Goal: Feedback & Contribution: Contribute content

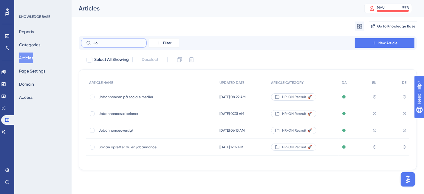
type input "J"
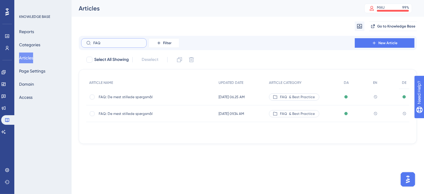
type input "FAQ"
click at [130, 114] on span "FAQ: De mest stillede spørgsmål" at bounding box center [146, 113] width 95 height 5
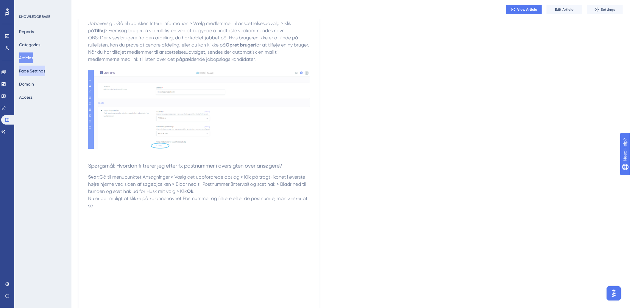
scroll to position [564, 0]
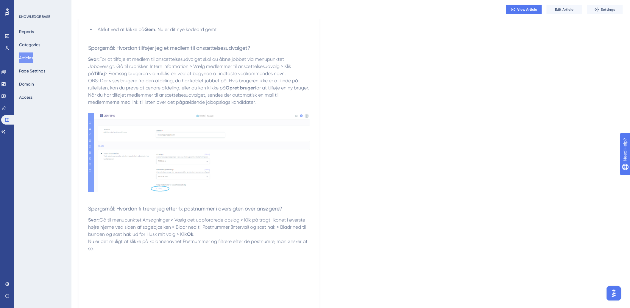
click at [27, 59] on button "Articles" at bounding box center [26, 57] width 14 height 11
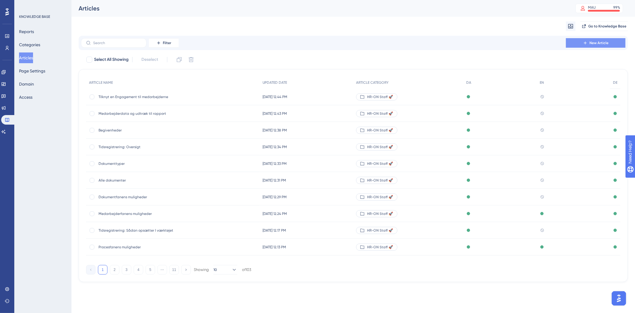
click at [423, 41] on span "New Article" at bounding box center [599, 43] width 19 height 5
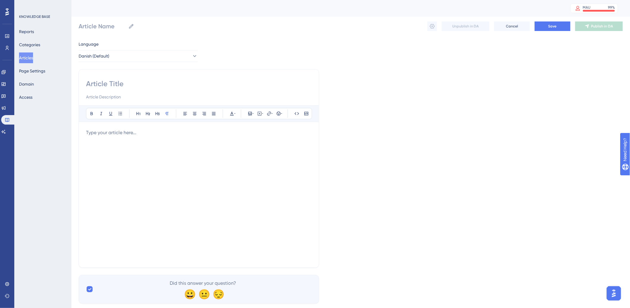
click at [175, 150] on div at bounding box center [199, 194] width 226 height 131
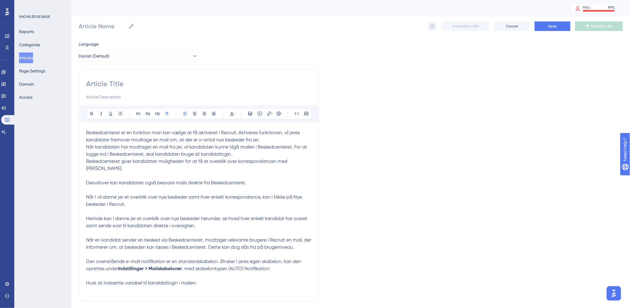
click at [270, 179] on p "Derudover kan kandidaten også besvare mails direkte fra Beskedcenteret." at bounding box center [199, 182] width 226 height 7
click at [307, 162] on p "Beskedcenteret giver kandidaten muligheden for at få et overblik over korrespon…" at bounding box center [199, 165] width 226 height 14
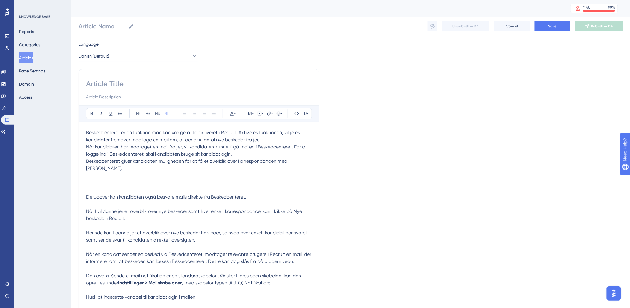
scroll to position [15, 0]
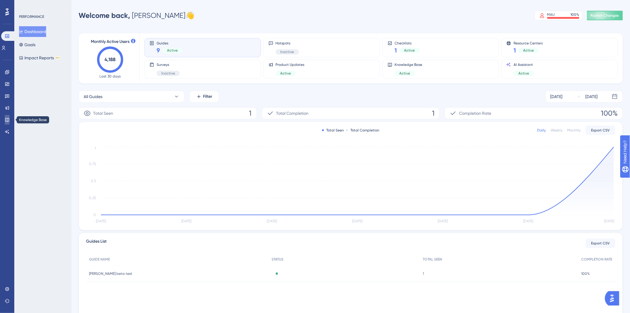
click at [6, 120] on icon at bounding box center [7, 119] width 5 height 5
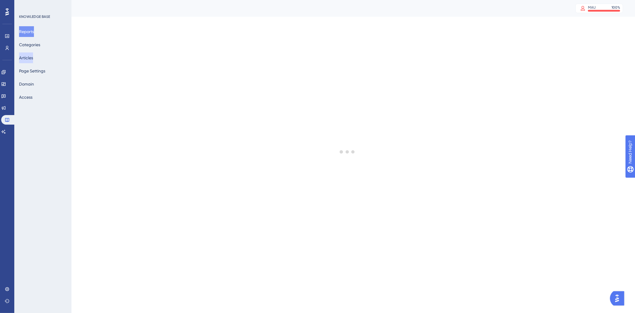
click at [33, 60] on button "Articles" at bounding box center [26, 57] width 14 height 11
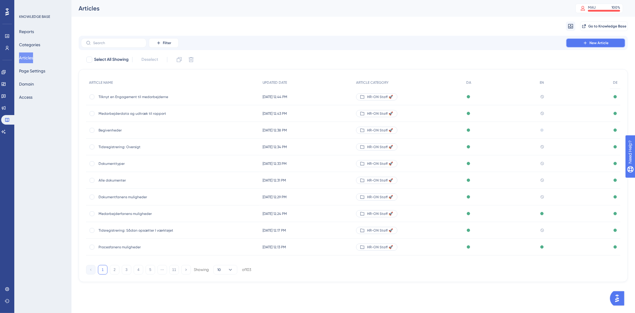
click at [600, 42] on span "New Article" at bounding box center [599, 43] width 19 height 5
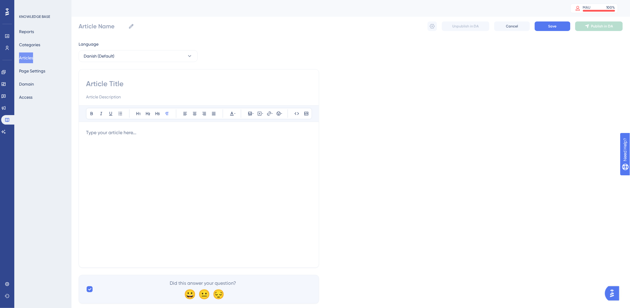
click at [133, 149] on div at bounding box center [199, 194] width 226 height 131
click at [221, 174] on div at bounding box center [199, 194] width 226 height 131
click at [128, 130] on p at bounding box center [199, 132] width 226 height 7
click at [178, 182] on div at bounding box center [199, 194] width 226 height 131
click at [175, 77] on div "Bold Italic Underline Bullet Point Heading 1 Heading 2 Heading 3 Normal Align L…" at bounding box center [199, 168] width 241 height 198
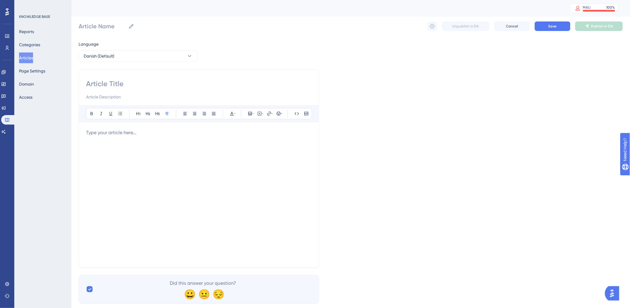
click at [186, 84] on input at bounding box center [199, 84] width 226 height 10
click at [97, 84] on input at bounding box center [199, 84] width 226 height 10
paste input "Jobannonce flow"
type input "Jobannonce flow"
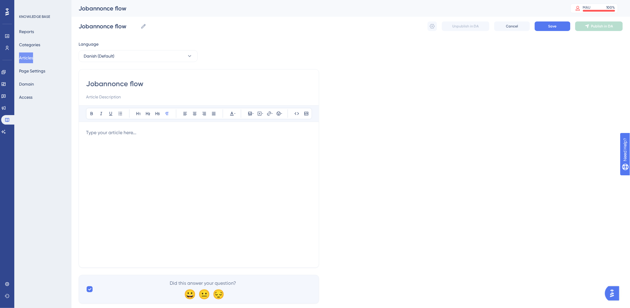
type input "Jobannonce flow"
click at [231, 154] on div at bounding box center [199, 194] width 226 height 131
click at [156, 148] on div at bounding box center [199, 194] width 226 height 131
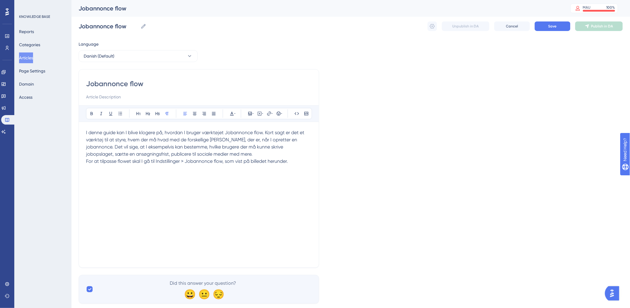
click at [123, 176] on div "I denne guide kan I blive klogere på, hvordan I bruger værktøjet Jobannonce flo…" at bounding box center [199, 194] width 226 height 131
drag, startPoint x: 156, startPoint y: 185, endPoint x: 228, endPoint y: 176, distance: 72.3
click at [158, 185] on div "I denne guide kan I blive klogere på, hvordan I bruger værktøjet Jobannonce flo…" at bounding box center [199, 194] width 226 height 131
click at [291, 171] on div "I denne guide kan I blive klogere på, hvordan I bruger værktøjet Jobannonce flo…" at bounding box center [199, 194] width 226 height 131
click at [148, 187] on div "I denne guide kan I blive klogere på, hvordan I bruger værktøjet Jobannonce flo…" at bounding box center [199, 194] width 226 height 131
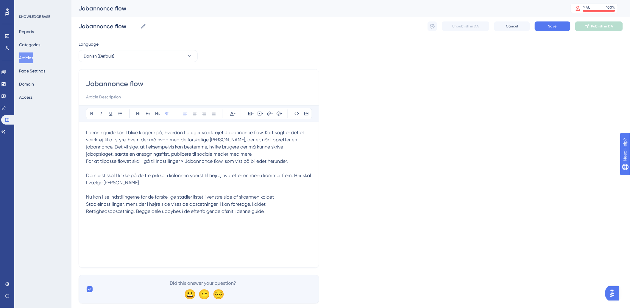
click at [302, 161] on p "For at tilpasse flowet skal I gå til Indstillinger > Jobannonce flow, som vist …" at bounding box center [199, 172] width 226 height 29
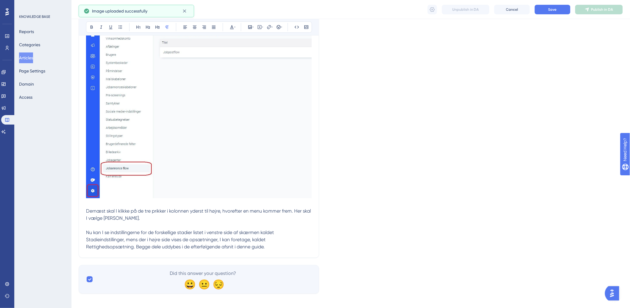
scroll to position [154, 0]
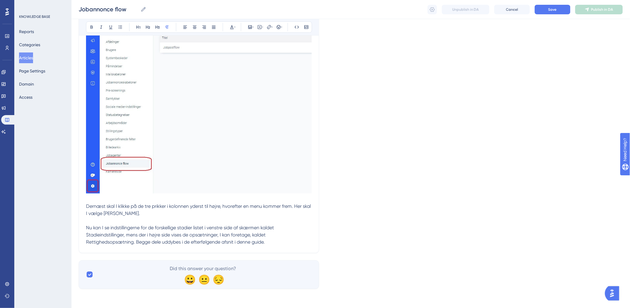
click at [163, 214] on p "For at tilpasse flowet skal I gå til Indstillinger > Jobannonce flow, som vist …" at bounding box center [199, 109] width 226 height 216
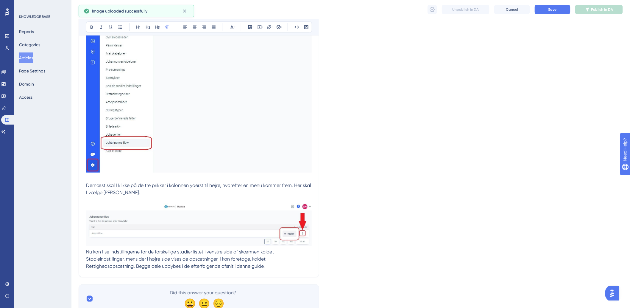
scroll to position [200, 0]
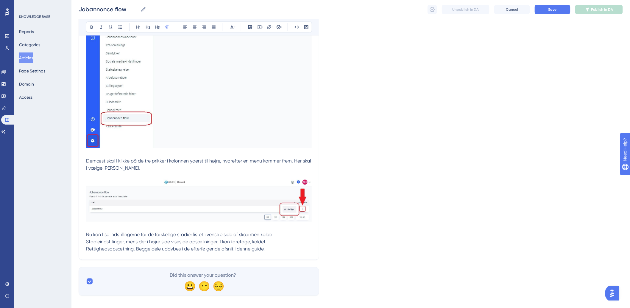
click at [281, 246] on p "Nu kan I se indstillingerne for de forskellige stadier listet i venstre side af…" at bounding box center [199, 241] width 226 height 21
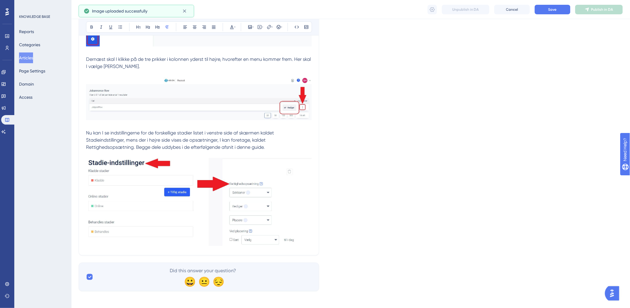
scroll to position [304, 0]
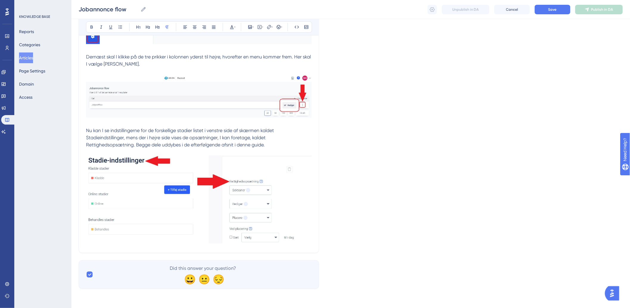
click at [312, 227] on img at bounding box center [199, 199] width 226 height 88
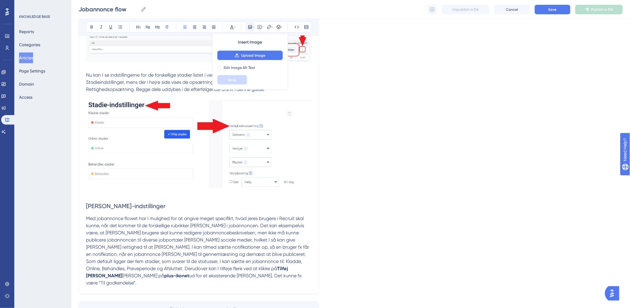
scroll to position [393, 0]
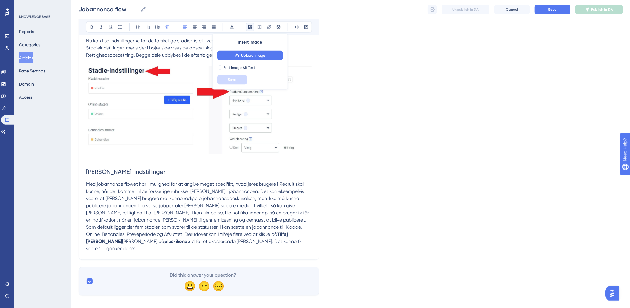
click at [288, 242] on p "Som default ligger der fem stadier, som svarer til de statusser, I kan sætte en…" at bounding box center [199, 238] width 226 height 29
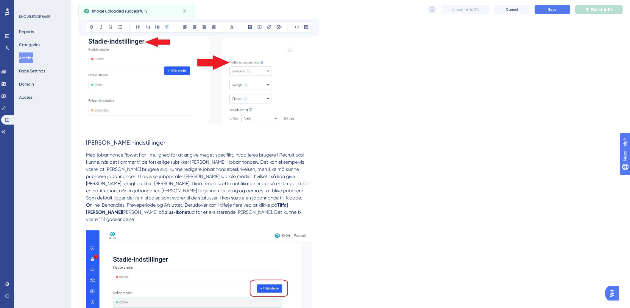
scroll to position [513, 0]
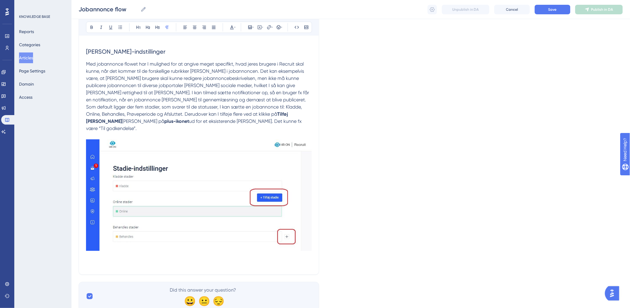
click at [166, 255] on p "Som default ligger der fem stadier, som svarer til de statusser, I kan sætte en…" at bounding box center [199, 185] width 226 height 164
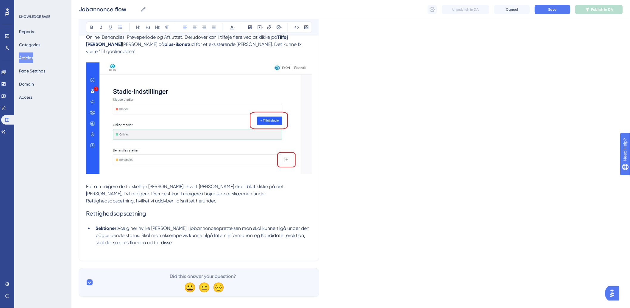
scroll to position [591, 0]
click at [207, 245] on p at bounding box center [199, 248] width 226 height 7
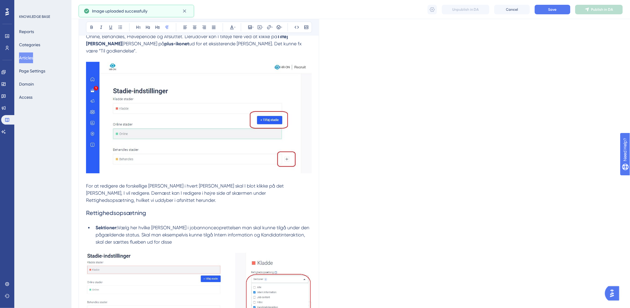
scroll to position [668, 0]
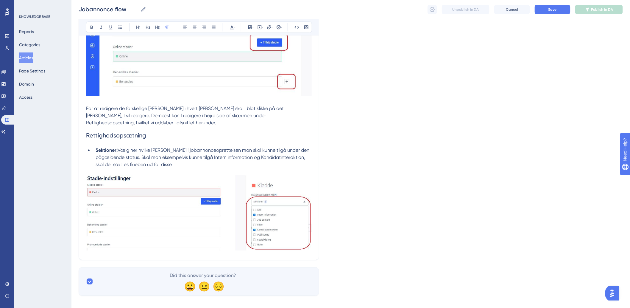
click at [311, 231] on img at bounding box center [199, 212] width 226 height 75
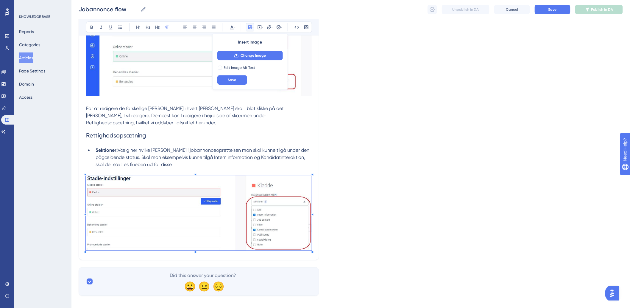
click at [306, 158] on li "Sektioner: Vælg her hvilke felter i jobannonceoprettelsen man skal kunne tilgå …" at bounding box center [202, 157] width 219 height 21
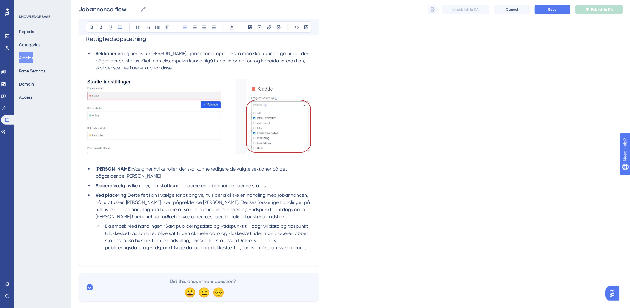
scroll to position [771, 0]
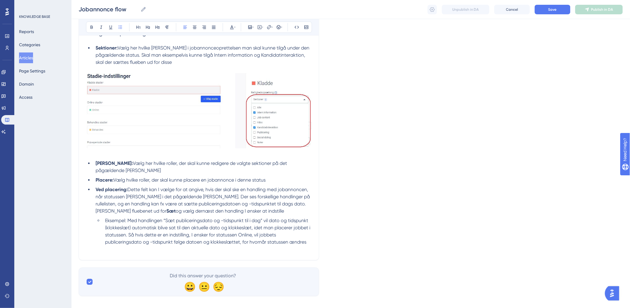
click at [305, 234] on span "Eksempel: Med handlingen “Sæt publiceringsdato og -tidspunkt til i dag” vil dat…" at bounding box center [208, 230] width 206 height 27
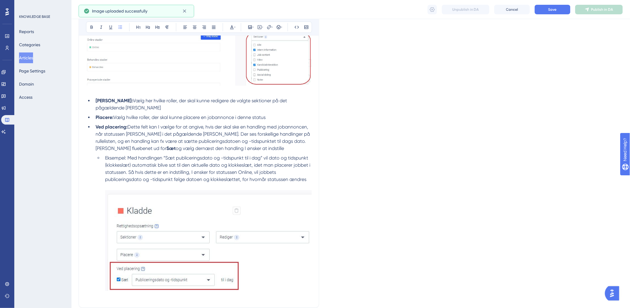
scroll to position [881, 0]
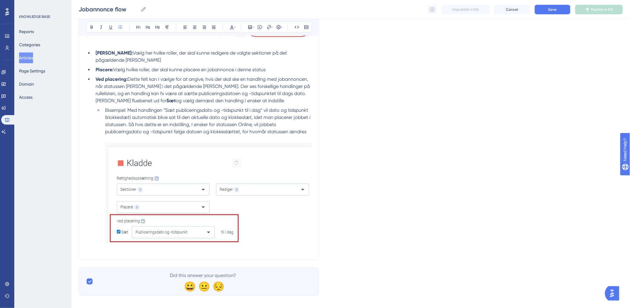
click at [308, 124] on li "Eksempel: Med handlingen “Sæt publiceringsdato og -tidspunkt til i dag” vil dat…" at bounding box center [207, 176] width 209 height 138
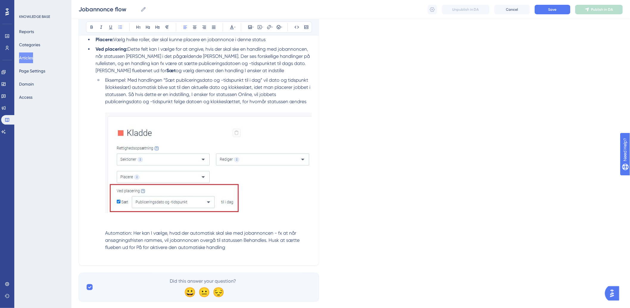
scroll to position [916, 0]
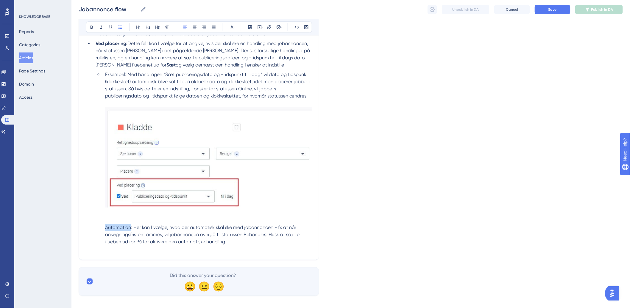
drag, startPoint x: 130, startPoint y: 220, endPoint x: 94, endPoint y: 222, distance: 35.2
click at [94, 222] on li "Eksempel: Med handlingen “Sæt publiceringsdato og -tidspunkt til i dag” vil dat…" at bounding box center [202, 158] width 219 height 174
click at [299, 245] on p at bounding box center [199, 248] width 226 height 7
click at [254, 234] on li "Eksempel: Med handlingen “Sæt publiceringsdato og -tidspunkt til i dag” vil dat…" at bounding box center [207, 158] width 209 height 174
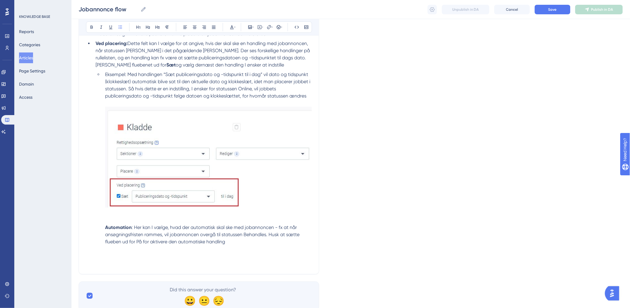
click at [250, 231] on li "Eksempel: Med handlingen “Sæt publiceringsdato og -tidspunkt til i dag” vil dat…" at bounding box center [207, 165] width 209 height 189
click at [251, 237] on li "Eksempel: Med handlingen “Sæt publiceringsdato og -tidspunkt til i dag” vil dat…" at bounding box center [207, 165] width 209 height 189
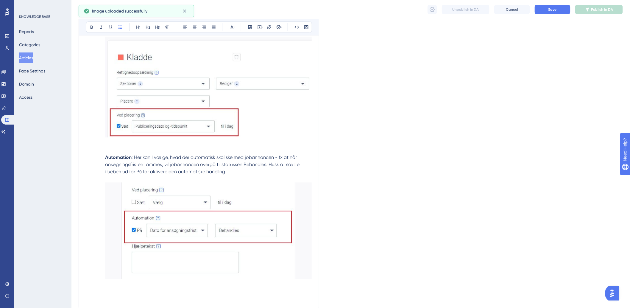
scroll to position [1037, 0]
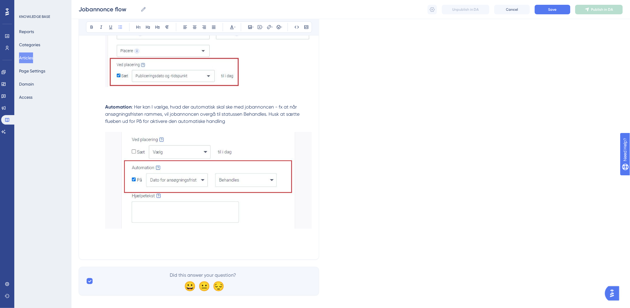
click at [235, 231] on li "Eksempel: Med handlingen “Sæt publiceringsdato og -tidspunkt til i dag” vil dat…" at bounding box center [207, 98] width 209 height 294
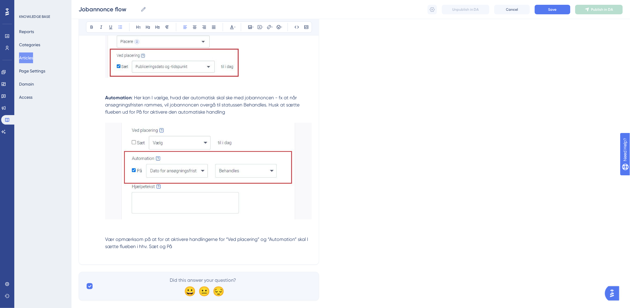
scroll to position [1051, 0]
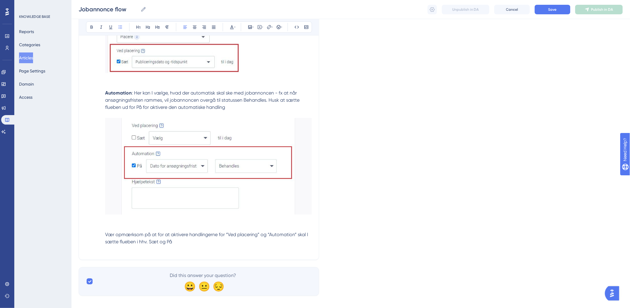
click at [104, 228] on li "Eksempel: Med handlingen “Sæt publiceringsdato og -tidspunkt til i dag” vil dat…" at bounding box center [207, 91] width 209 height 309
click at [102, 226] on ul "Eksempel: Med handlingen “Sæt publiceringsdato og -tidspunkt til i dag” vil dat…" at bounding box center [204, 91] width 216 height 309
click at [205, 245] on p at bounding box center [199, 248] width 226 height 7
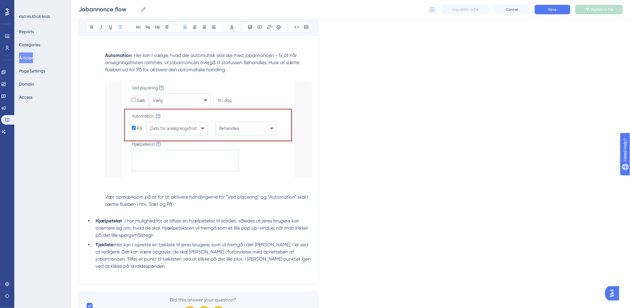
scroll to position [1113, 0]
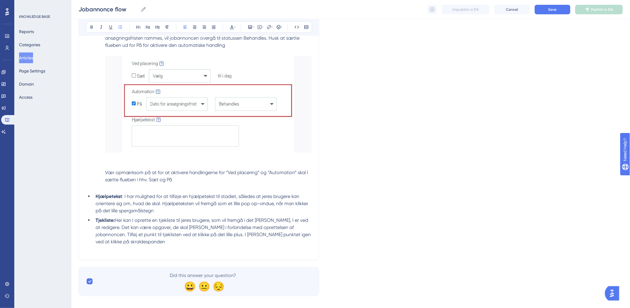
click at [157, 245] on p at bounding box center [199, 248] width 226 height 7
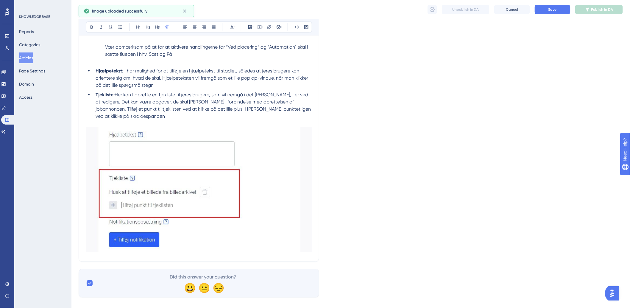
scroll to position [1240, 0]
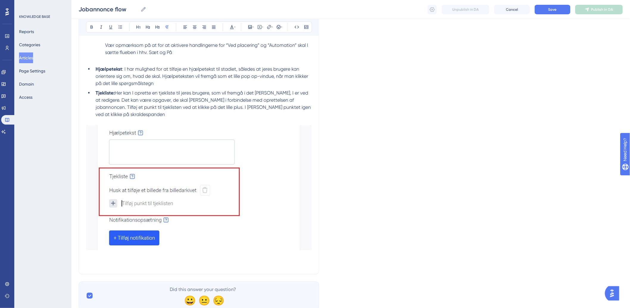
click at [170, 248] on p at bounding box center [199, 192] width 226 height 149
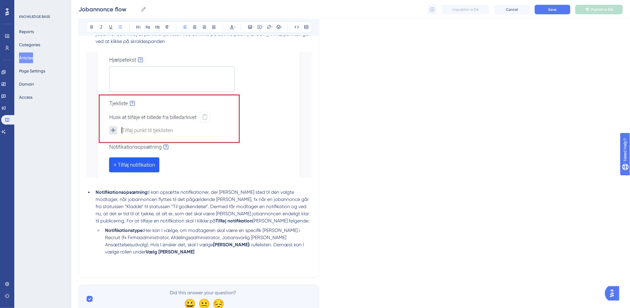
scroll to position [1323, 0]
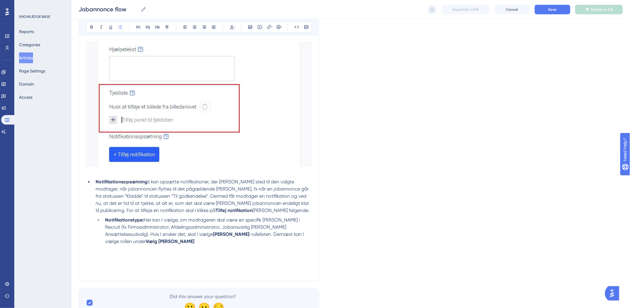
click at [198, 259] on p at bounding box center [199, 266] width 226 height 14
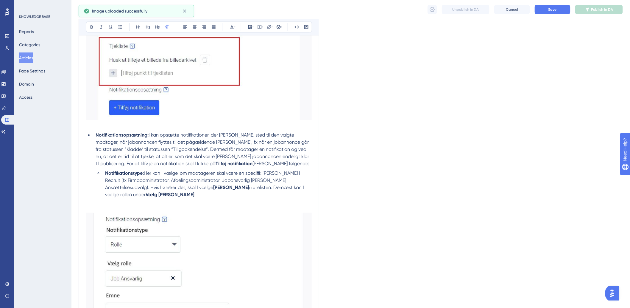
scroll to position [1445, 0]
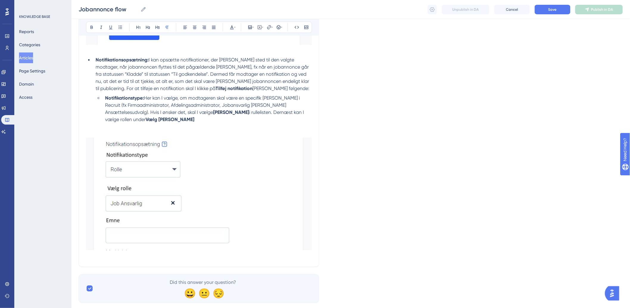
drag, startPoint x: 289, startPoint y: 245, endPoint x: 276, endPoint y: 244, distance: 13.5
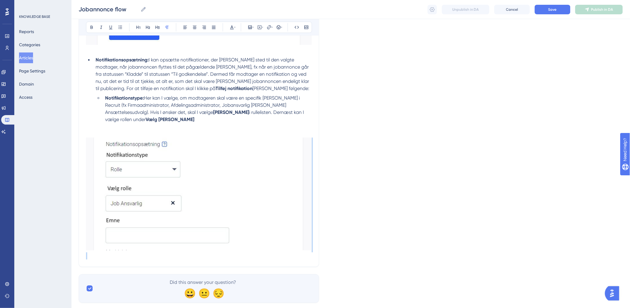
click at [160, 233] on img at bounding box center [199, 193] width 226 height 113
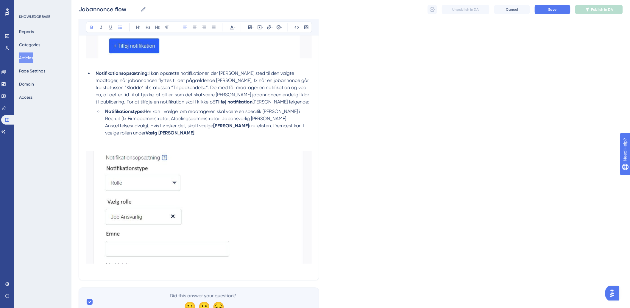
drag, startPoint x: 284, startPoint y: 117, endPoint x: 292, endPoint y: 124, distance: 10.8
click at [284, 117] on li "Notifikationstype: Her kan I vælge, om modtageren skal være en specifik rolle i…" at bounding box center [207, 129] width 209 height 43
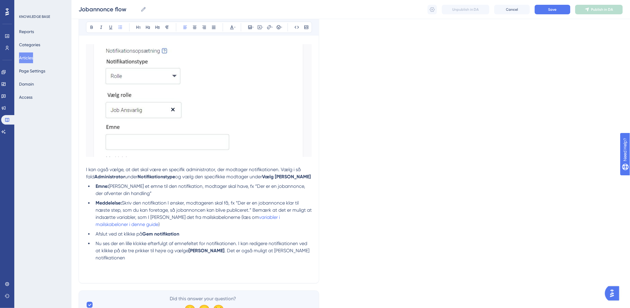
scroll to position [1548, 0]
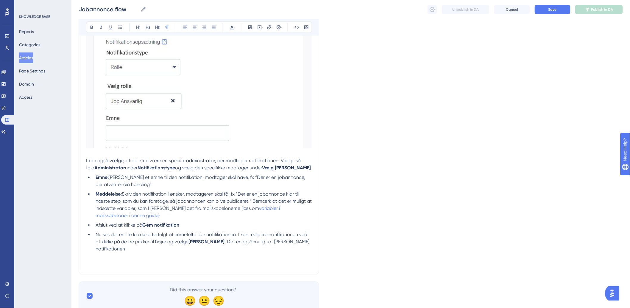
click at [237, 252] on p at bounding box center [199, 259] width 226 height 14
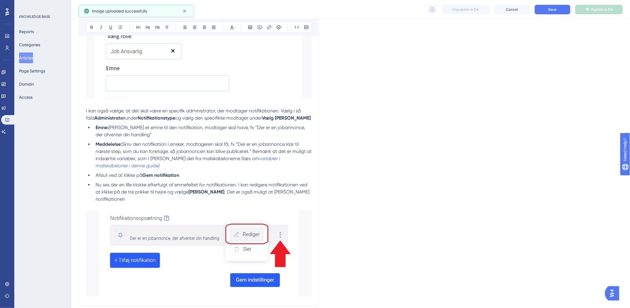
scroll to position [1629, 0]
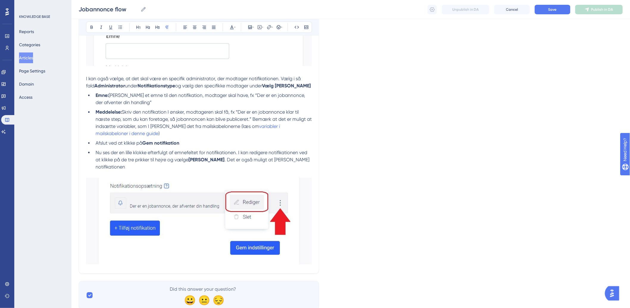
click at [311, 149] on li "Nu ses der en lille klokke efterfulgt af emnefeltet for notifikationen. I kan r…" at bounding box center [202, 159] width 219 height 21
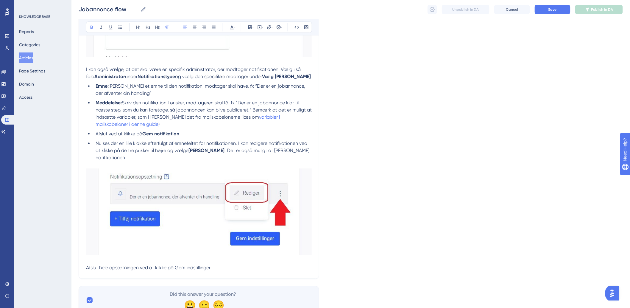
scroll to position [1643, 0]
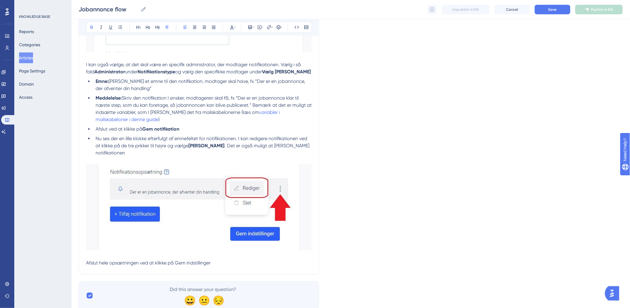
click at [225, 242] on p "Afslut hele opsætningen ved at klikke på Gem indstillinger" at bounding box center [199, 211] width 226 height 110
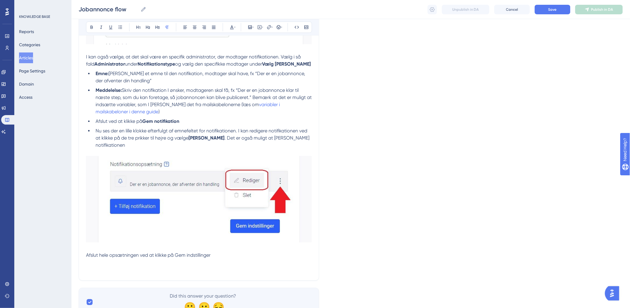
scroll to position [1658, 0]
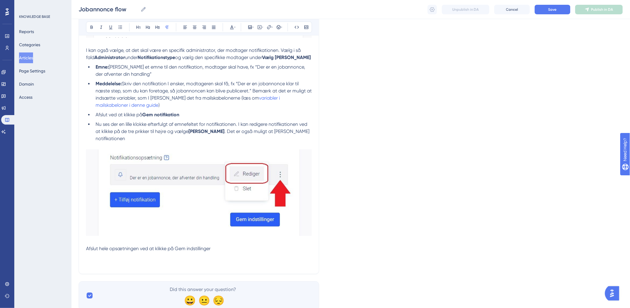
click at [225, 232] on p "Afslut hele opsætningen ved at klikke på Gem indstillinger" at bounding box center [199, 204] width 226 height 124
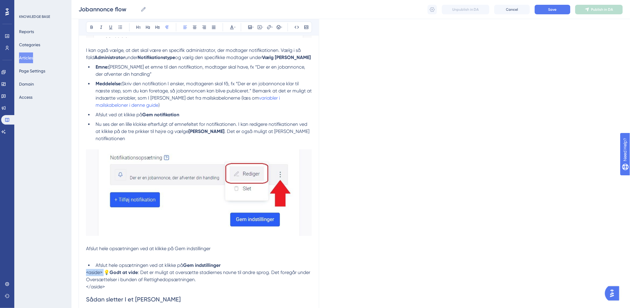
drag, startPoint x: 105, startPoint y: 251, endPoint x: 65, endPoint y: 254, distance: 39.7
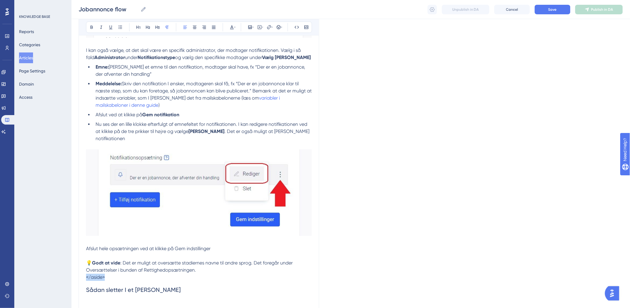
drag, startPoint x: 109, startPoint y: 252, endPoint x: 77, endPoint y: 257, distance: 31.9
click at [231, 281] on h2 "Sådan sletter I et stadie" at bounding box center [199, 294] width 226 height 26
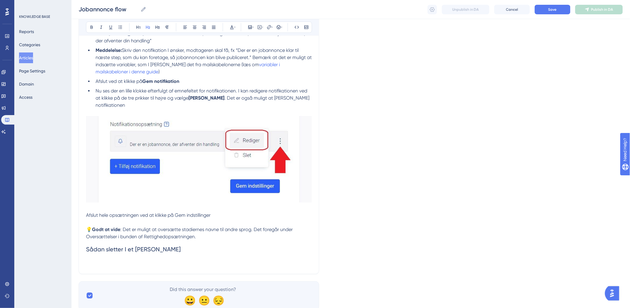
scroll to position [1683, 0]
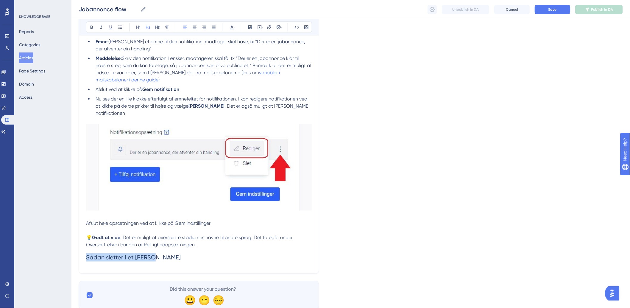
drag, startPoint x: 182, startPoint y: 238, endPoint x: 77, endPoint y: 247, distance: 105.2
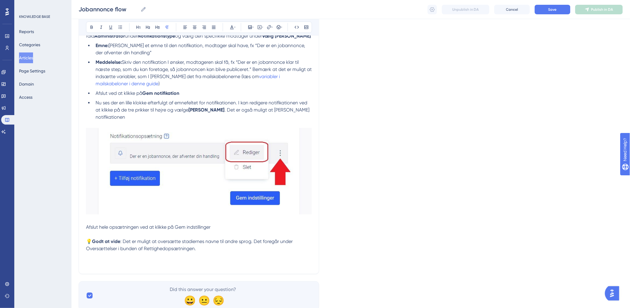
scroll to position [1694, 0]
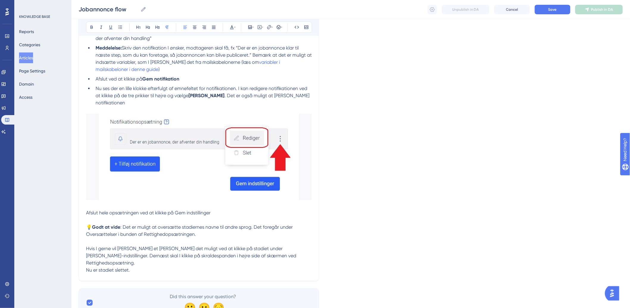
click at [88, 245] on span "Hvis I gerne vil slette et stadie, er det muligt ved at klikke på stadiet under…" at bounding box center [191, 255] width 211 height 20
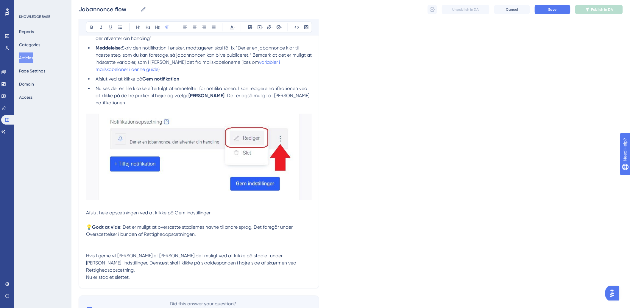
scroll to position [1701, 0]
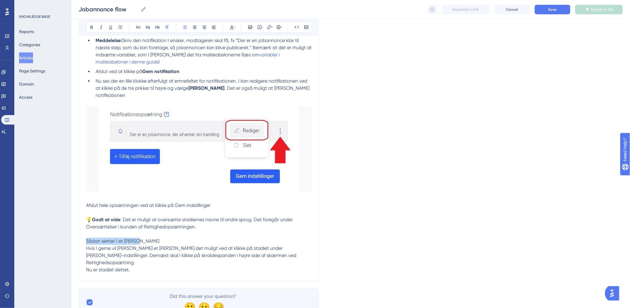
drag, startPoint x: 140, startPoint y: 221, endPoint x: 66, endPoint y: 220, distance: 73.6
click at [231, 26] on icon at bounding box center [232, 27] width 5 height 5
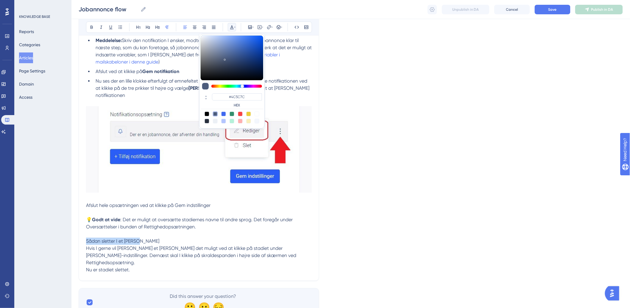
click at [232, 25] on icon at bounding box center [232, 27] width 5 height 5
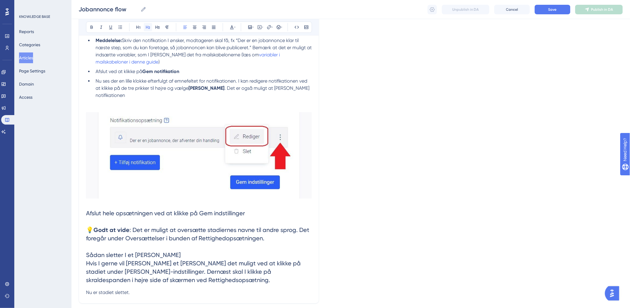
scroll to position [1651, 0]
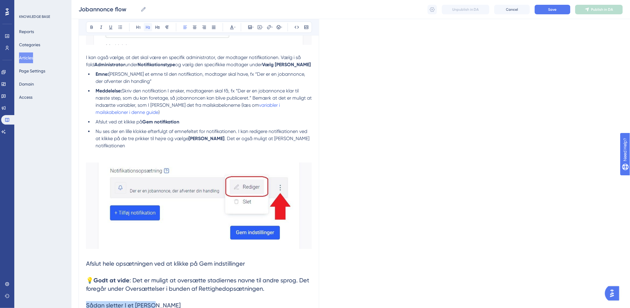
click at [147, 27] on icon at bounding box center [148, 27] width 5 height 5
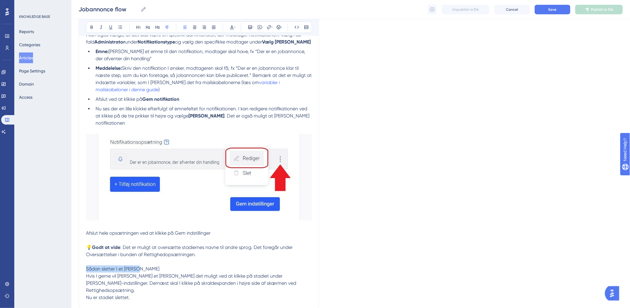
scroll to position [1684, 0]
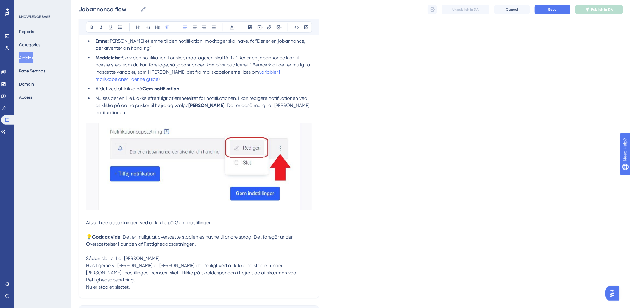
click at [167, 283] on p "Nu er stadiet slettet." at bounding box center [199, 286] width 226 height 7
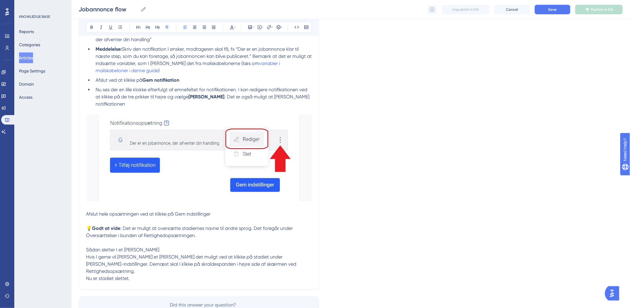
scroll to position [1701, 0]
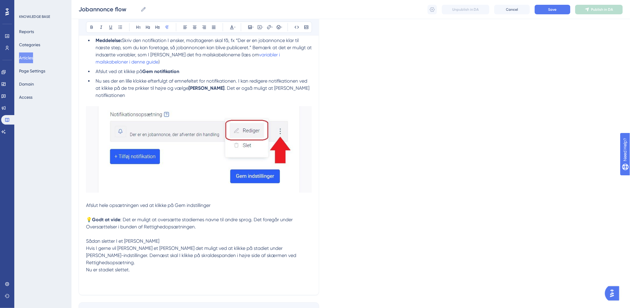
click at [179, 266] on p "Nu er stadiet slettet." at bounding box center [199, 276] width 226 height 21
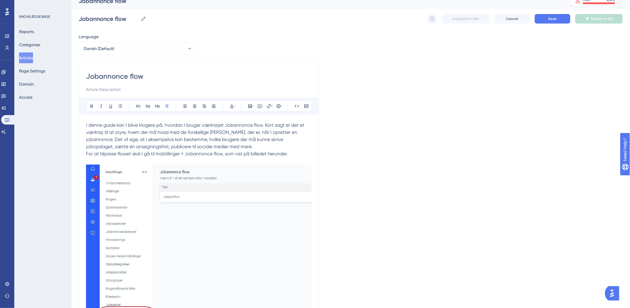
scroll to position [0, 0]
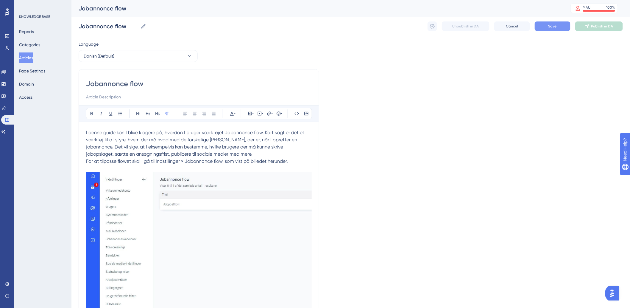
click at [538, 24] on button "Save" at bounding box center [553, 26] width 36 height 10
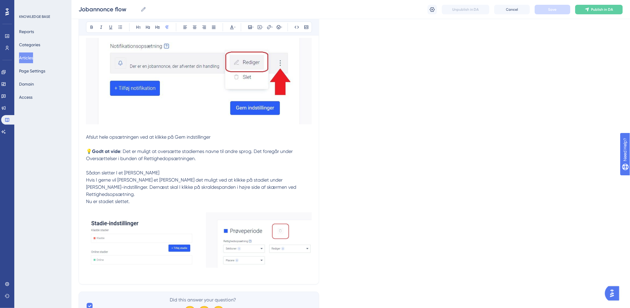
scroll to position [1772, 0]
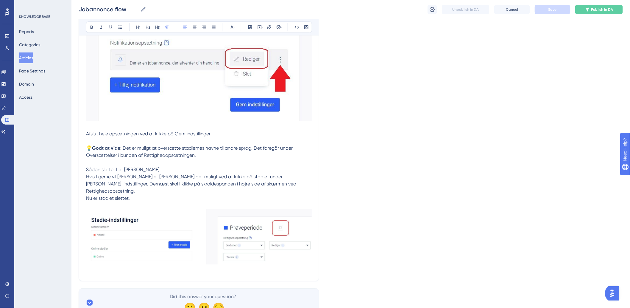
click at [89, 145] on span "💡" at bounding box center [89, 148] width 6 height 6
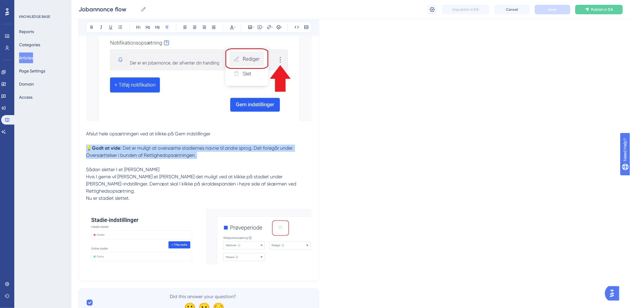
click at [89, 145] on span "💡" at bounding box center [89, 148] width 6 height 6
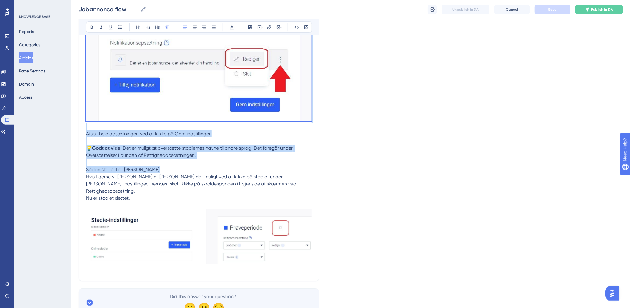
click at [94, 124] on p "Afslut hele opsætningen ved at klikke på Gem indstillinger 💡 Godt at vide : Det…" at bounding box center [199, 110] width 226 height 167
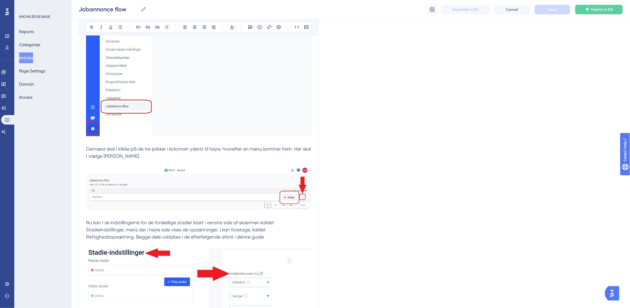
scroll to position [264, 0]
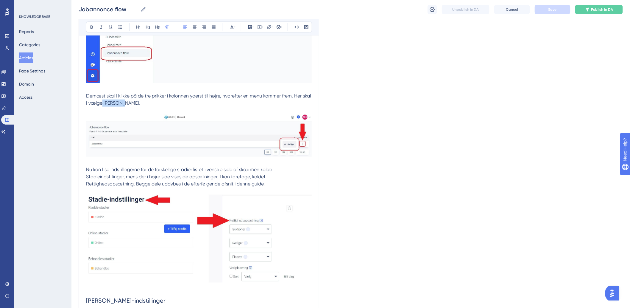
drag, startPoint x: 120, startPoint y: 104, endPoint x: 103, endPoint y: 105, distance: 17.6
click at [103, 105] on span "Dernæst skal I klikke på de tre prikker i kolonnen yderst til højre, hvorefter …" at bounding box center [199, 99] width 226 height 13
click at [224, 101] on p "For at tilpasse flowet skal I gå til Indstillinger > Jobannonce flow, som vist …" at bounding box center [199, 28] width 226 height 275
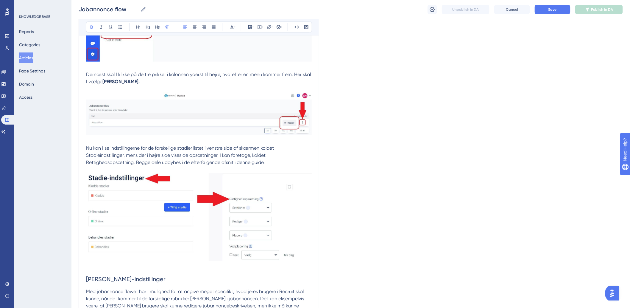
scroll to position [298, 0]
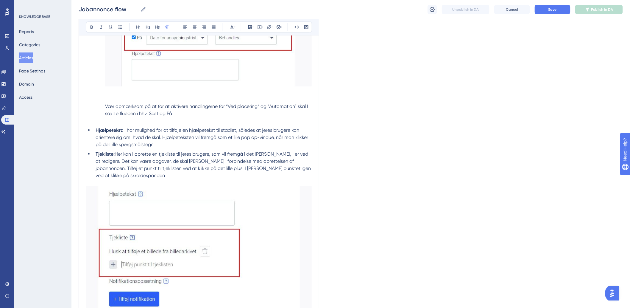
scroll to position [1158, 0]
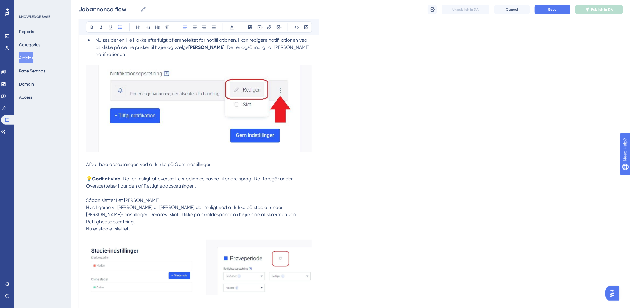
scroll to position [1754, 0]
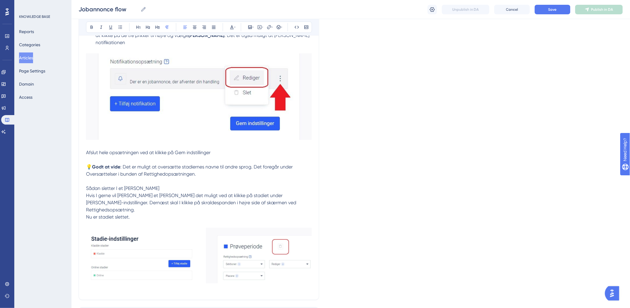
click at [89, 164] on span "💡" at bounding box center [89, 167] width 6 height 6
copy p "💡"
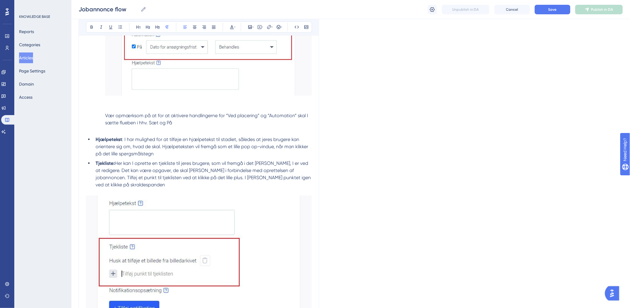
scroll to position [1125, 0]
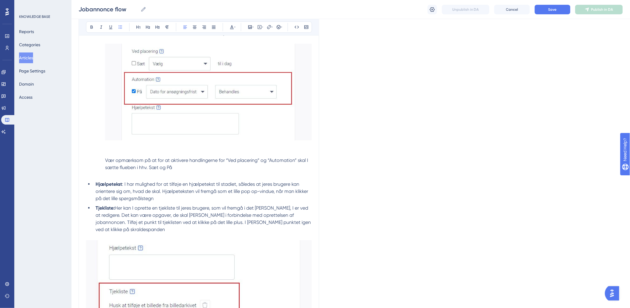
click at [103, 154] on li "Eksempel: Med handlingen “Sæt publiceringsdato og -tidspunkt til i dag” vil dat…" at bounding box center [207, 16] width 209 height 309
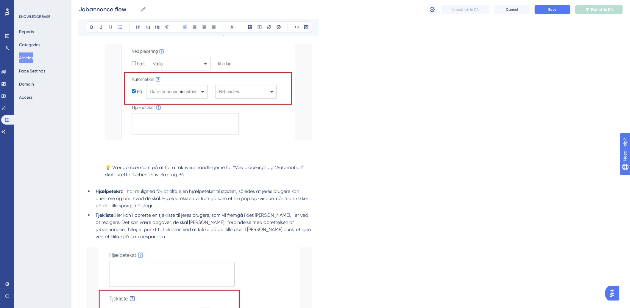
click at [102, 161] on ul "Eksempel: Med handlingen “Sæt publiceringsdato og -tidspunkt til i dag” vil dat…" at bounding box center [204, 20] width 216 height 316
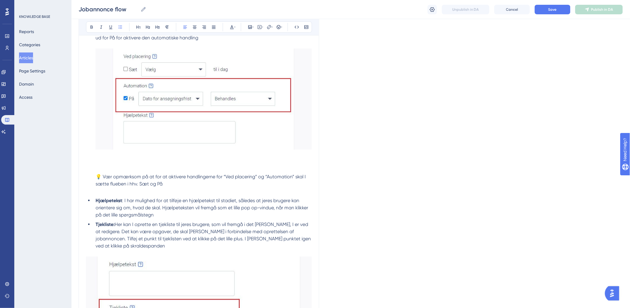
scroll to position [1095, 0]
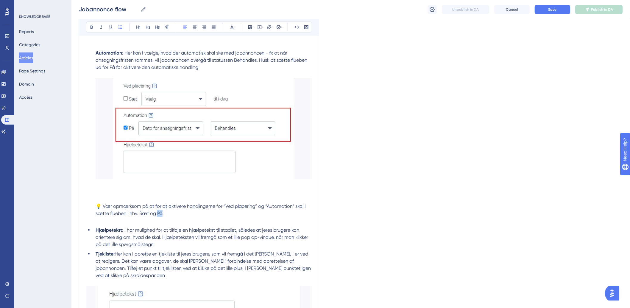
drag, startPoint x: 161, startPoint y: 205, endPoint x: 156, endPoint y: 205, distance: 5.1
click at [156, 205] on span "💡 Vær opmærksom på at for at aktivere handlingerne for “Ved placering” og “Auto…" at bounding box center [201, 209] width 211 height 13
drag, startPoint x: 149, startPoint y: 206, endPoint x: 138, endPoint y: 207, distance: 11.3
click at [138, 207] on span "💡 Vær opmærksom på at for at aktivere handlingerne for “Ved placering” og “Auto…" at bounding box center [201, 209] width 211 height 13
click at [168, 209] on li "Eksempel: Med handlingen “Sæt publiceringsdato og -tidspunkt til i dag” vil dat…" at bounding box center [202, 54] width 219 height 325
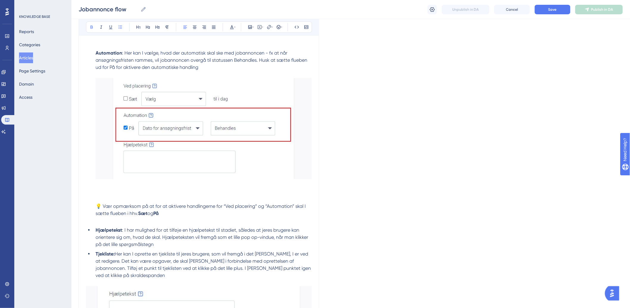
click at [213, 227] on span ": I har mulighed for at tilføje en hjælpetekst til stadiet, således at jeres br…" at bounding box center [203, 237] width 214 height 20
click at [252, 250] on li "Tjekliste: Her kan I oprette en tjekliste til jeres brugere, som vil fremgå i d…" at bounding box center [202, 264] width 219 height 29
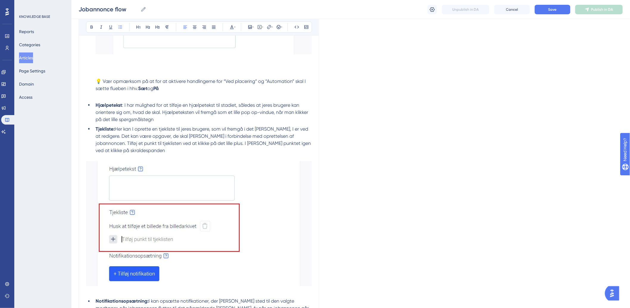
scroll to position [895, 0]
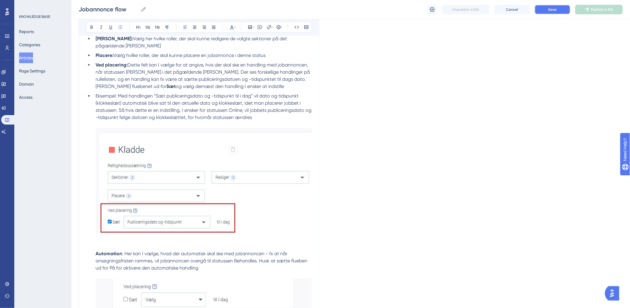
click at [553, 13] on button "Save" at bounding box center [553, 10] width 36 height 10
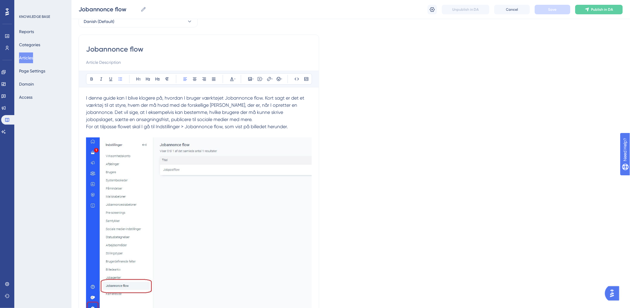
scroll to position [0, 0]
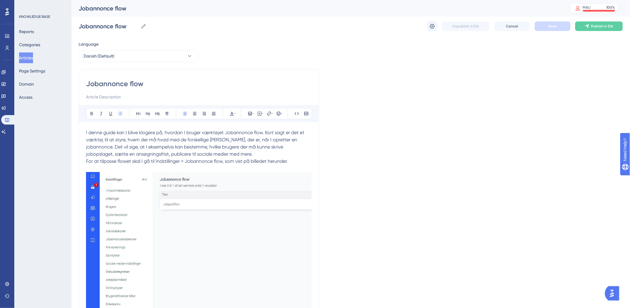
click at [431, 29] on icon at bounding box center [432, 26] width 6 height 6
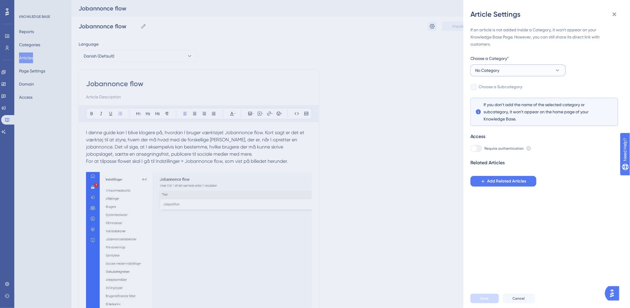
click at [529, 67] on button "No Category" at bounding box center [518, 70] width 95 height 12
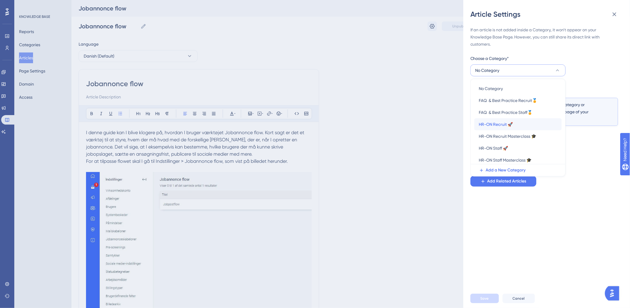
click at [508, 126] on span "HR-ON Recruit 🚀" at bounding box center [496, 124] width 34 height 7
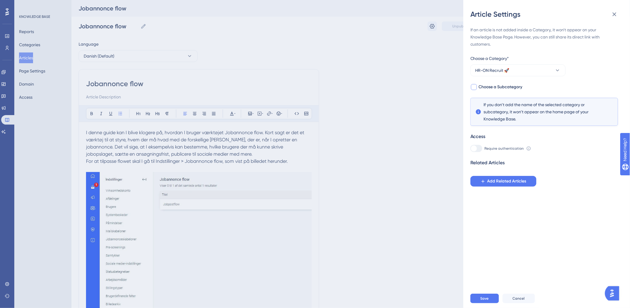
click at [485, 85] on span "Choose a Subcategory" at bounding box center [501, 86] width 44 height 7
checkbox input "true"
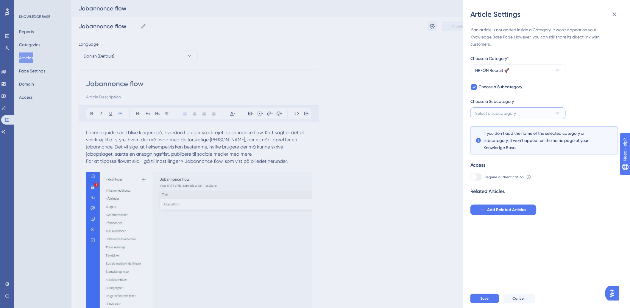
click at [495, 110] on span "Select a subcategory" at bounding box center [496, 113] width 41 height 7
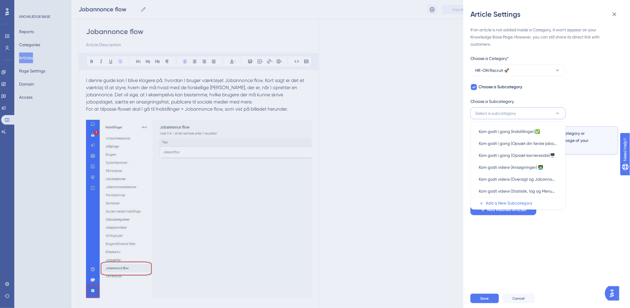
scroll to position [66, 0]
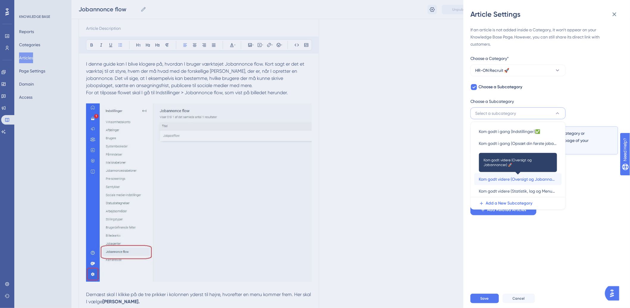
click at [537, 179] on span "Kom godt videre (Oversigt og Jobannoncer) 🚀" at bounding box center [518, 178] width 78 height 7
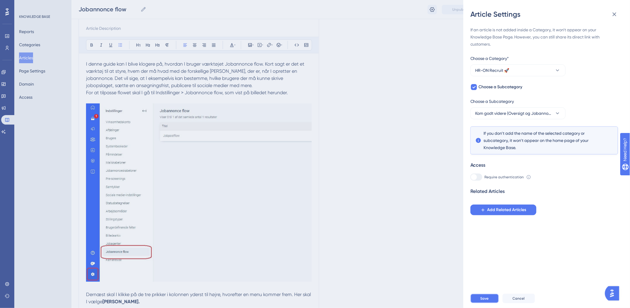
click at [484, 301] on span "Save" at bounding box center [485, 298] width 8 height 5
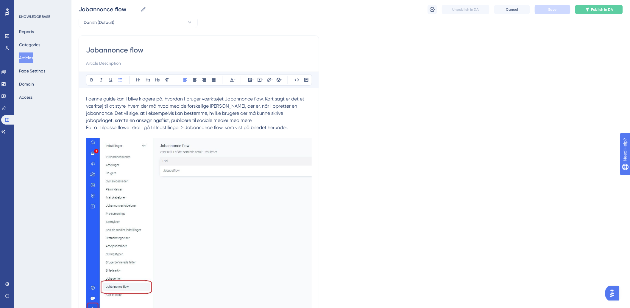
scroll to position [0, 0]
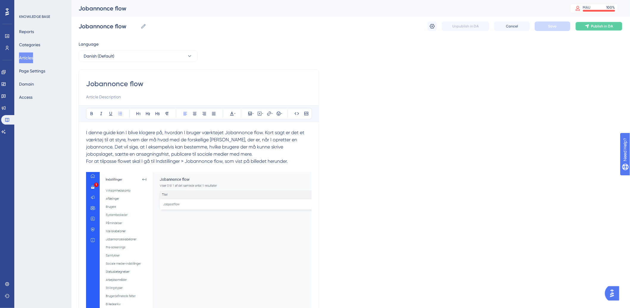
click at [600, 29] on button "Publish in DA" at bounding box center [599, 26] width 48 height 10
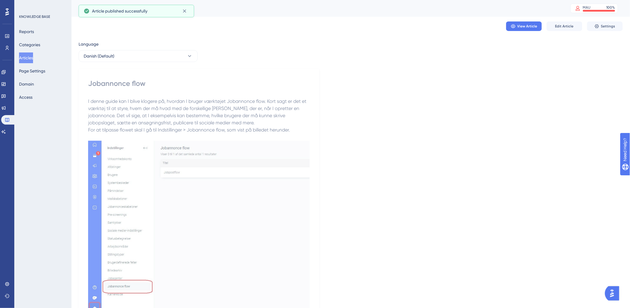
click at [25, 56] on button "Articles" at bounding box center [26, 57] width 14 height 11
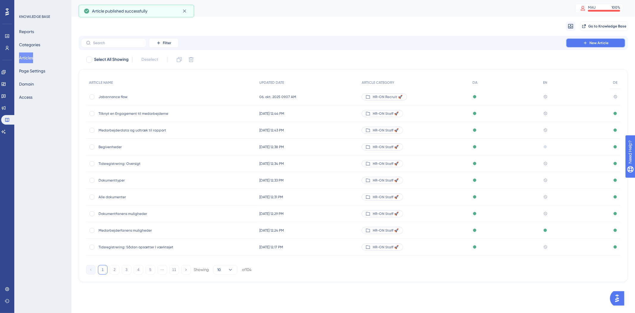
click at [600, 43] on span "New Article" at bounding box center [599, 43] width 19 height 5
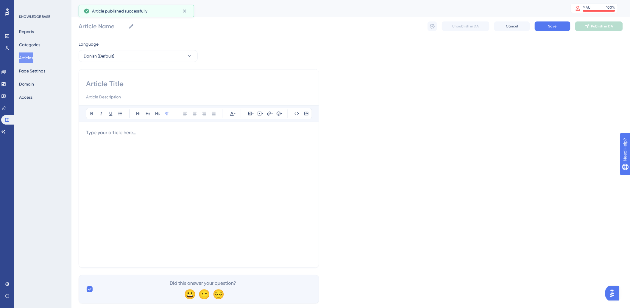
click at [208, 157] on div at bounding box center [199, 194] width 226 height 131
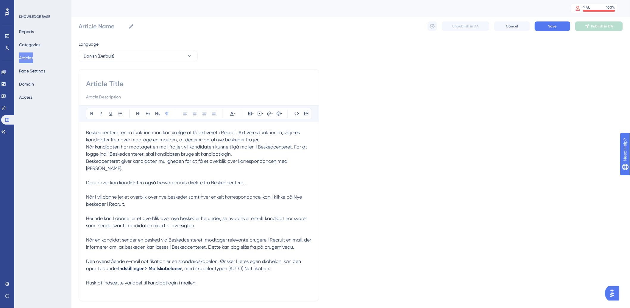
click at [171, 81] on input at bounding box center [199, 84] width 226 height 10
paste input "Beskedcenter"
type input "Beskedcenter"
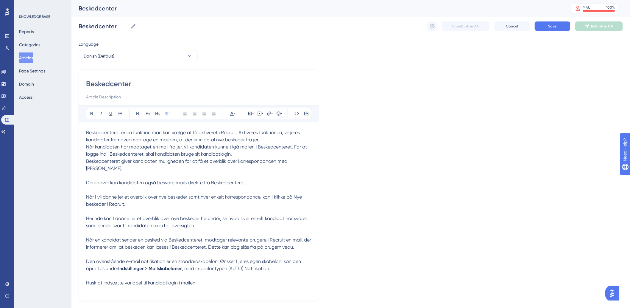
click at [131, 194] on span "Når I vil danne jer et overblik over nye beskeder samt hver enkelt korrespondan…" at bounding box center [194, 200] width 217 height 13
click at [88, 129] on p "Beskedcenteret er en funktion man kan vælge at få aktiveret i Recruit. Aktivere…" at bounding box center [199, 136] width 226 height 14
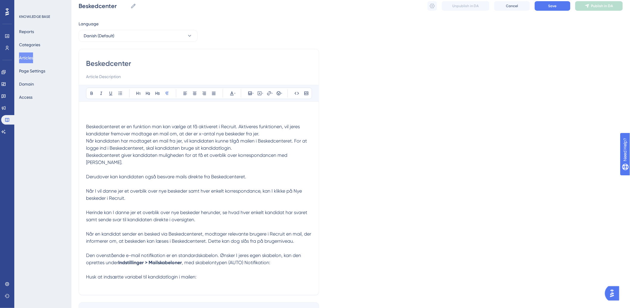
scroll to position [52, 0]
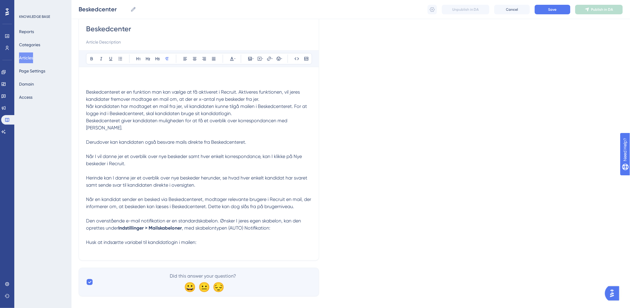
click at [278, 131] on p at bounding box center [199, 134] width 226 height 7
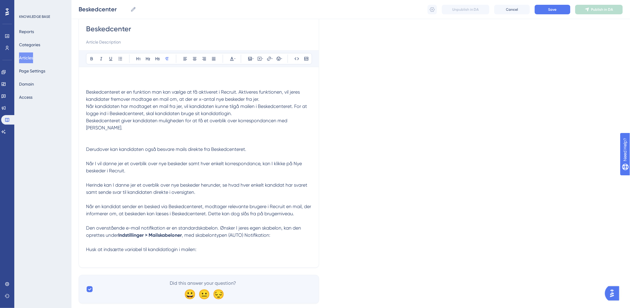
click at [216, 188] on p "Herinde kan I danne jer et overblik over nye beskeder herunder, se hvad hver en…" at bounding box center [199, 188] width 226 height 14
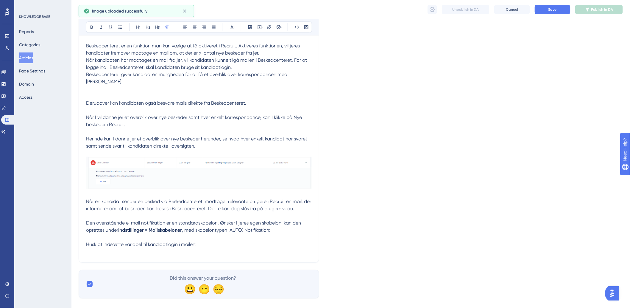
scroll to position [101, 0]
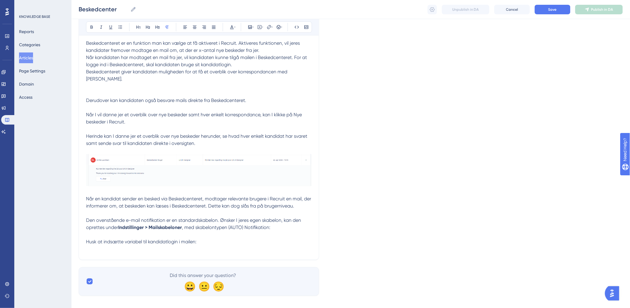
click at [288, 222] on p "Den ovenstående e-mail notifikation er en standardskabelon. Ønsker I jeres egen…" at bounding box center [199, 224] width 226 height 14
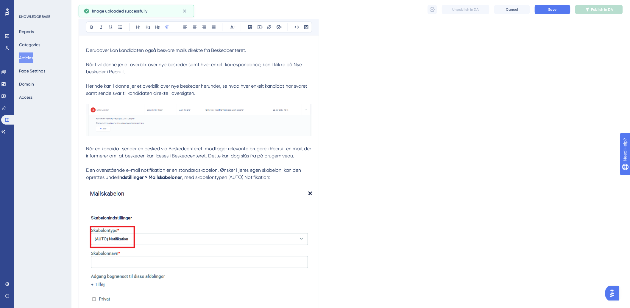
scroll to position [227, 0]
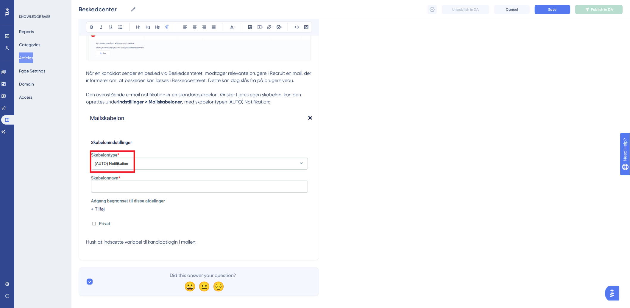
click at [236, 238] on p "Husk at indsætte variabel til kandidatlogin i mailen:" at bounding box center [199, 241] width 226 height 7
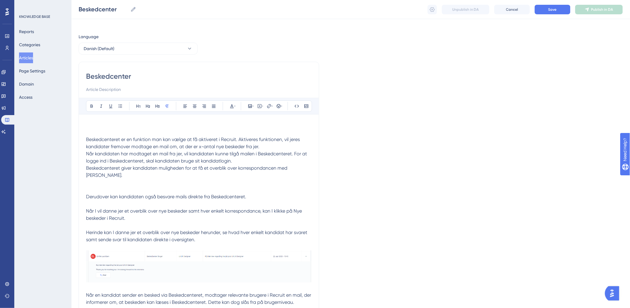
scroll to position [0, 0]
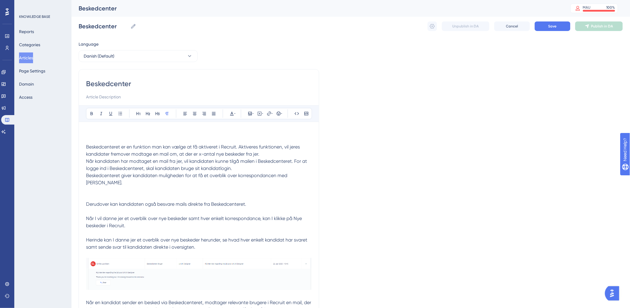
click at [156, 218] on p "Når I vil danne jer et overblik over nye beskeder samt hver enkelt korrespondan…" at bounding box center [199, 222] width 226 height 14
click at [261, 114] on icon at bounding box center [259, 113] width 5 height 5
click at [243, 167] on div "Embed Video Save" at bounding box center [259, 152] width 101 height 64
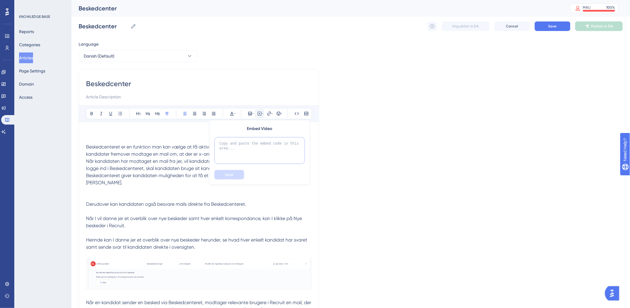
click at [250, 150] on textarea at bounding box center [259, 150] width 91 height 27
paste textarea "<div style="width:100%; height:0; position: relative; padding-bottom:56.25%"><i…"
type textarea "<div style="width:100%; height:0; position: relative; padding-bottom:56.25%"><i…"
click at [222, 176] on button "Save" at bounding box center [229, 175] width 30 height 10
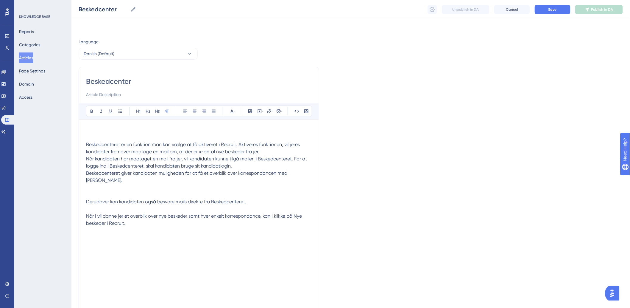
scroll to position [42, 0]
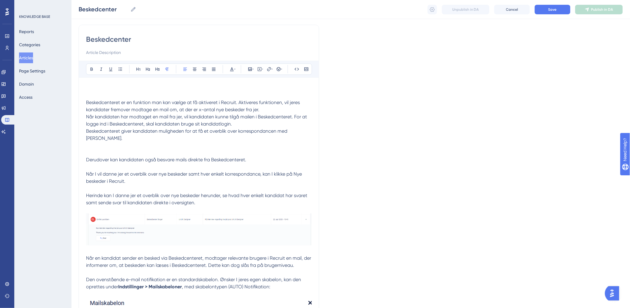
click at [110, 86] on p "Beskedcenteret er en funktion man kan vælge at få aktiveret i Recruit. Aktivere…" at bounding box center [199, 99] width 226 height 29
click at [255, 69] on div "Bold Italic Underline Bullet Point Heading 1 Heading 2 Heading 3 Normal Align L…" at bounding box center [199, 68] width 226 height 11
click at [257, 69] on icon at bounding box center [259, 69] width 5 height 5
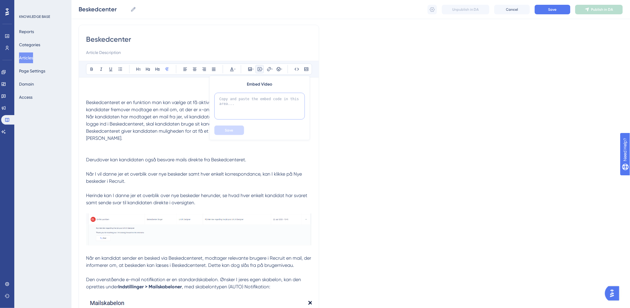
click at [255, 97] on textarea at bounding box center [259, 106] width 91 height 27
paste textarea "<div style="width:100%; height:0; position: relative; padding-bottom:56.25%"><i…"
type textarea "<div style="width:100%; height:0; position: relative; padding-bottom:56.25%"><i…"
click at [231, 130] on span "Save" at bounding box center [229, 130] width 8 height 5
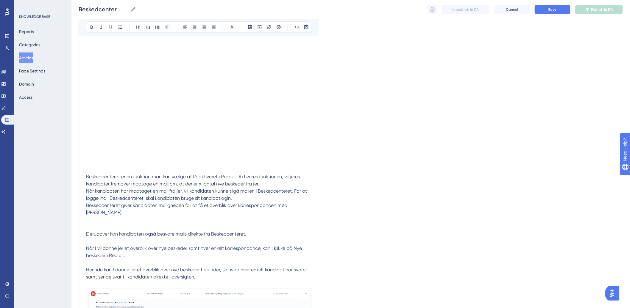
scroll to position [132, 0]
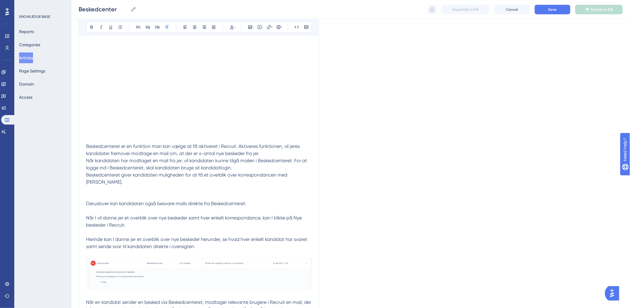
click at [102, 186] on p at bounding box center [199, 193] width 226 height 14
click at [253, 26] on icon at bounding box center [253, 27] width 1 height 5
click at [242, 55] on span "Upload Image" at bounding box center [253, 55] width 24 height 5
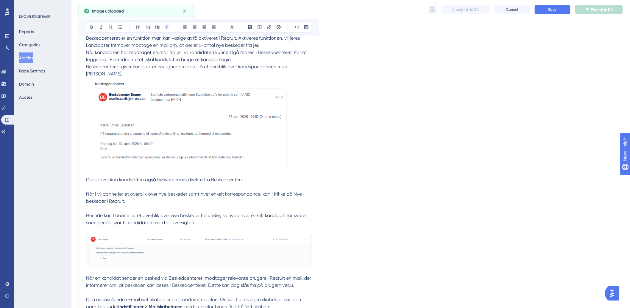
scroll to position [298, 0]
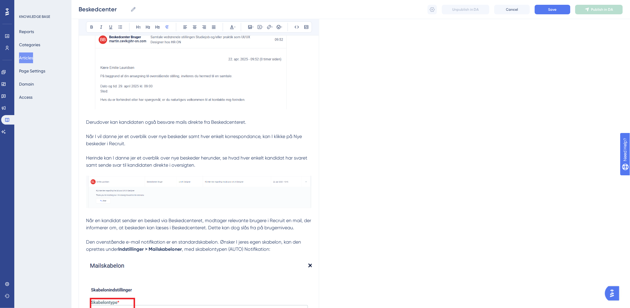
click at [264, 119] on p "Derudover kan kandidaten også besvare mails direkte fra Beskedcenteret." at bounding box center [199, 122] width 226 height 7
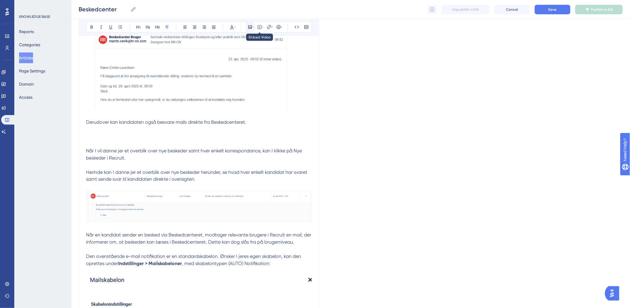
click at [251, 25] on icon at bounding box center [250, 27] width 5 height 5
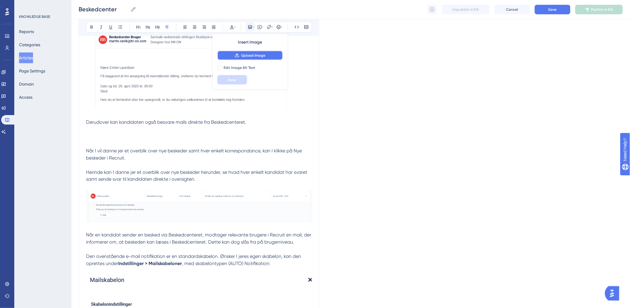
click at [252, 55] on span "Upload Image" at bounding box center [253, 55] width 24 height 5
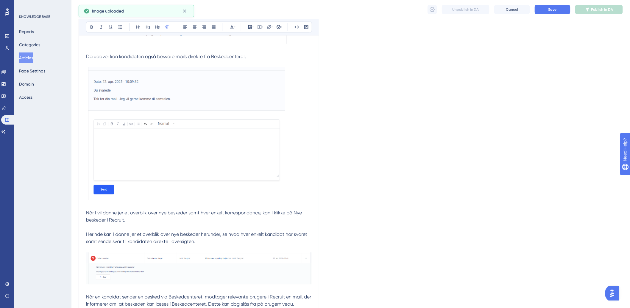
scroll to position [364, 0]
click at [139, 223] on p at bounding box center [199, 226] width 226 height 7
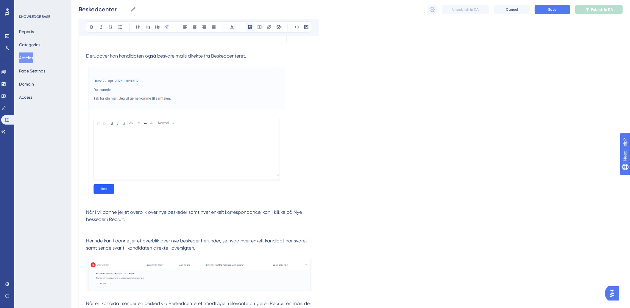
click at [251, 30] on button at bounding box center [250, 27] width 8 height 8
click at [250, 58] on button "Upload Image" at bounding box center [250, 56] width 66 height 10
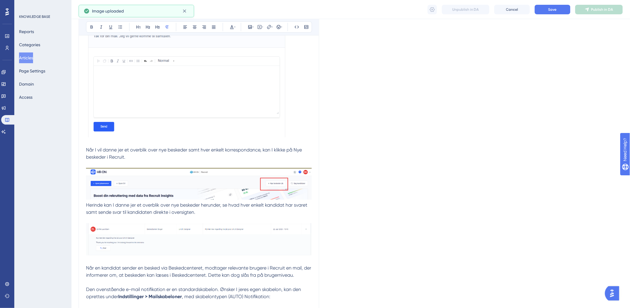
scroll to position [463, 0]
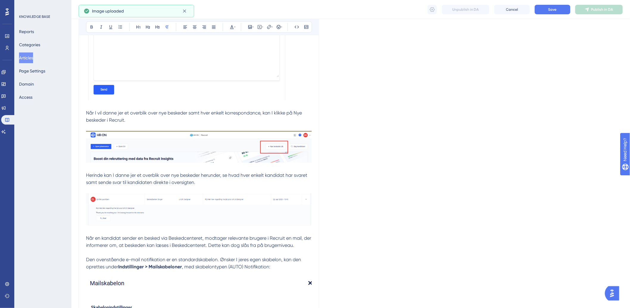
click at [201, 178] on p "Herinde kan I danne jer et overblik over nye beskeder herunder, se hvad hver en…" at bounding box center [199, 199] width 226 height 55
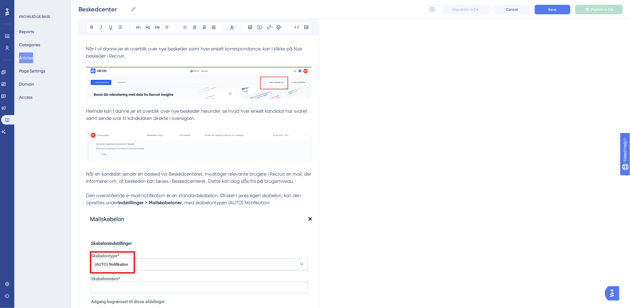
scroll to position [529, 0]
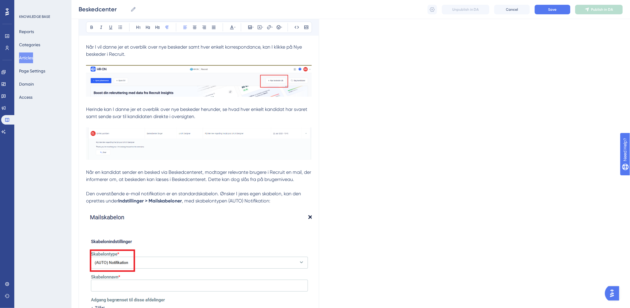
click at [303, 171] on p "Når en kandidat sender en besked via Beskedcenteret, modtager relevante brugere…" at bounding box center [199, 176] width 226 height 14
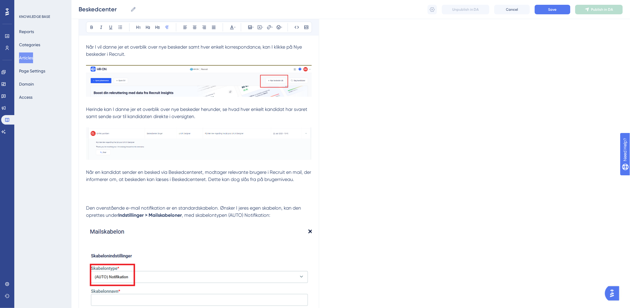
click at [132, 187] on p "Når en kandidat sender en besked via Beskedcenteret, modtager relevante brugere…" at bounding box center [199, 183] width 226 height 29
click at [128, 183] on p "Når en kandidat sender en besked via Beskedcenteret, modtager relevante brugere…" at bounding box center [199, 183] width 226 height 29
click at [248, 29] on icon at bounding box center [250, 27] width 5 height 5
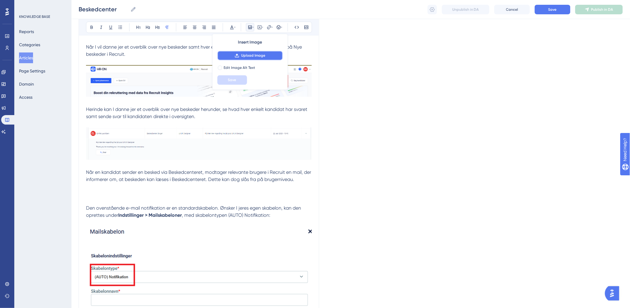
click at [252, 52] on button "Upload Image" at bounding box center [250, 56] width 66 height 10
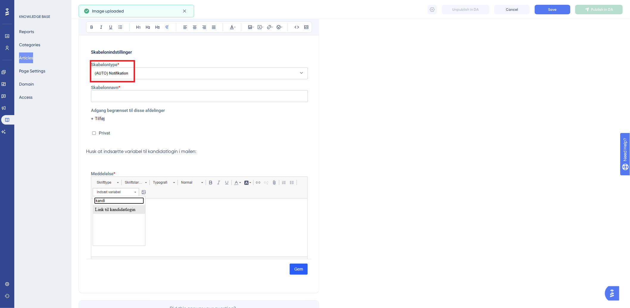
scroll to position [924, 0]
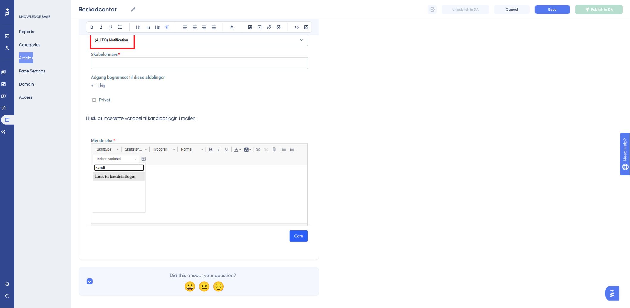
click at [552, 10] on span "Save" at bounding box center [553, 9] width 8 height 5
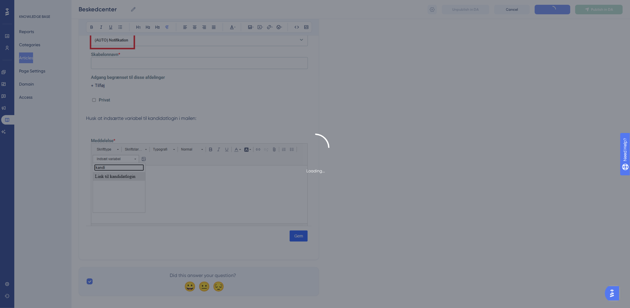
type input "Beskedcenter"
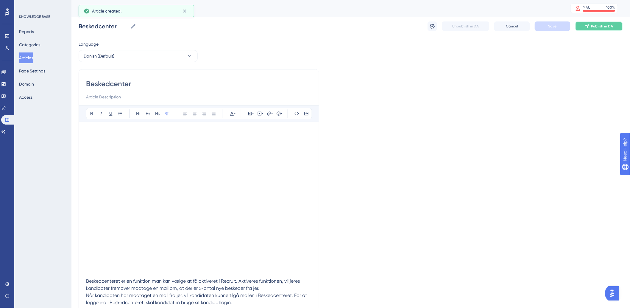
click at [592, 27] on span "Publish in DA" at bounding box center [603, 26] width 22 height 5
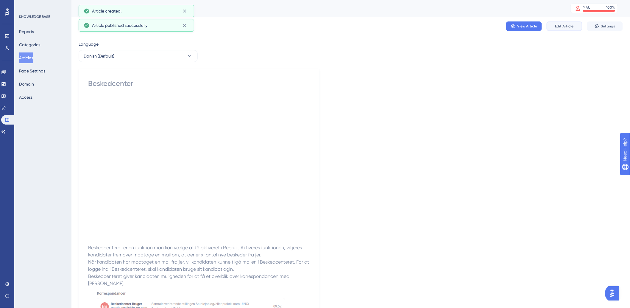
click at [573, 27] on span "Edit Article" at bounding box center [564, 26] width 18 height 5
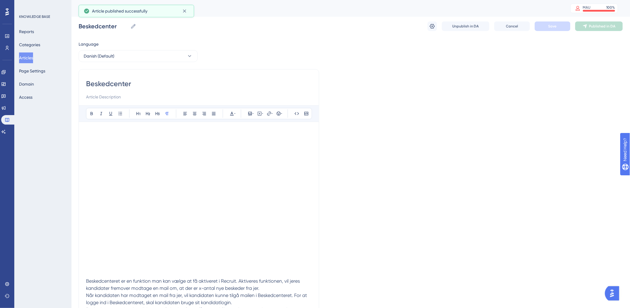
scroll to position [87, 0]
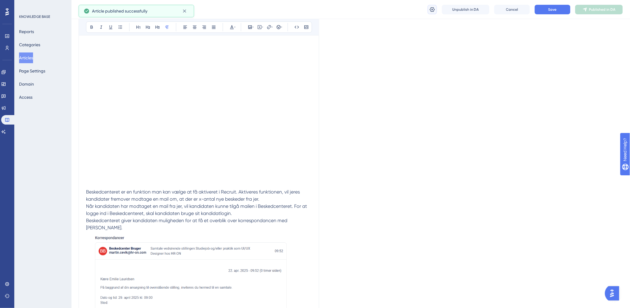
click at [437, 10] on button at bounding box center [433, 10] width 10 height 10
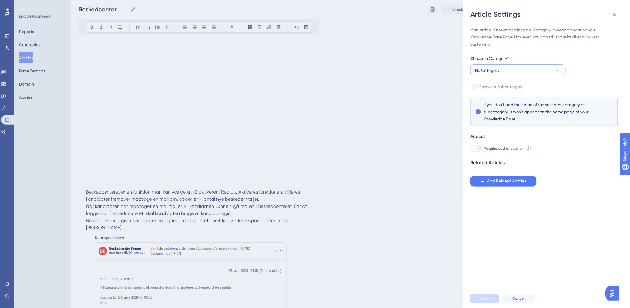
click at [485, 74] on span "No Category" at bounding box center [488, 70] width 24 height 7
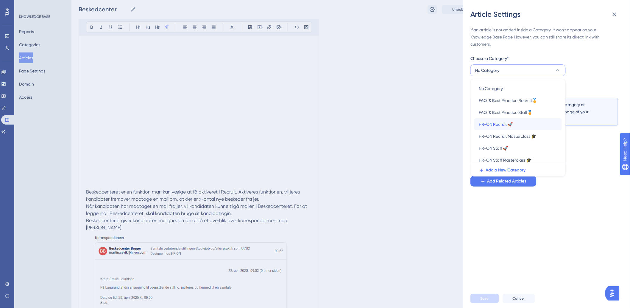
click at [483, 124] on span "HR-ON Recruit 🚀" at bounding box center [496, 124] width 34 height 7
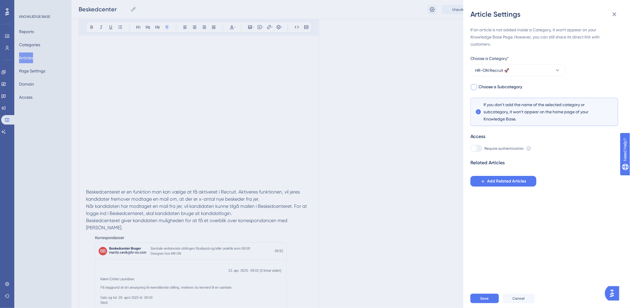
click at [505, 85] on span "Choose a Subcategory" at bounding box center [501, 86] width 44 height 7
checkbox input "true"
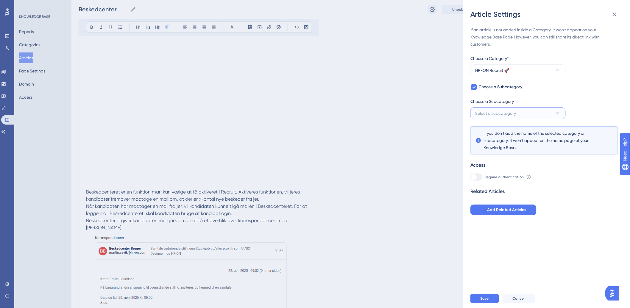
click at [513, 114] on span "Select a subcategory" at bounding box center [496, 113] width 41 height 7
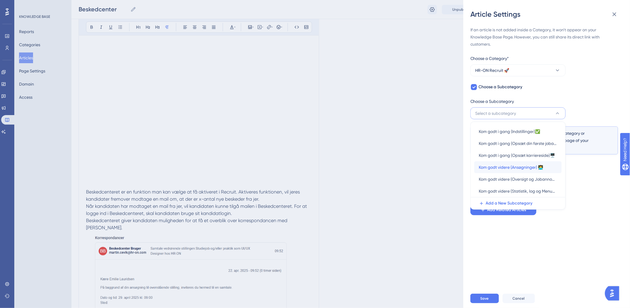
click at [518, 165] on span "Kom godt videre (Ansøgninger) 👩‍💻" at bounding box center [511, 167] width 64 height 7
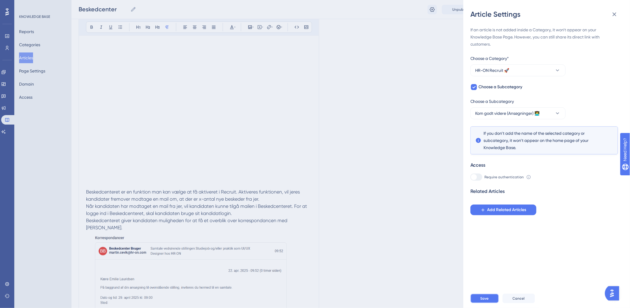
click at [476, 301] on button "Save" at bounding box center [485, 298] width 29 height 10
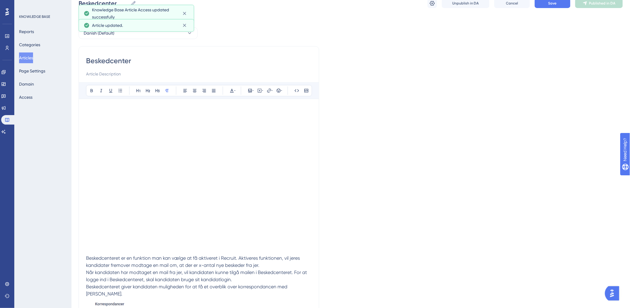
scroll to position [0, 0]
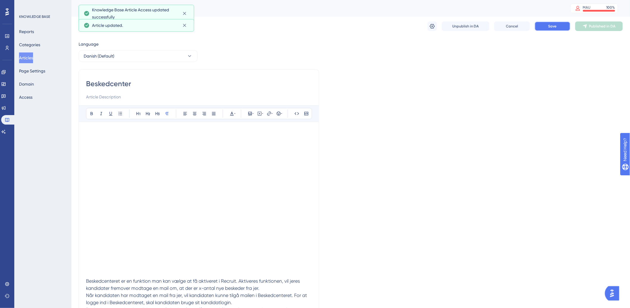
click at [551, 28] on span "Save" at bounding box center [553, 26] width 8 height 5
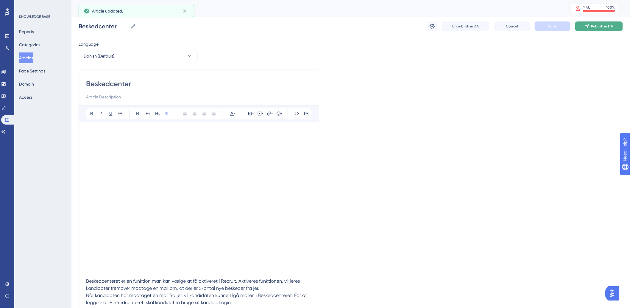
click at [594, 27] on span "Publish in DA" at bounding box center [603, 26] width 22 height 5
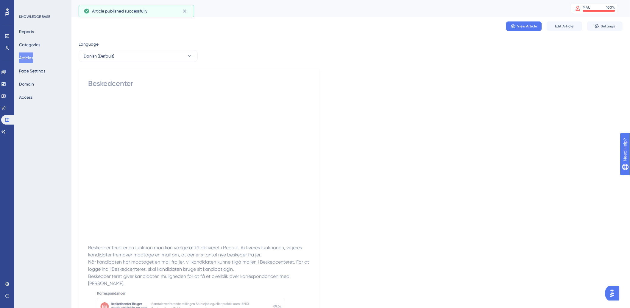
click at [33, 57] on button "Articles" at bounding box center [26, 57] width 14 height 11
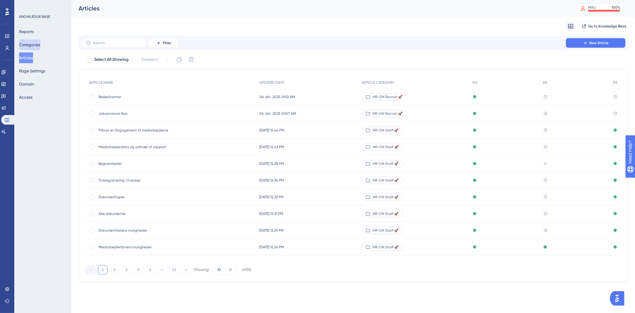
click at [39, 44] on button "Categories" at bounding box center [29, 44] width 21 height 11
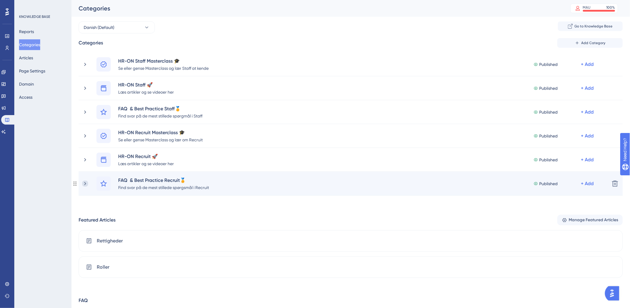
click at [85, 183] on icon at bounding box center [85, 183] width 2 height 3
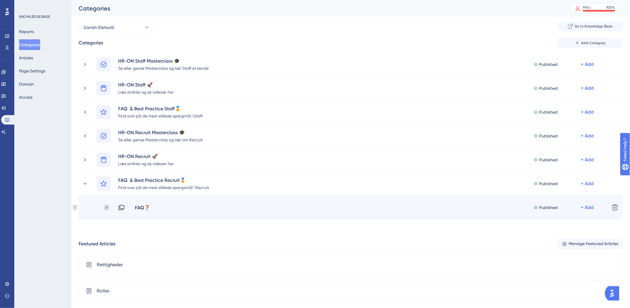
click at [108, 206] on icon at bounding box center [107, 207] width 6 height 6
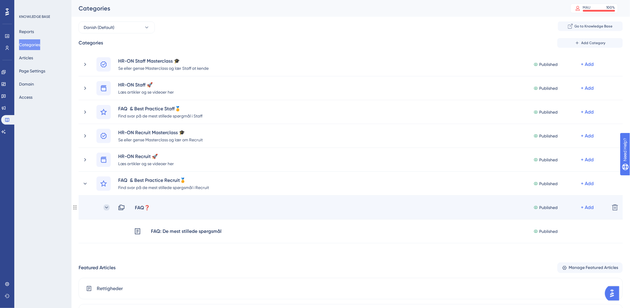
click at [105, 206] on icon at bounding box center [106, 207] width 3 height 2
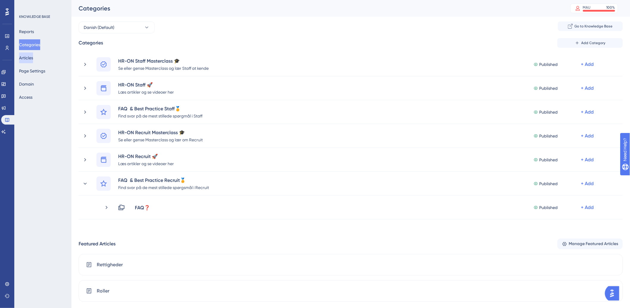
click at [33, 60] on button "Articles" at bounding box center [26, 57] width 14 height 11
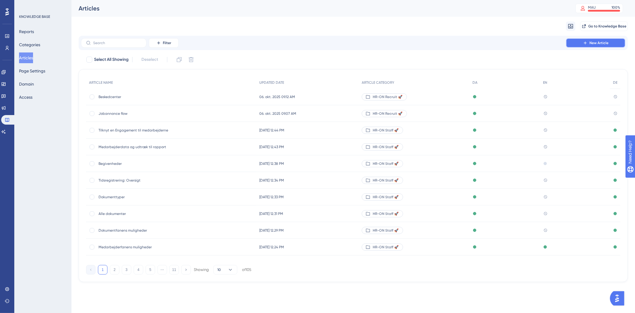
click at [571, 42] on button "New Article" at bounding box center [596, 43] width 60 height 10
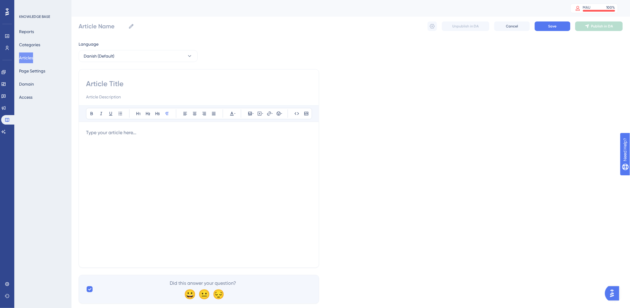
click at [157, 83] on input at bounding box center [199, 84] width 226 height 10
type input "FAQ:"
type input "FAQ: Hvad er"
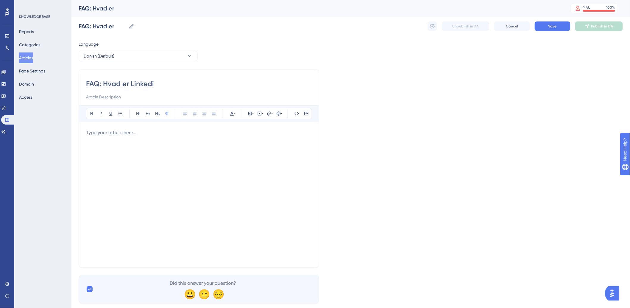
type input "FAQ: Hvad er Linkedin"
type input "FAQ: Hvad er Linkedin Basic Job"
type input "FAQ: Hvad er Linkedin Basic Job?"
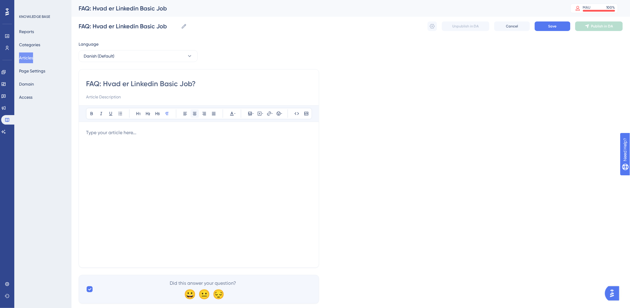
type input "FAQ: Hvad er Linkedin Basic Job?"
click at [150, 160] on div at bounding box center [199, 194] width 226 height 131
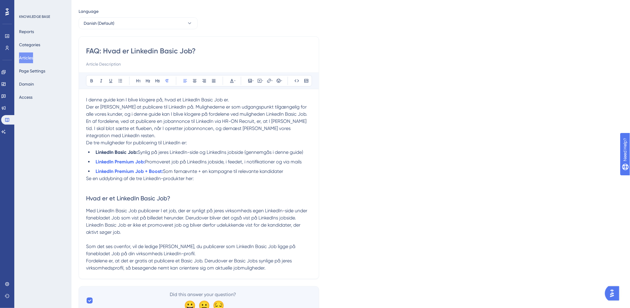
scroll to position [56, 0]
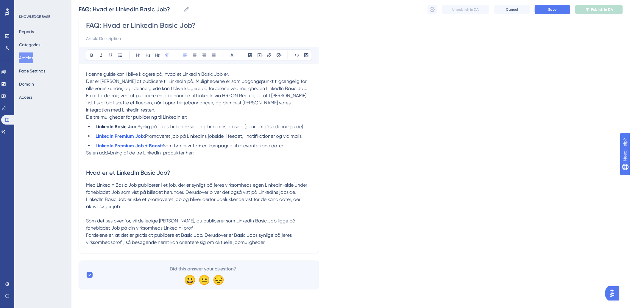
click at [218, 155] on p "Se en uddybning af de tre LinkedIn-produkter her:" at bounding box center [199, 152] width 226 height 7
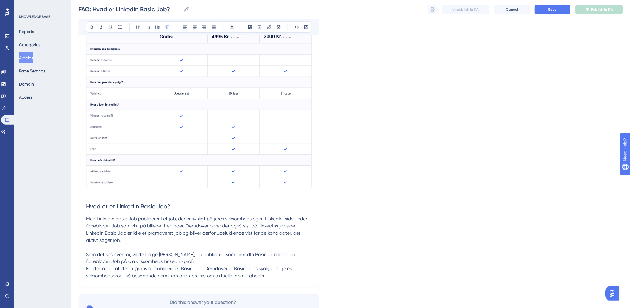
scroll to position [222, 0]
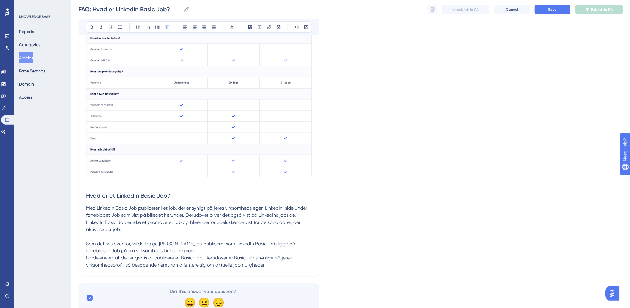
click at [136, 234] on p at bounding box center [199, 236] width 226 height 7
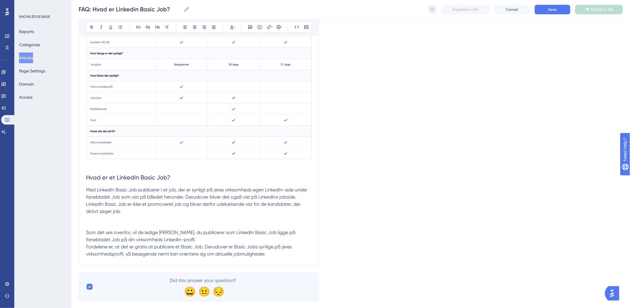
scroll to position [252, 0]
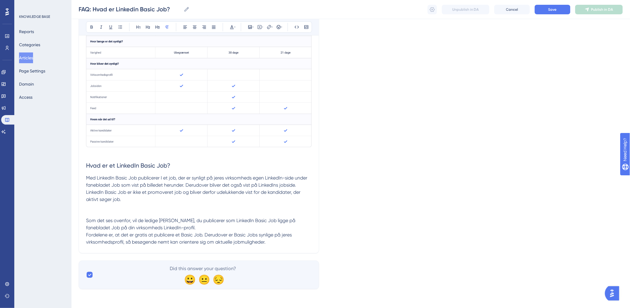
click at [143, 196] on p "Med LinkedIn Basic Job publicerer I et job, der er synligt på jeres virksomheds…" at bounding box center [199, 188] width 226 height 29
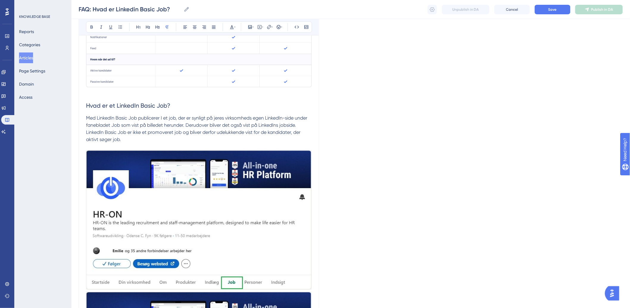
scroll to position [344, 0]
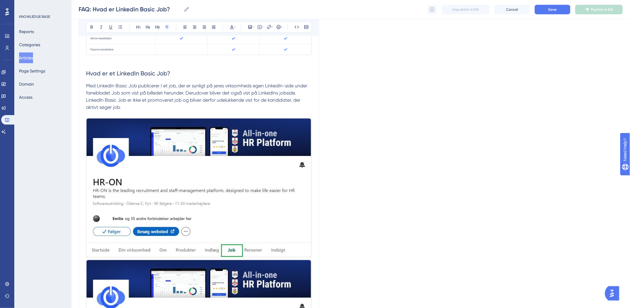
click at [226, 194] on img at bounding box center [199, 188] width 226 height 140
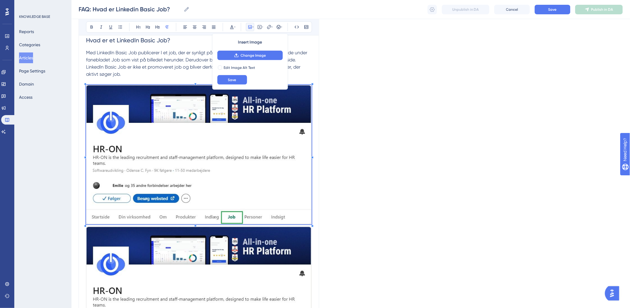
scroll to position [443, 0]
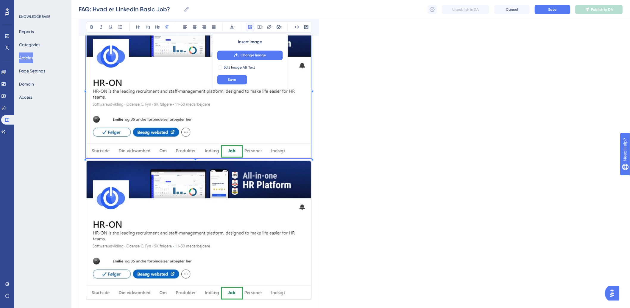
click at [205, 201] on img at bounding box center [199, 230] width 226 height 140
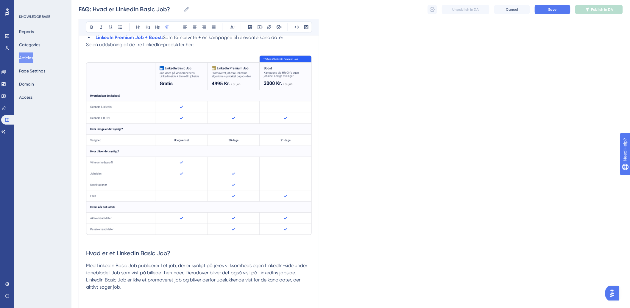
scroll to position [198, 0]
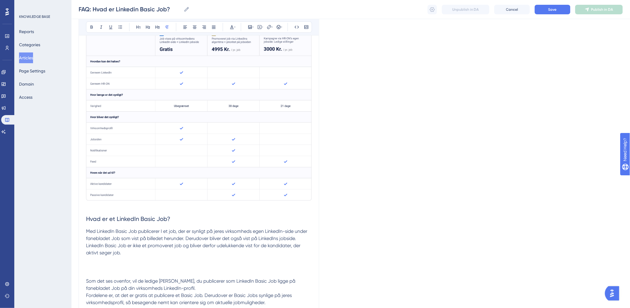
click at [115, 266] on p at bounding box center [199, 270] width 226 height 14
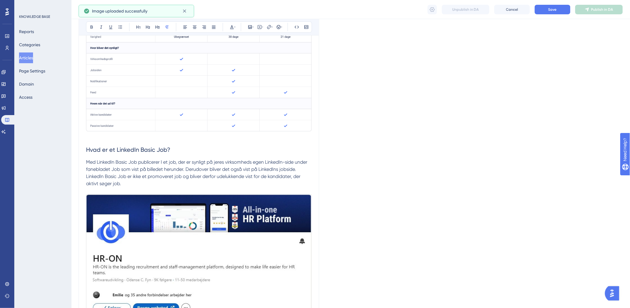
scroll to position [394, 0]
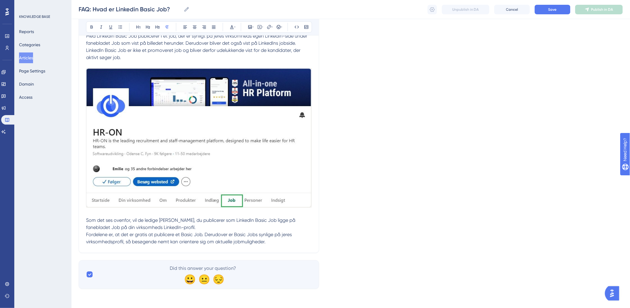
click at [294, 241] on p "Fordelene er, at det er gratis at publicere et Basic Job. Derudover er Basic Jo…" at bounding box center [199, 238] width 226 height 14
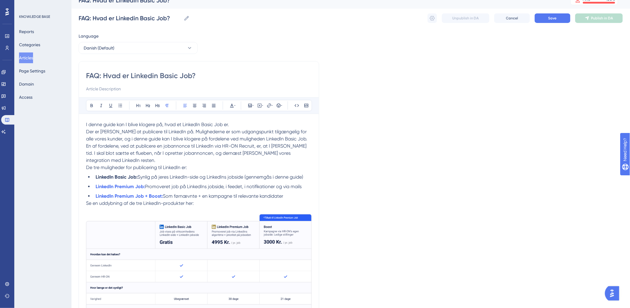
scroll to position [0, 0]
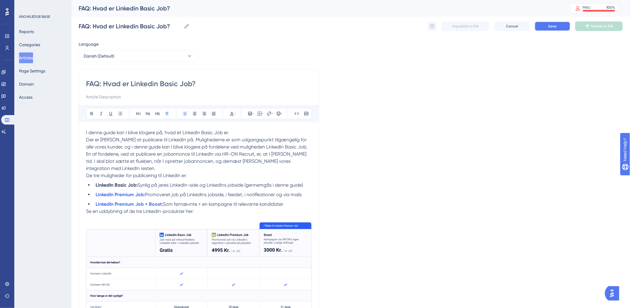
click at [559, 23] on button "Save" at bounding box center [553, 26] width 36 height 10
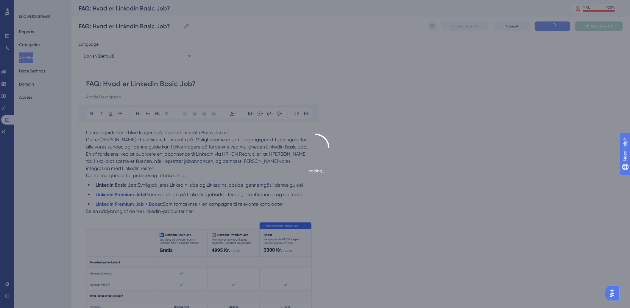
type input "FAQ: Hvad er Linkedin Basic Job?"
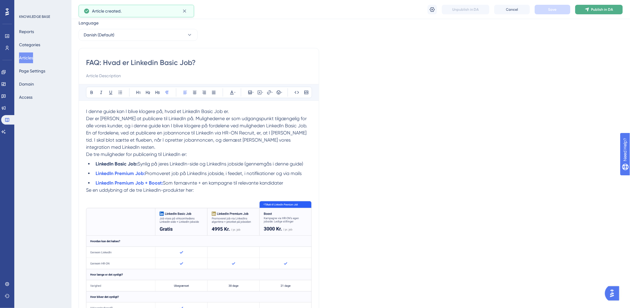
click at [600, 13] on button "Publish in DA" at bounding box center [599, 10] width 48 height 10
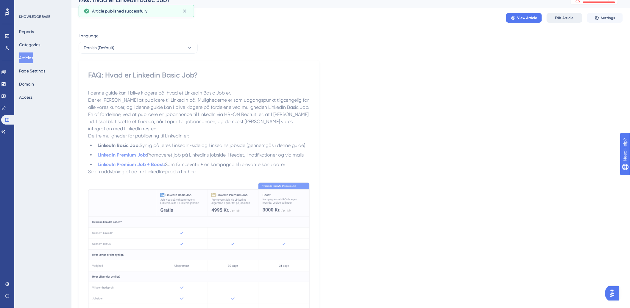
scroll to position [0, 0]
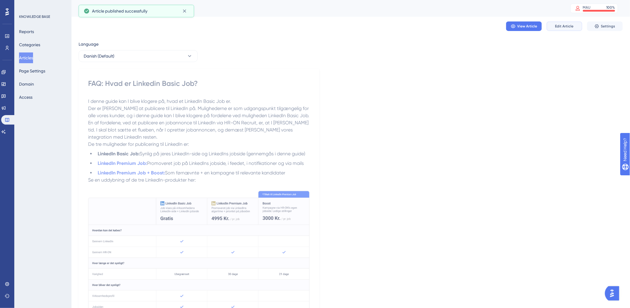
click at [570, 25] on span "Edit Article" at bounding box center [564, 26] width 18 height 5
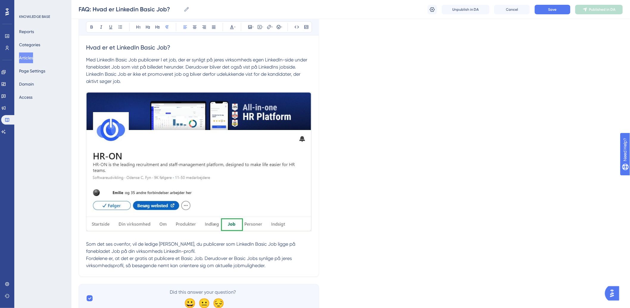
scroll to position [394, 0]
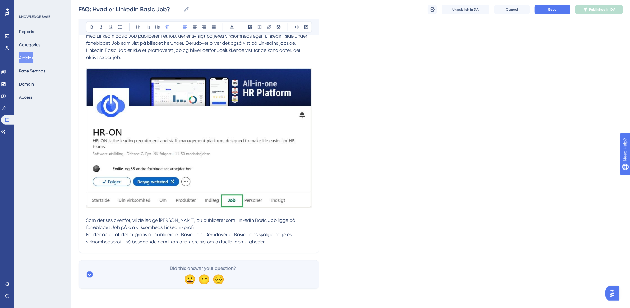
click at [283, 234] on span "Fordelene er, at det er gratis at publicere et Basic Job. Derudover er Basic Jo…" at bounding box center [189, 238] width 207 height 13
click at [287, 242] on p "Fordelene er, at det er gratis at publicere et Basic Job. Derudover er Basic Jo…" at bounding box center [199, 238] width 226 height 14
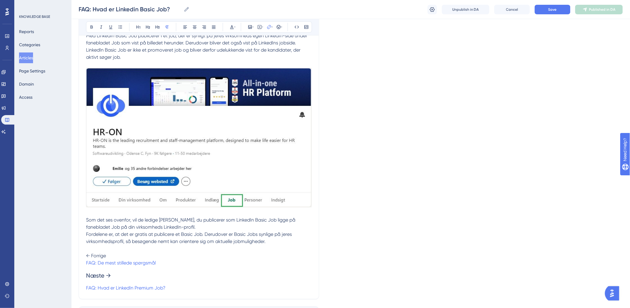
click at [87, 276] on span "Næste →" at bounding box center [98, 275] width 25 height 7
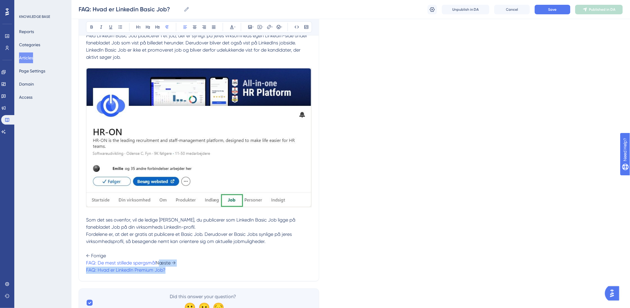
drag, startPoint x: 175, startPoint y: 273, endPoint x: 156, endPoint y: 263, distance: 21.1
click at [156, 263] on div "I denne guide kan I blive klogere på, hvad et LinkedIn Basic Job er. Der er tre…" at bounding box center [199, 3] width 226 height 541
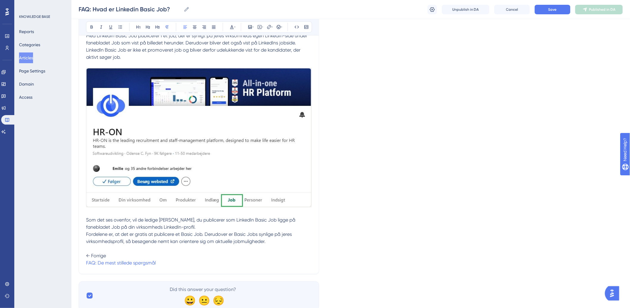
click at [243, 259] on p "Fordelene er, at det er gratis at publicere et Basic Job. Derudover er Basic Jo…" at bounding box center [199, 245] width 226 height 29
click at [280, 259] on div "I denne guide kan I blive klogere på, hvad et LinkedIn Basic Job er. Der er tre…" at bounding box center [199, 0] width 226 height 534
click at [270, 254] on p "Fordelene er, at det er gratis at publicere et Basic Job. Derudover er Basic Jo…" at bounding box center [199, 245] width 226 height 29
click at [254, 264] on p "FAQ: De mest stillede spørgsmål" at bounding box center [199, 262] width 226 height 7
click at [236, 261] on span at bounding box center [198, 263] width 85 height 6
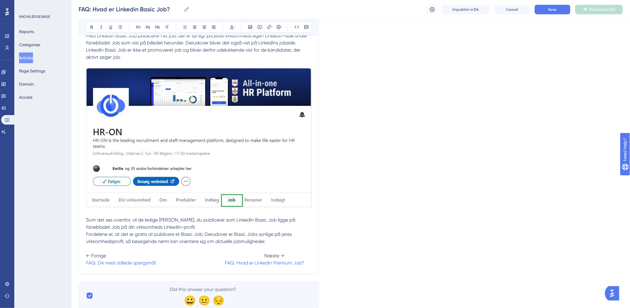
click at [114, 257] on span "← Forrige Næste →" at bounding box center [185, 256] width 198 height 6
click at [221, 260] on span at bounding box center [192, 263] width 69 height 6
click at [270, 226] on p "Som det ses ovenfor, vil de ledige stillinger, du publicerer som LinkedIn Basic…" at bounding box center [199, 224] width 226 height 14
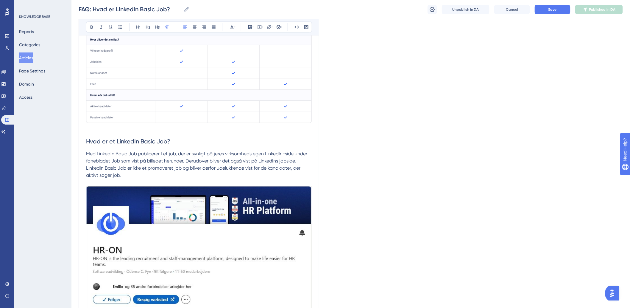
scroll to position [0, 0]
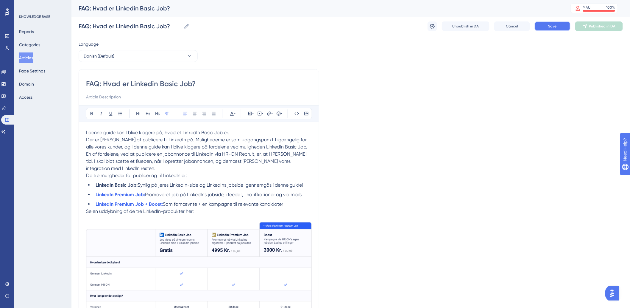
click at [557, 26] on button "Save" at bounding box center [553, 26] width 36 height 10
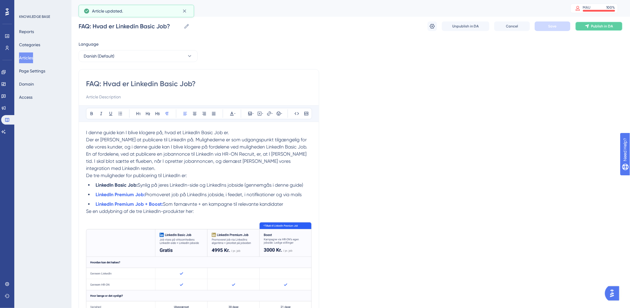
click at [606, 25] on span "Publish in DA" at bounding box center [603, 26] width 22 height 5
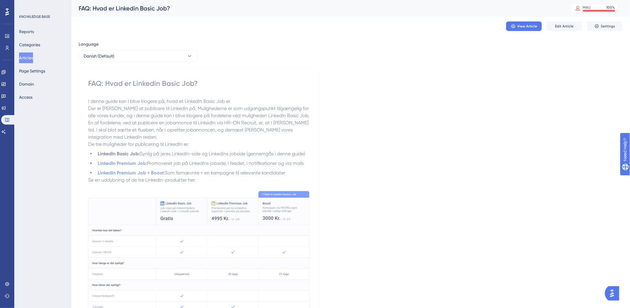
click at [610, 25] on span "Settings" at bounding box center [608, 26] width 14 height 5
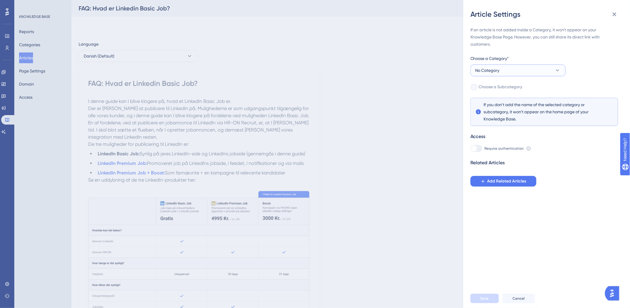
click at [492, 72] on span "No Category" at bounding box center [488, 70] width 24 height 7
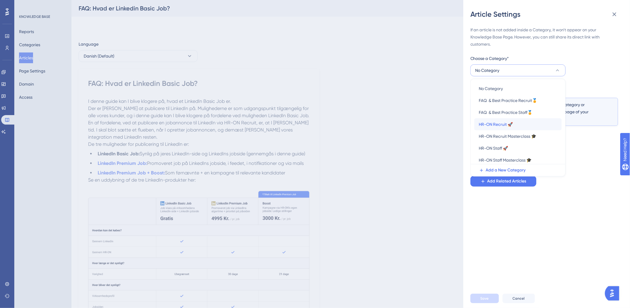
click at [528, 123] on div "HR-ON Recruit 🚀 HR-ON Recruit 🚀" at bounding box center [518, 124] width 78 height 12
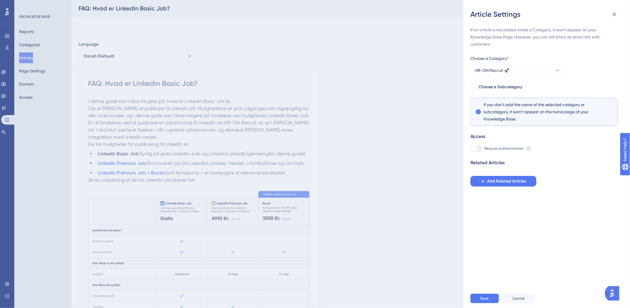
click at [496, 81] on div "If an article is not added inside a Category, it won't appear on your Knowledge…" at bounding box center [545, 106] width 148 height 160
click at [498, 85] on span "Choose a Subcategory" at bounding box center [501, 86] width 44 height 7
checkbox input "true"
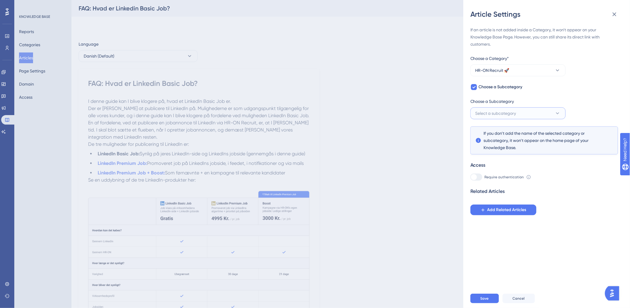
click at [500, 115] on span "Select a subcategory" at bounding box center [496, 113] width 41 height 7
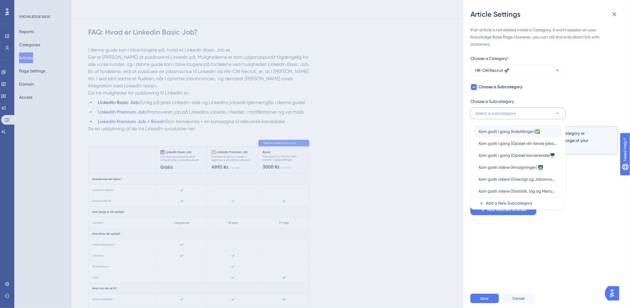
scroll to position [33, 0]
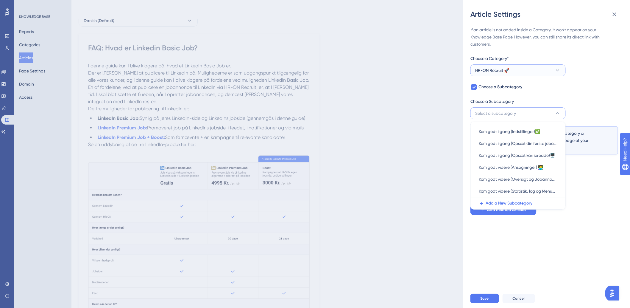
click at [526, 65] on button "HR-ON Recruit 🚀" at bounding box center [518, 70] width 95 height 12
click at [525, 69] on button "HR-ON Recruit 🚀" at bounding box center [518, 70] width 95 height 12
click at [526, 67] on button "HR-ON Recruit 🚀" at bounding box center [518, 70] width 95 height 12
click at [514, 101] on span "FAQ & Best Practice Recruit🏅" at bounding box center [508, 100] width 58 height 7
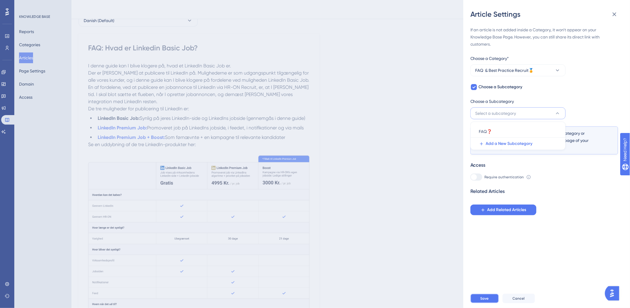
click at [481, 300] on button "Save" at bounding box center [485, 298] width 29 height 10
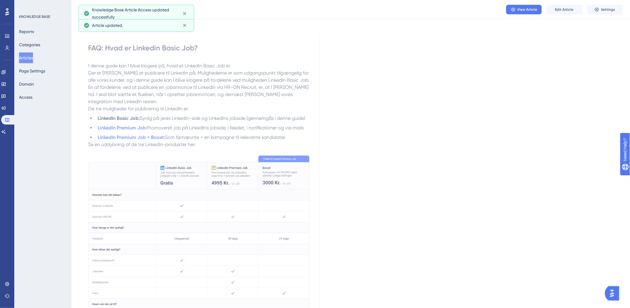
click at [32, 56] on button "Articles" at bounding box center [26, 57] width 14 height 11
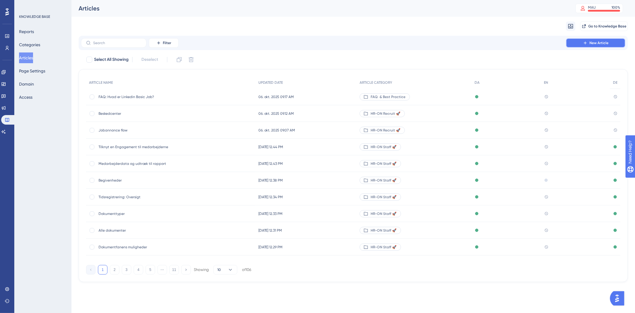
click at [601, 45] on span "New Article" at bounding box center [599, 43] width 19 height 5
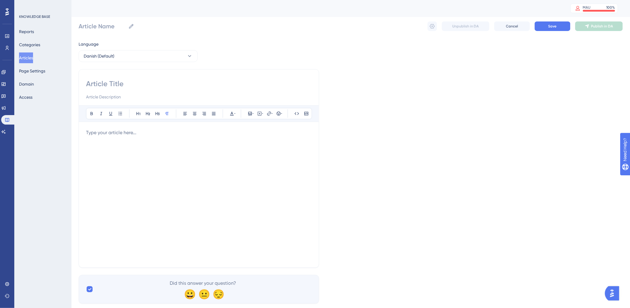
click at [154, 153] on div at bounding box center [199, 194] width 226 height 131
click at [248, 160] on div at bounding box center [199, 194] width 226 height 131
click at [144, 153] on div at bounding box center [199, 194] width 226 height 131
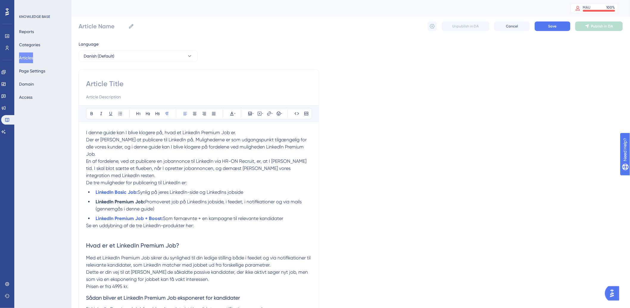
click at [128, 80] on input at bounding box center [199, 84] width 226 height 10
paste input "FAQ: Hvad er et LinkedIn Premium Job?"
type input "FAQ: Hvad er et LinkedIn Premium Job?"
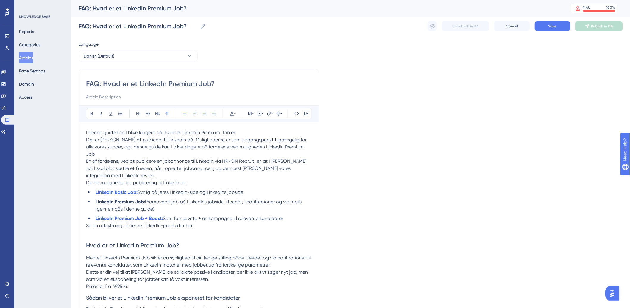
type input "FAQ: Hvad er et LinkedIn Premium Job?"
click at [199, 179] on p "De tre muligheder for publicering til LinkedIn er:" at bounding box center [199, 182] width 226 height 7
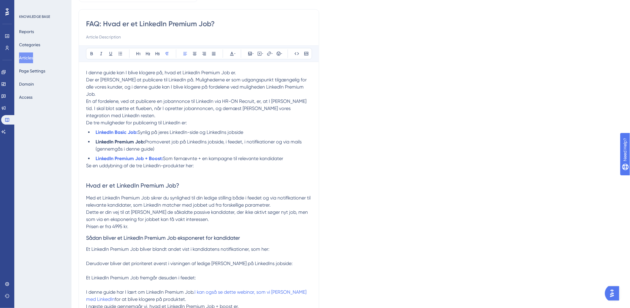
scroll to position [99, 0]
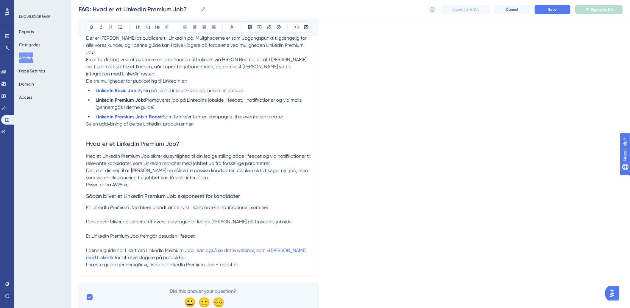
click at [212, 120] on p "Se en uddybning af de tre LinkedIn-produkter her:" at bounding box center [199, 123] width 226 height 7
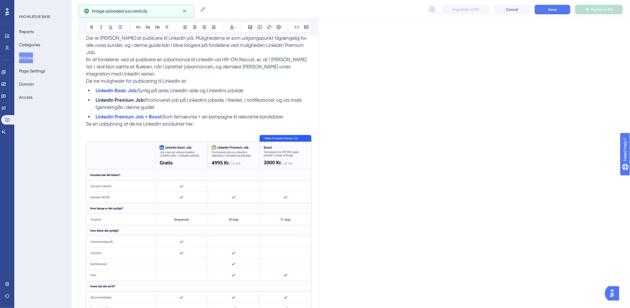
click at [111, 135] on img at bounding box center [199, 224] width 226 height 179
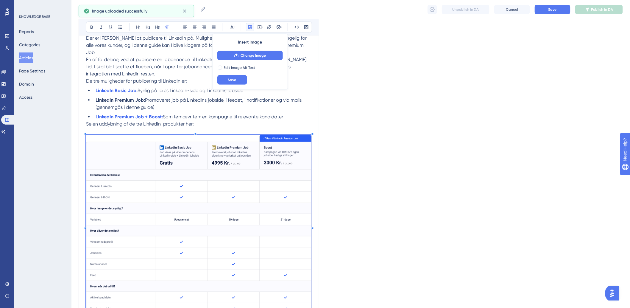
click at [114, 123] on p "Se en uddybning af de tre LinkedIn-produkter her:" at bounding box center [199, 218] width 226 height 196
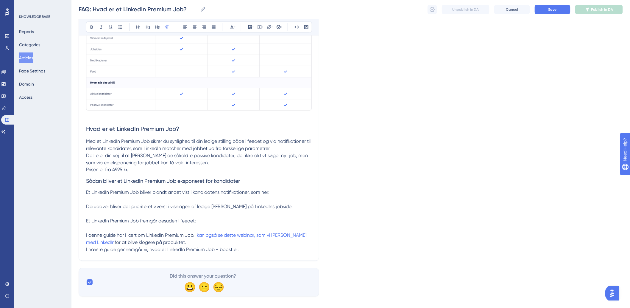
scroll to position [303, 0]
drag, startPoint x: 180, startPoint y: 124, endPoint x: 61, endPoint y: 120, distance: 119.2
click at [71, 120] on div "Performance Users Engagement Widgets Feedback Product Updates Knowledge Base AI…" at bounding box center [350, 1] width 559 height 608
click at [273, 189] on p "Et LinkedIn Premium Job bliver blandt andet vist i kandidatens notifikationer, …" at bounding box center [199, 192] width 226 height 7
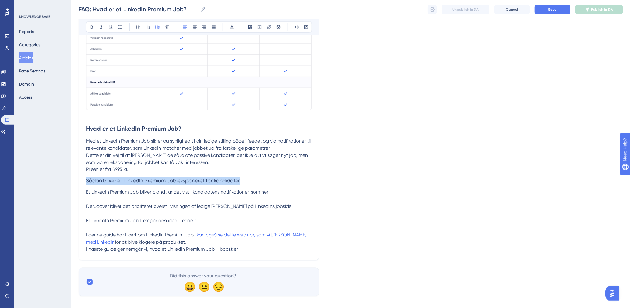
drag, startPoint x: 264, startPoint y: 172, endPoint x: 72, endPoint y: 176, distance: 192.2
click at [72, 176] on div "Performance Users Engagement Widgets Feedback Product Updates Knowledge Base AI…" at bounding box center [350, 1] width 559 height 608
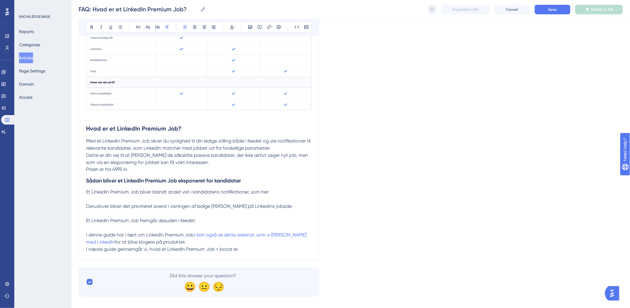
click at [142, 152] on p "Dette er din vej til at ramme de såkaldte passive kandidater, der ikke aktivt s…" at bounding box center [199, 159] width 226 height 14
click at [276, 189] on p "Et LinkedIn Premium Job bliver blandt andet vist i kandidatens notifikationer, …" at bounding box center [199, 192] width 226 height 7
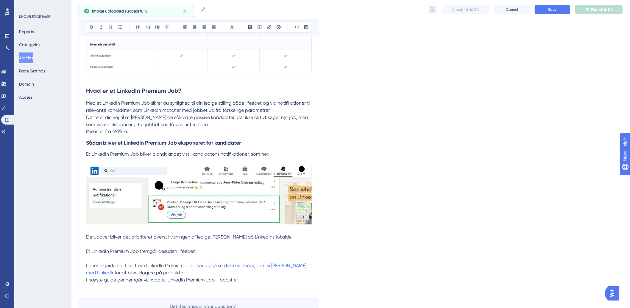
scroll to position [372, 0]
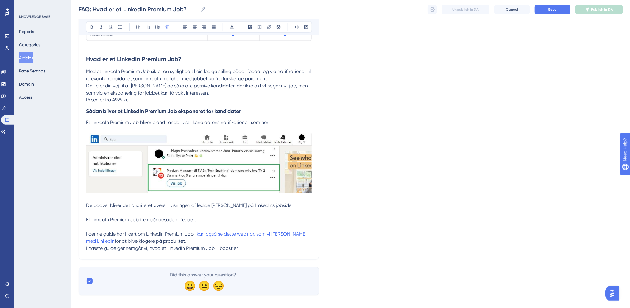
click at [288, 202] on p "Derudover bliver det prioriteret øverst i visningen af ledige stillinger på Lin…" at bounding box center [199, 205] width 226 height 7
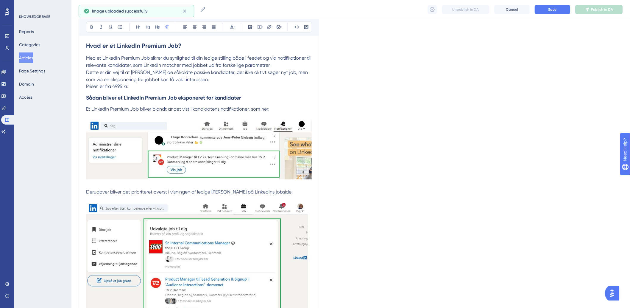
scroll to position [538, 0]
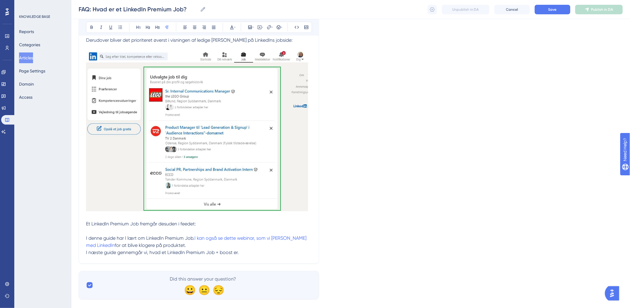
click at [225, 220] on p "Et LinkedIn Premium Job fremgår desuden i feedet:" at bounding box center [199, 223] width 226 height 7
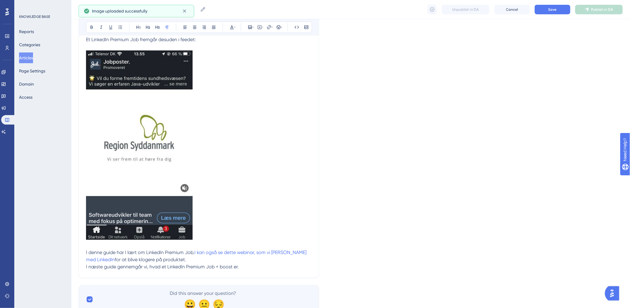
scroll to position [740, 0]
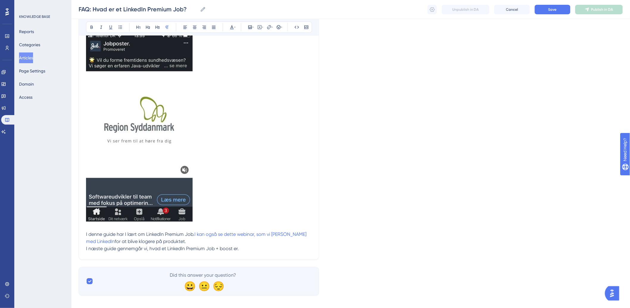
click at [271, 245] on p "I næste guide gennemgår vi, hvad et LinkedIn Premium Job + boost er." at bounding box center [199, 248] width 226 height 7
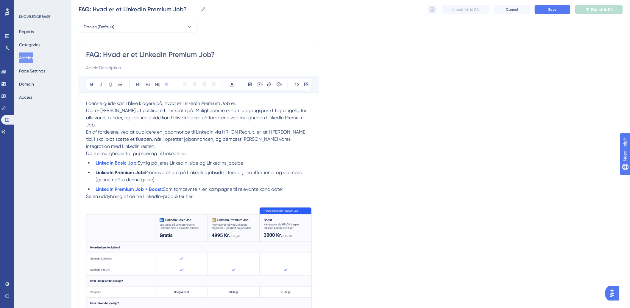
scroll to position [0, 0]
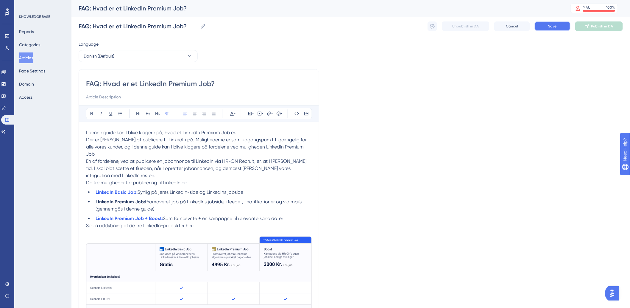
click at [556, 27] on span "Save" at bounding box center [553, 26] width 8 height 5
drag, startPoint x: 431, startPoint y: 24, endPoint x: 431, endPoint y: 27, distance: 3.6
click at [431, 24] on icon at bounding box center [432, 26] width 6 height 6
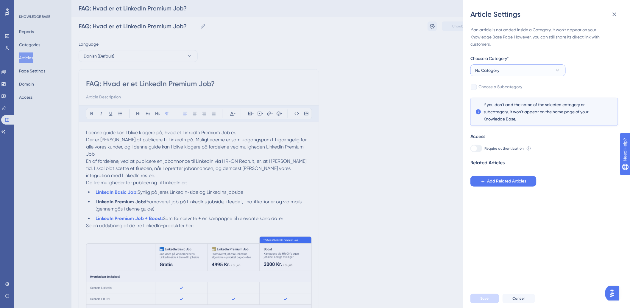
click at [527, 72] on button "No Category" at bounding box center [518, 70] width 95 height 12
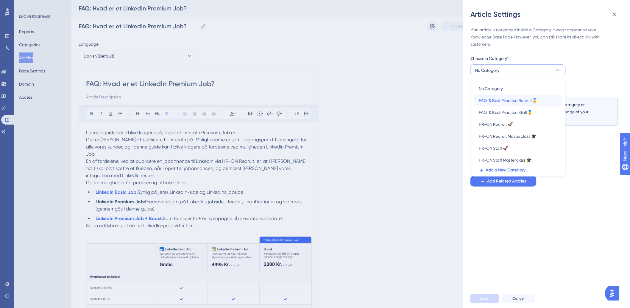
click at [524, 101] on span "FAQ & Best Practice Recruit🏅" at bounding box center [508, 100] width 58 height 7
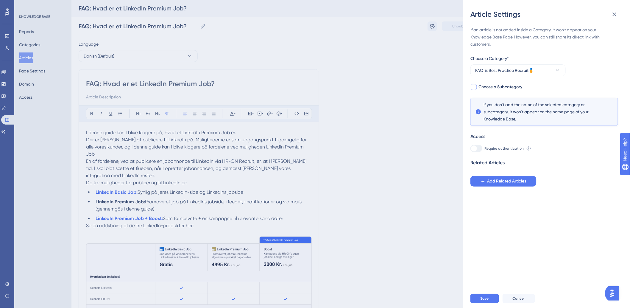
click at [475, 87] on div at bounding box center [474, 87] width 6 height 6
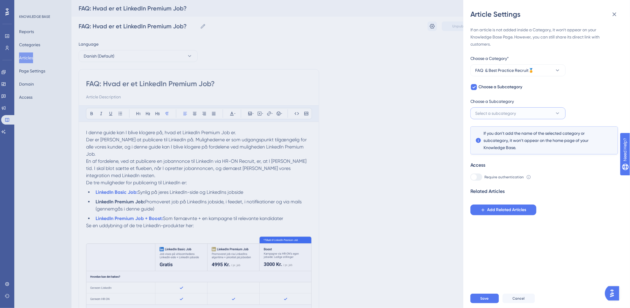
click at [495, 115] on span "Select a subcategory" at bounding box center [496, 113] width 41 height 7
click at [475, 88] on icon at bounding box center [474, 87] width 4 height 5
checkbox input "false"
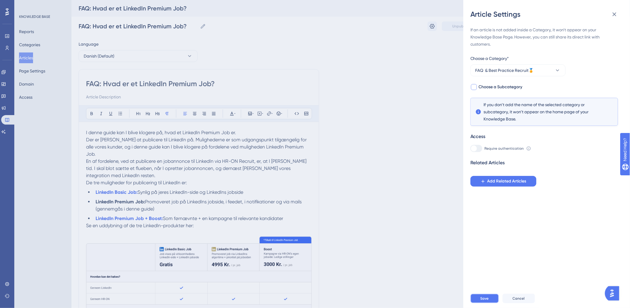
click at [479, 302] on button "Save" at bounding box center [485, 298] width 29 height 10
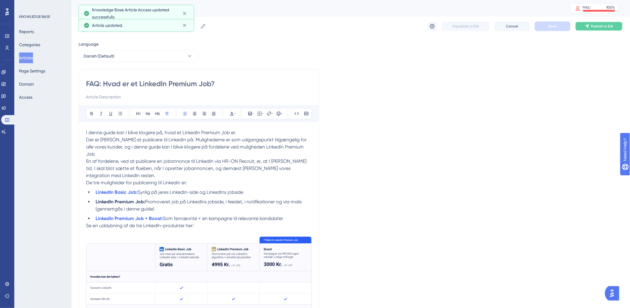
click at [601, 25] on span "Publish in DA" at bounding box center [603, 26] width 22 height 5
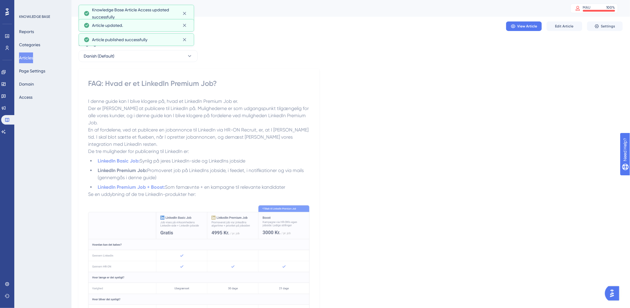
click at [24, 57] on button "Articles" at bounding box center [26, 57] width 14 height 11
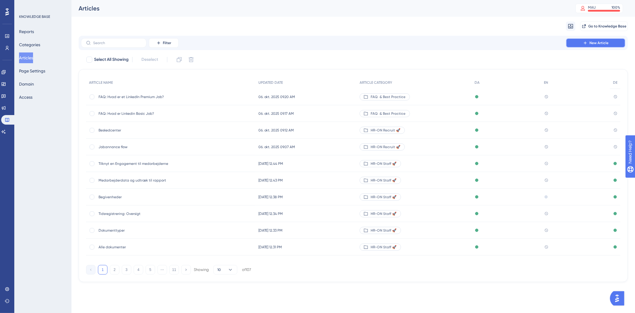
click at [593, 42] on span "New Article" at bounding box center [599, 43] width 19 height 5
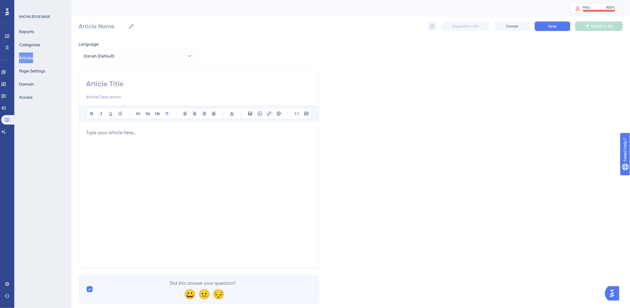
click at [163, 136] on div at bounding box center [199, 194] width 226 height 131
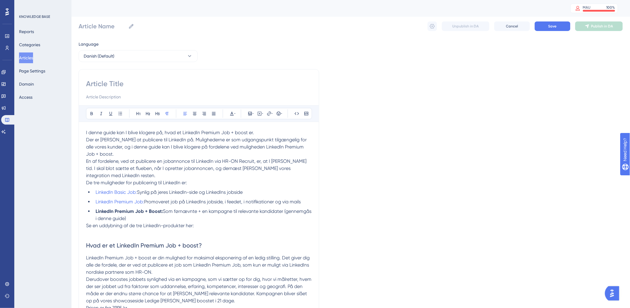
click at [157, 90] on div at bounding box center [199, 89] width 226 height 21
click at [161, 82] on input at bounding box center [199, 84] width 226 height 10
paste input "FAQ: Hvad er et LinkedIn Premium Job + boost?"
type input "FAQ: Hvad er et LinkedIn Premium Job + boost?"
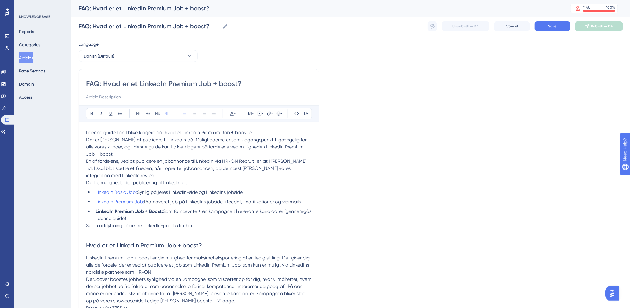
type input "FAQ: Hvad er et LinkedIn Premium Job + boost?"
click at [261, 180] on p "De tre muligheder for publicering til LinkedIn er:" at bounding box center [199, 182] width 226 height 7
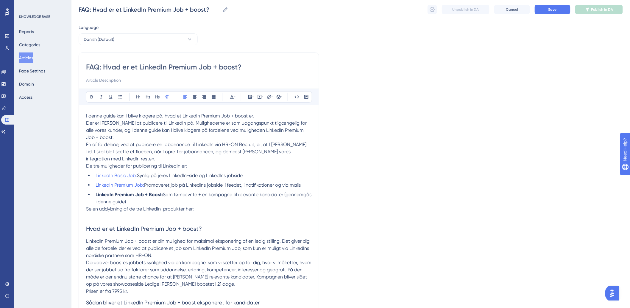
scroll to position [33, 0]
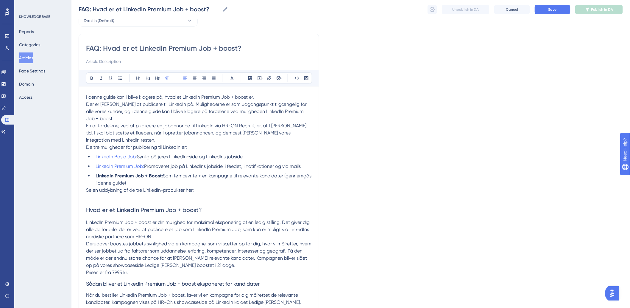
click at [218, 189] on p "Se en uddybning af de tre LinkedIn-produkter her:" at bounding box center [199, 189] width 226 height 7
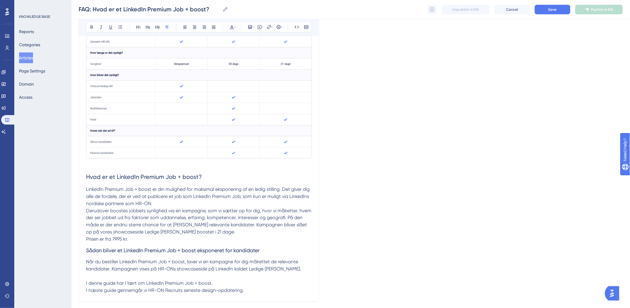
scroll to position [270, 0]
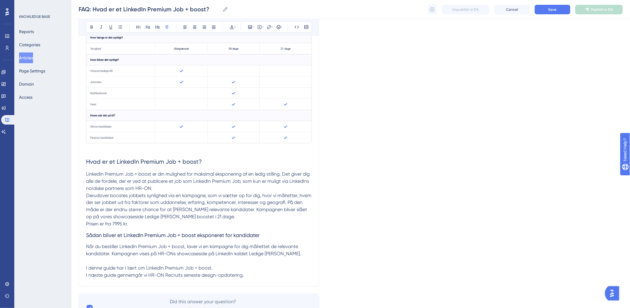
click at [297, 253] on p "Når du bestiller LinkedIn Premium Job + boost, laver vi en kampagne for dig mål…" at bounding box center [199, 250] width 226 height 14
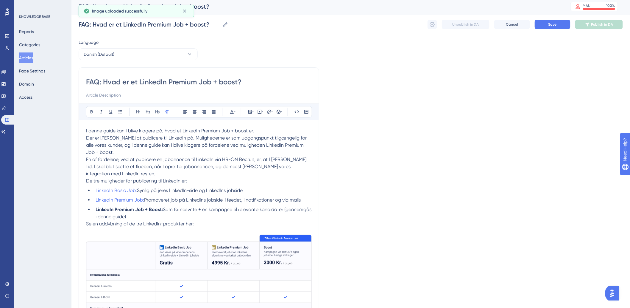
scroll to position [0, 0]
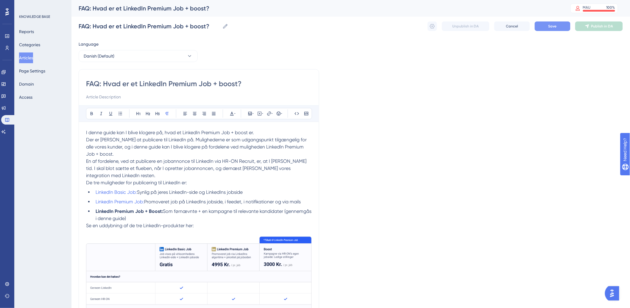
click at [549, 27] on span "Save" at bounding box center [553, 26] width 8 height 5
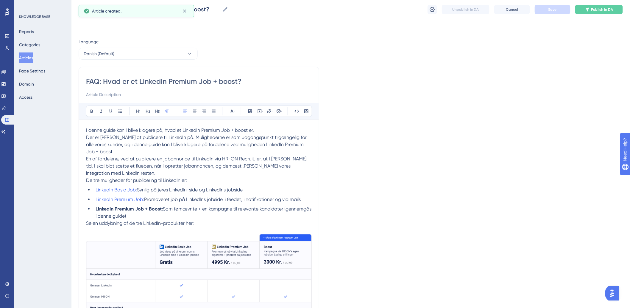
scroll to position [77, 0]
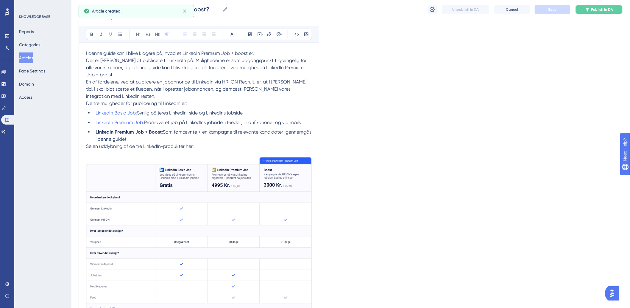
click at [600, 10] on span "Publish in DA" at bounding box center [603, 9] width 22 height 5
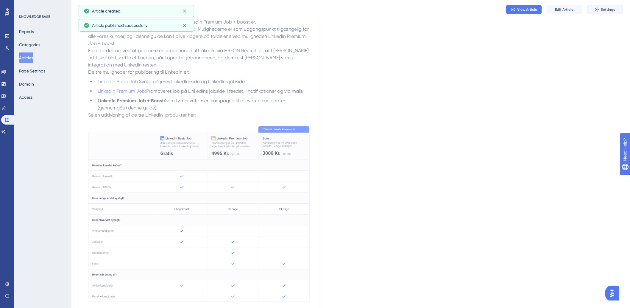
click at [594, 7] on button "Settings" at bounding box center [605, 10] width 36 height 10
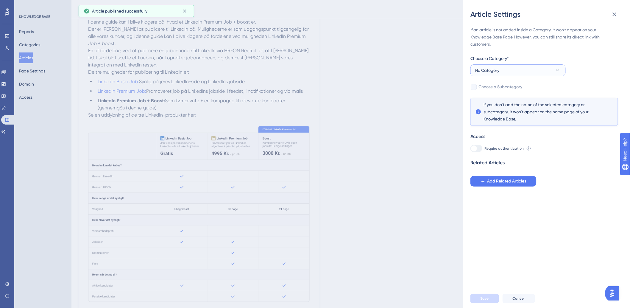
click at [511, 65] on button "No Category" at bounding box center [518, 70] width 95 height 12
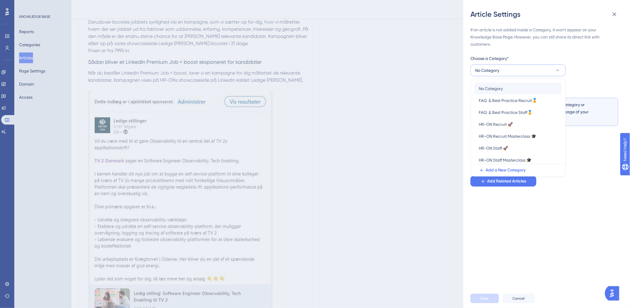
scroll to position [397, 0]
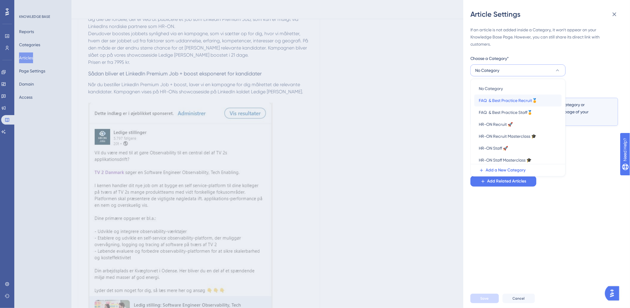
drag, startPoint x: 508, startPoint y: 102, endPoint x: 480, endPoint y: 186, distance: 89.4
click at [508, 102] on span "FAQ & Best Practice Recruit🏅" at bounding box center [508, 100] width 58 height 7
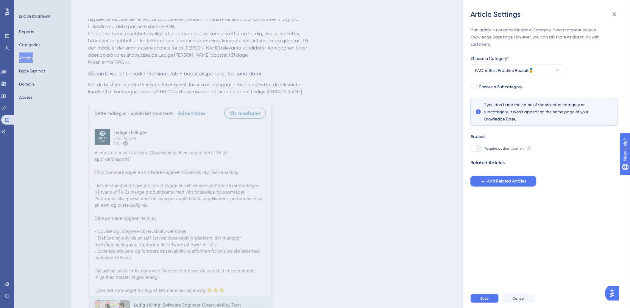
click at [483, 299] on button "Save" at bounding box center [485, 298] width 29 height 10
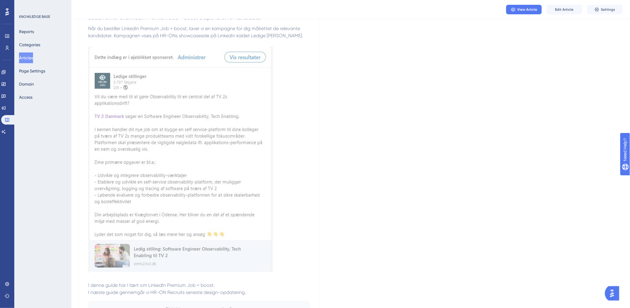
scroll to position [405, 0]
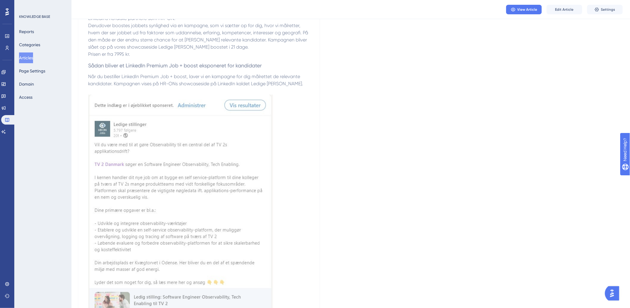
click at [33, 57] on button "Articles" at bounding box center [26, 57] width 14 height 11
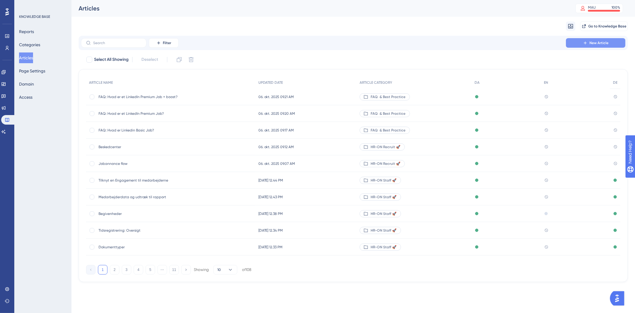
click at [576, 41] on button "New Article" at bounding box center [596, 43] width 60 height 10
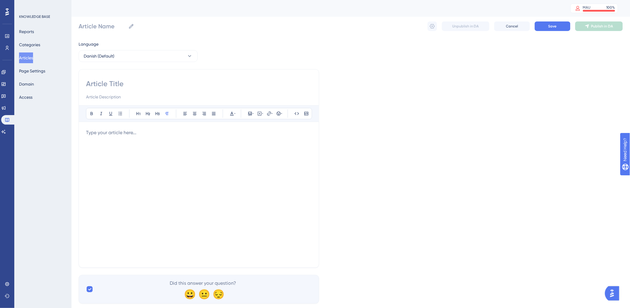
click at [185, 82] on input at bounding box center [199, 84] width 226 height 10
paste input "Kandidatpræsentation er vores nyeste feature i Recruit. Den er lanceret i janua…"
type input "Kandidatpræsentation er vores nyeste feature i Recruit. Den er lanceret i janua…"
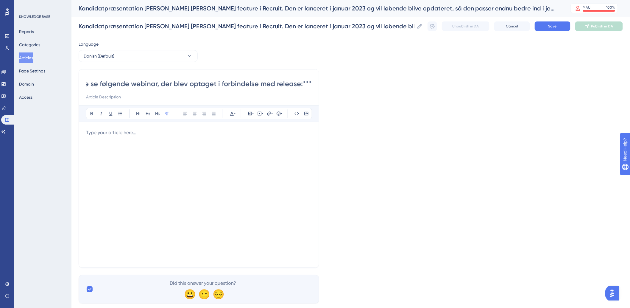
scroll to position [0, 0]
drag, startPoint x: 312, startPoint y: 82, endPoint x: 97, endPoint y: 80, distance: 215.0
click at [81, 71] on div "Kandidatpræsentation er vores nyeste feature i Recruit. Den er lanceret i janua…" at bounding box center [199, 168] width 241 height 198
click at [230, 79] on input "Kandidatpræsentation er vores nyeste feature i Recruit. Den er lanceret i janua…" at bounding box center [199, 84] width 226 height 10
drag, startPoint x: 200, startPoint y: 85, endPoint x: 432, endPoint y: 86, distance: 232.0
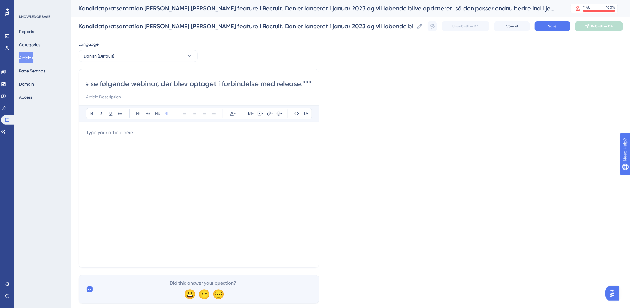
click at [432, 86] on div "Language Danish (Default) Kandidatpræsentation er vores nyeste feature i Recrui…" at bounding box center [351, 172] width 544 height 263
type input "Kandidatpræsentation er vores ny"
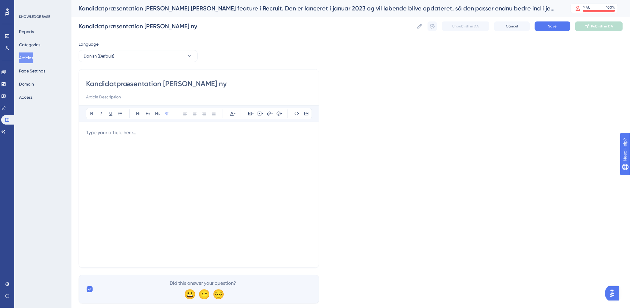
type input "Kandidatpræsentation er vores n"
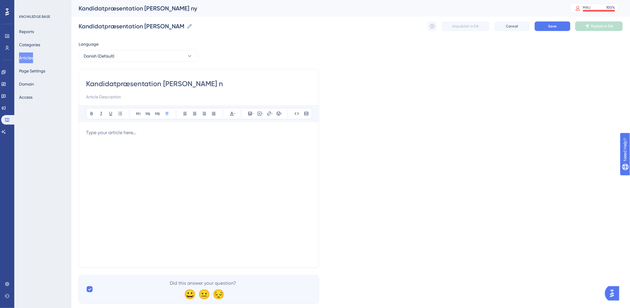
type input "Kandidatpræsentation er vores n"
type input "K"
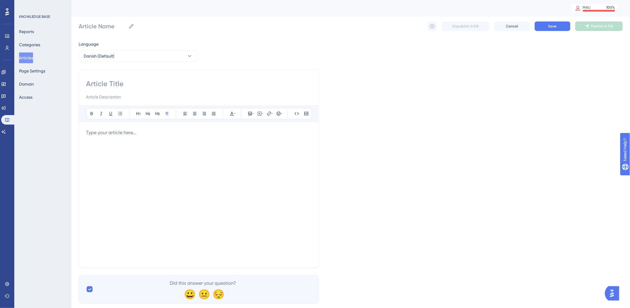
click at [141, 161] on div at bounding box center [199, 194] width 226 height 131
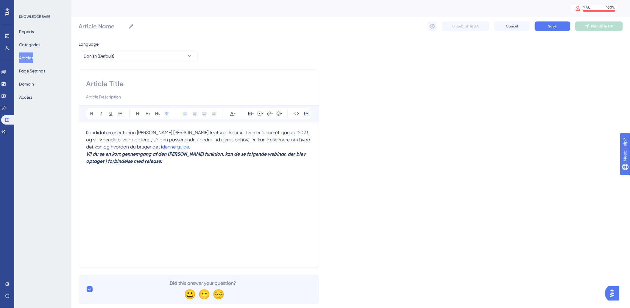
click at [162, 86] on input at bounding box center [199, 84] width 226 height 10
paste input "Bliv klogere på Kandidatpræsentationen"
type input "Bliv klogere på Kandidatpræsentationen"
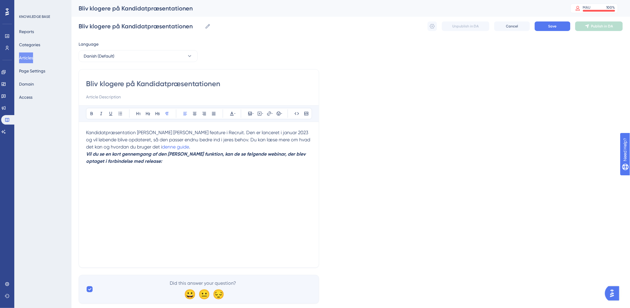
type input "Bliv klogere på Kandidatpræsentationen"
click at [171, 166] on div "Kandidatpræsentation er vores nyeste feature i Recruit. Den er lanceret i janua…" at bounding box center [199, 194] width 226 height 131
drag, startPoint x: 161, startPoint y: 186, endPoint x: 158, endPoint y: 183, distance: 4.8
click at [161, 186] on div "Kandidatpræsentation er vores nyeste feature i Recruit. Den er lanceret i janua…" at bounding box center [199, 194] width 226 height 131
click at [258, 116] on button at bounding box center [260, 113] width 8 height 8
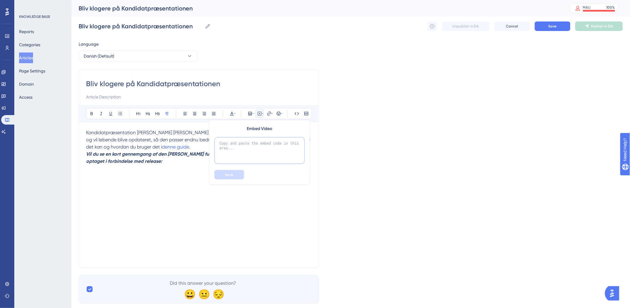
click at [251, 150] on textarea at bounding box center [259, 150] width 91 height 27
paste textarea "<div style="width:100%; height:0; position: relative; padding-bottom:56.25%"><i…"
type textarea "<div style="width:100%; height:0; position: relative; padding-bottom:56.25%"><i…"
click at [232, 177] on span "Save" at bounding box center [229, 174] width 8 height 5
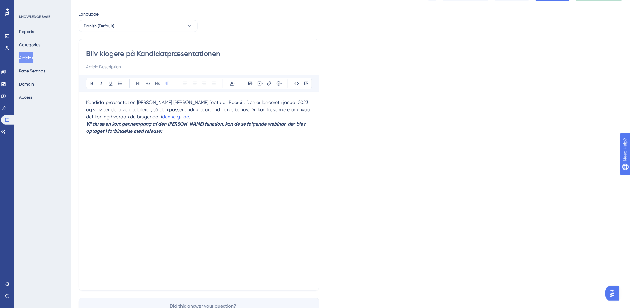
scroll to position [0, 0]
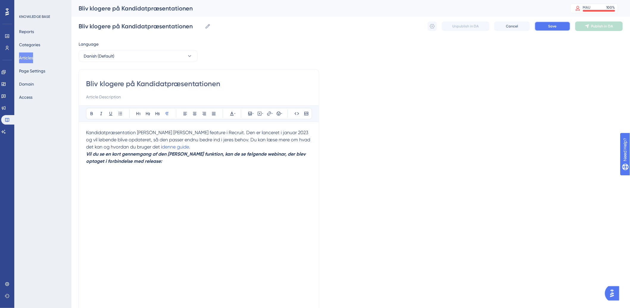
click at [564, 24] on button "Save" at bounding box center [553, 26] width 36 height 10
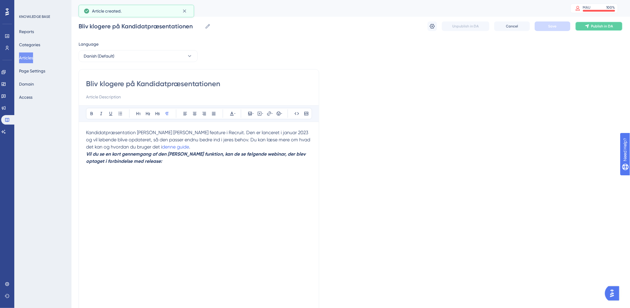
click at [596, 24] on span "Publish in DA" at bounding box center [603, 26] width 22 height 5
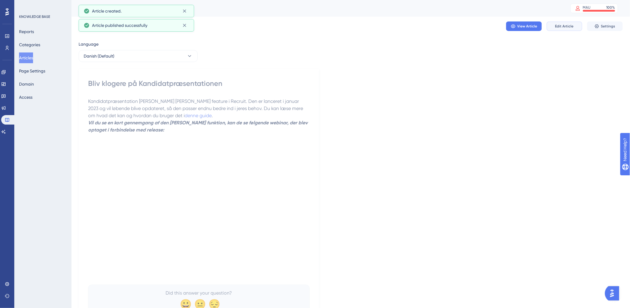
click at [557, 29] on button "Edit Article" at bounding box center [565, 26] width 36 height 10
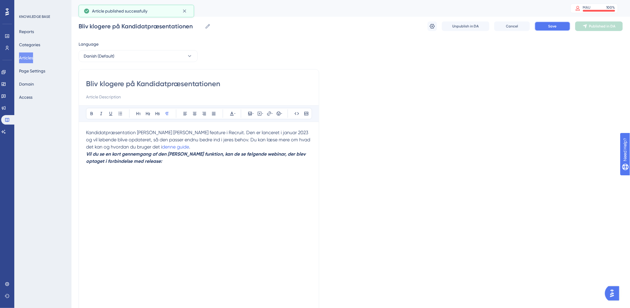
click at [547, 30] on button "Save" at bounding box center [553, 26] width 36 height 10
click at [594, 27] on span "Publish in DA" at bounding box center [603, 26] width 22 height 5
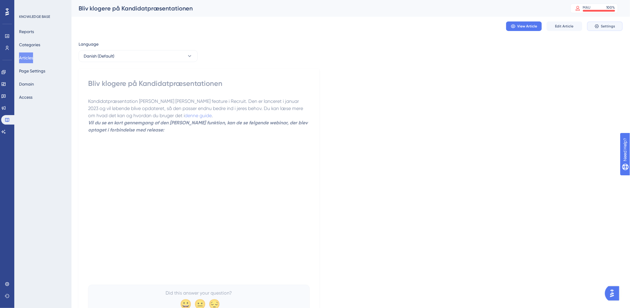
click at [608, 27] on span "Settings" at bounding box center [608, 26] width 14 height 5
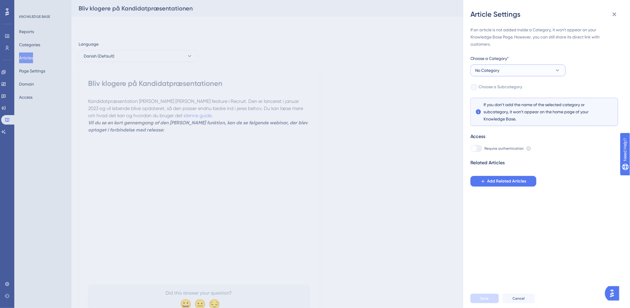
click at [507, 65] on button "No Category" at bounding box center [518, 70] width 95 height 12
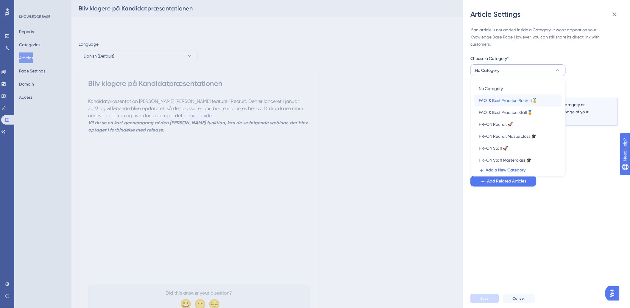
click at [520, 102] on span "FAQ & Best Practice Recruit🏅" at bounding box center [508, 100] width 58 height 7
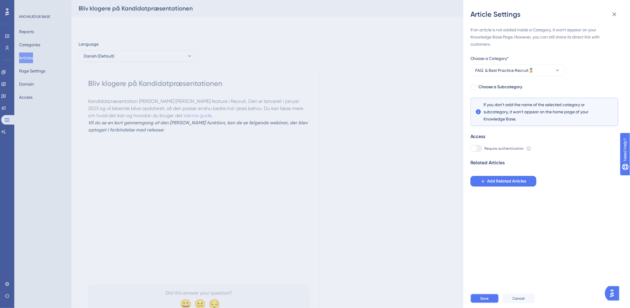
click at [485, 301] on span "Save" at bounding box center [485, 298] width 8 height 5
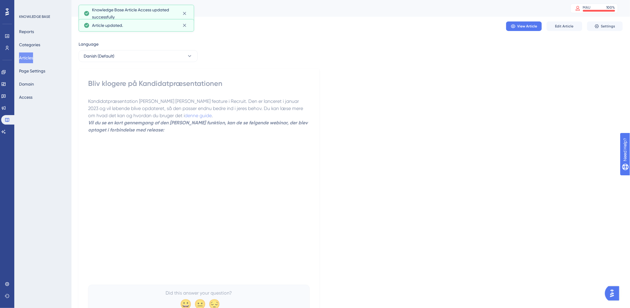
click at [16, 59] on div "KNOWLEDGE BASE Reports Categories Articles Page Settings Domain Access" at bounding box center [42, 154] width 57 height 308
click at [26, 53] on button "Articles" at bounding box center [26, 57] width 14 height 11
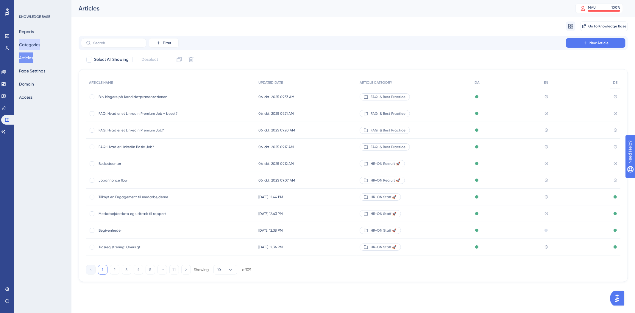
click at [40, 45] on button "Categories" at bounding box center [29, 44] width 21 height 11
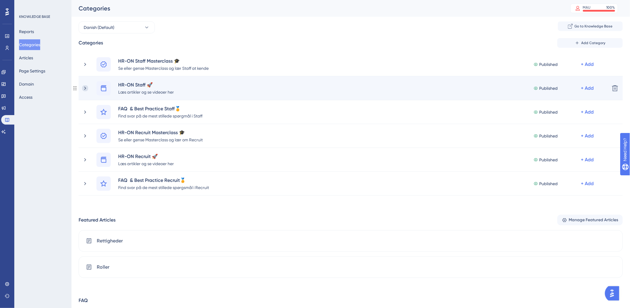
click at [84, 87] on icon at bounding box center [85, 88] width 6 height 6
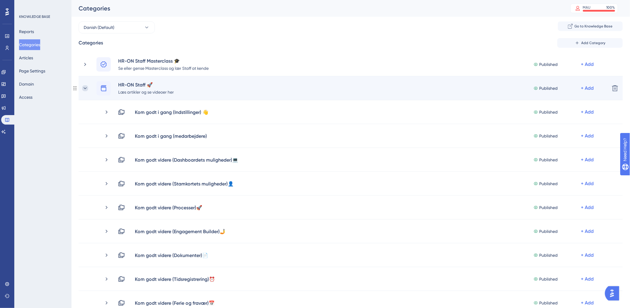
click at [87, 88] on icon at bounding box center [85, 88] width 6 height 6
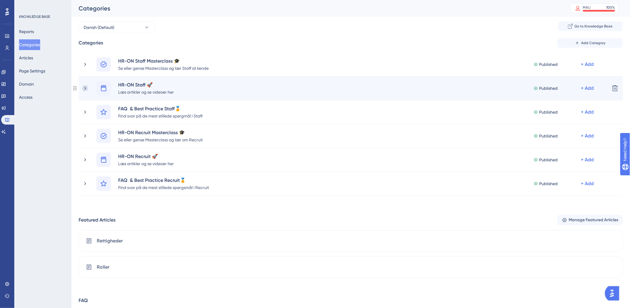
click at [85, 91] on icon at bounding box center [85, 88] width 6 height 6
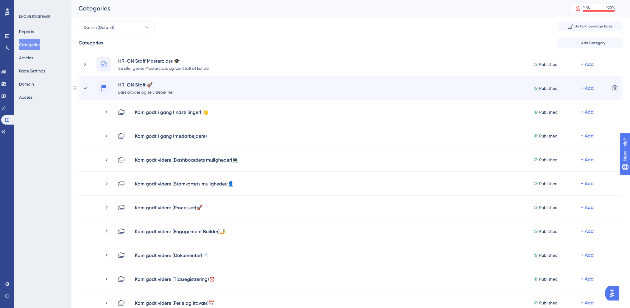
click at [591, 91] on div "Published + Add" at bounding box center [565, 88] width 62 height 14
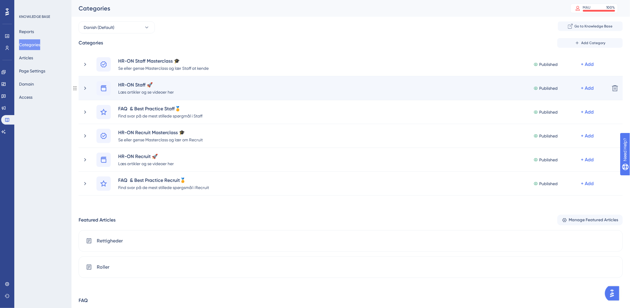
click at [391, 87] on div "HR-ON Staff 🚀 Læs artikler og se videoer her Published + Add" at bounding box center [351, 88] width 509 height 14
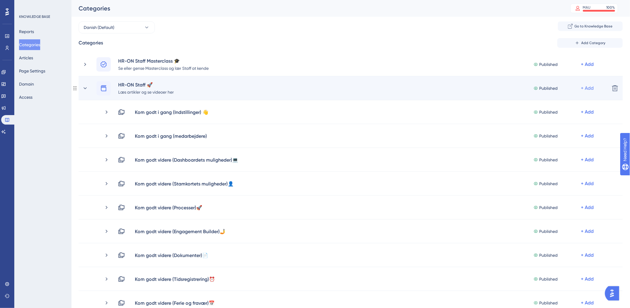
click at [585, 85] on div "+ Add" at bounding box center [587, 88] width 13 height 7
click at [564, 102] on span "Add a Subcategory" at bounding box center [562, 103] width 38 height 7
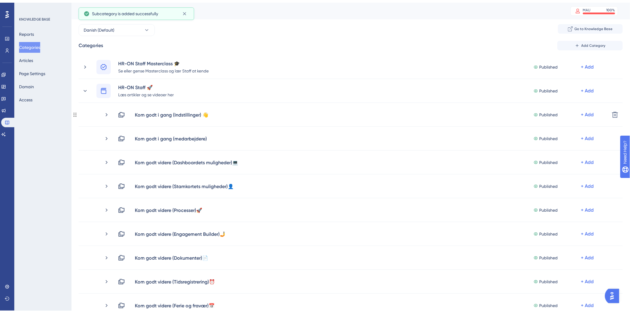
scroll to position [165, 0]
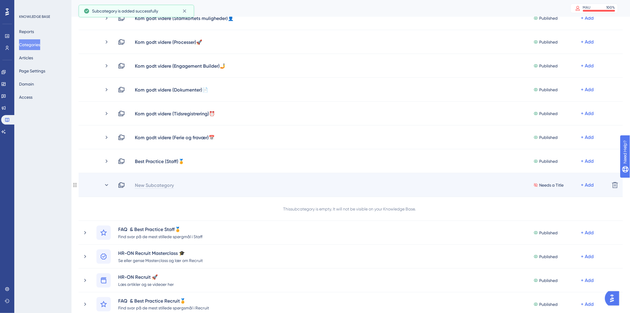
click at [162, 186] on div "New Subcategory" at bounding box center [155, 184] width 40 height 7
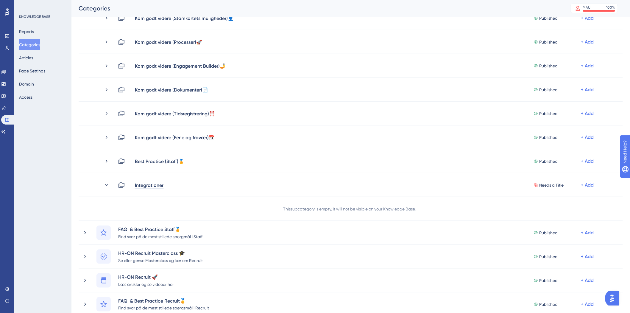
click at [71, 206] on div "Performance Users Engagement Widgets Feedback Product Updates Knowledge Base AI…" at bounding box center [350, 155] width 559 height 598
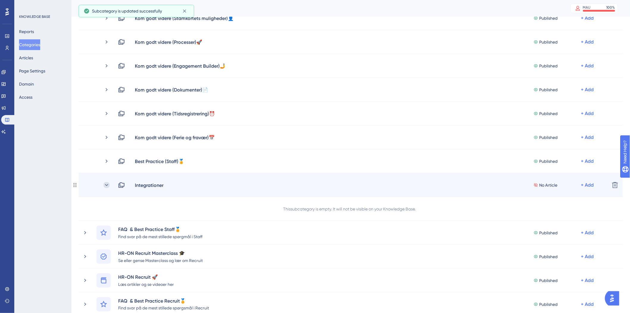
click at [105, 186] on icon at bounding box center [107, 185] width 6 height 6
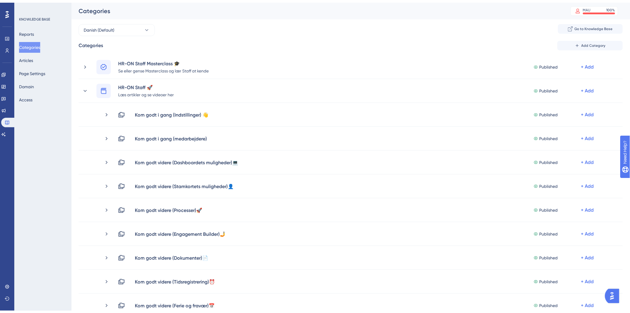
scroll to position [198, 0]
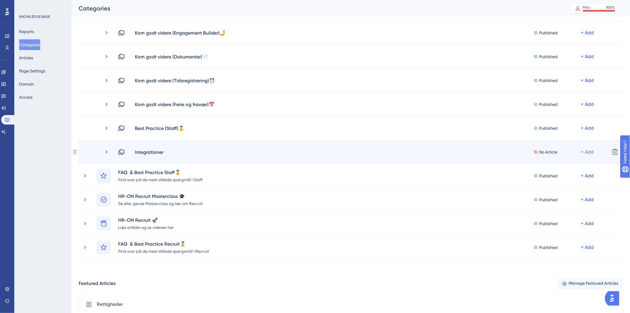
click at [588, 150] on div "+ Add" at bounding box center [587, 151] width 13 height 7
click at [570, 166] on div "Add Articles Add Articles" at bounding box center [564, 168] width 42 height 12
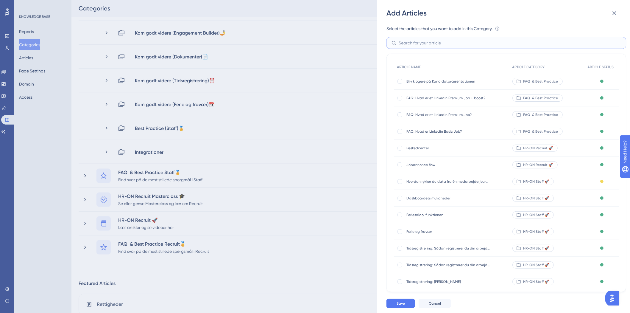
click at [453, 42] on input "text" at bounding box center [510, 43] width 223 height 7
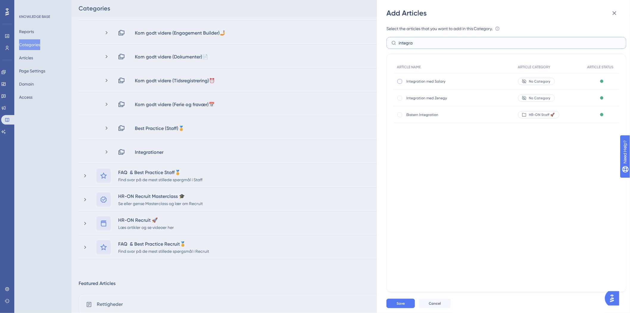
type input "integra"
click at [400, 80] on div at bounding box center [400, 81] width 5 height 5
checkbox input "true"
click at [396, 99] on div "Integration med Zenegy Integration med Zenegy" at bounding box center [454, 98] width 121 height 17
click at [400, 98] on div at bounding box center [400, 98] width 5 height 5
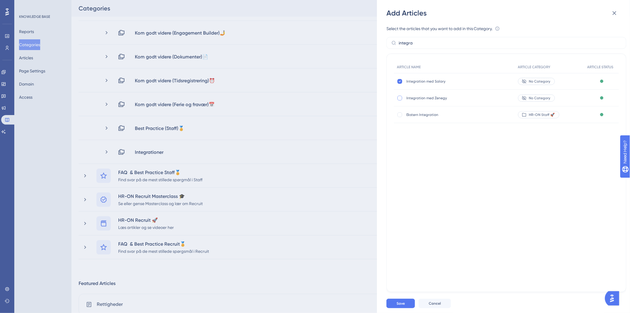
checkbox input "true"
click at [398, 302] on span "Save" at bounding box center [401, 303] width 8 height 5
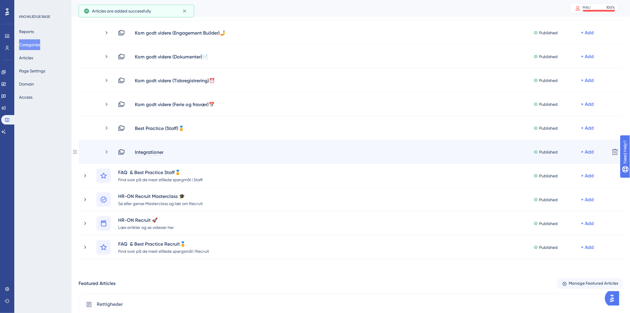
click at [163, 151] on div "Integrationer" at bounding box center [149, 151] width 29 height 7
click at [164, 152] on div "Integrationer" at bounding box center [152, 151] width 34 height 7
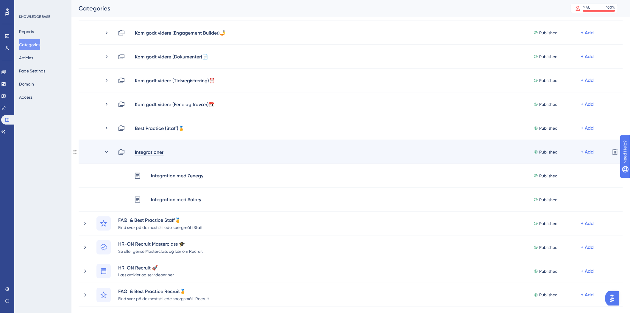
click at [164, 148] on div "Integrationer" at bounding box center [149, 151] width 29 height 7
click at [105, 151] on icon at bounding box center [107, 152] width 6 height 6
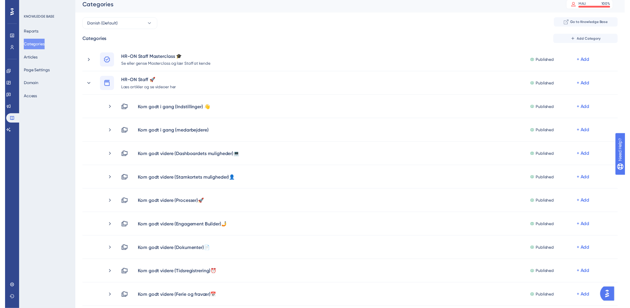
scroll to position [0, 0]
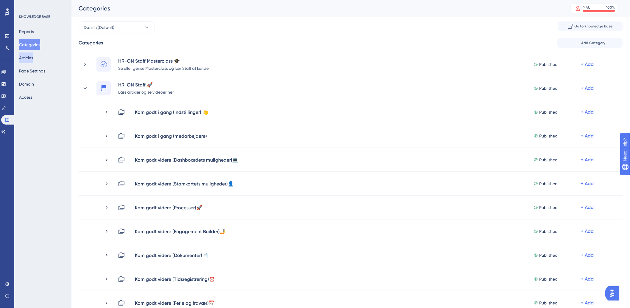
click at [33, 56] on button "Articles" at bounding box center [26, 57] width 14 height 11
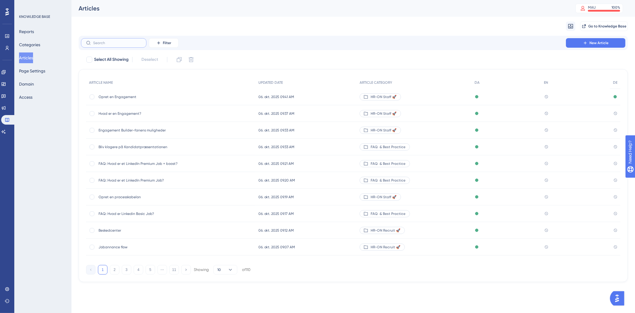
click at [126, 42] on input "text" at bounding box center [117, 43] width 48 height 4
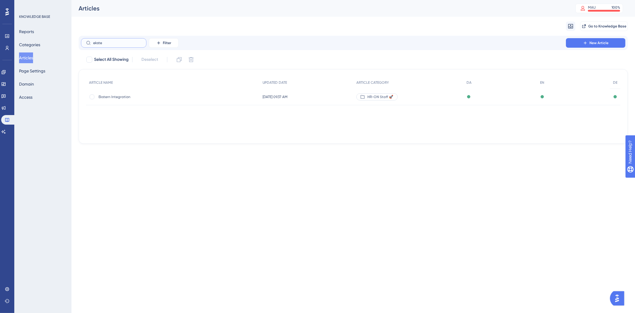
type input "ekste"
click at [108, 96] on span "Ekstern Integration" at bounding box center [146, 96] width 95 height 5
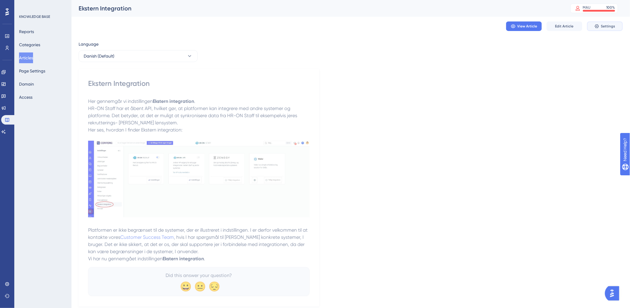
click at [593, 27] on button "Settings" at bounding box center [605, 26] width 36 height 10
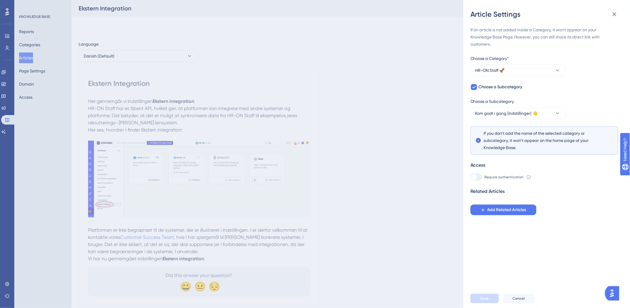
click at [434, 207] on div "Article Settings If an article is not added inside a Category, it won't appear …" at bounding box center [315, 154] width 630 height 308
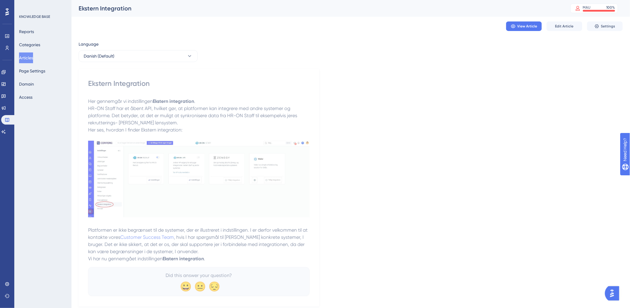
click at [30, 60] on button "Articles" at bounding box center [26, 57] width 14 height 11
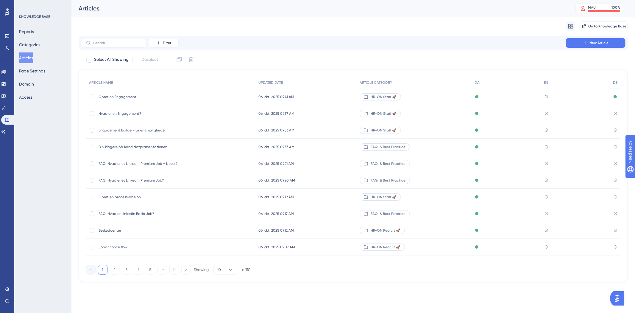
click at [113, 49] on div "Filter New Article" at bounding box center [354, 43] width 550 height 14
click at [119, 43] on input "text" at bounding box center [117, 43] width 48 height 4
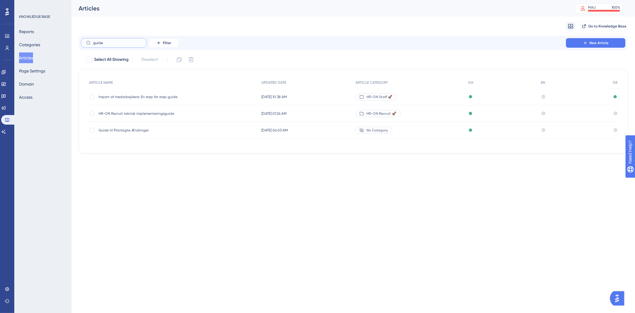
type input "guide"
click at [31, 58] on button "Articles" at bounding box center [26, 57] width 14 height 11
drag, startPoint x: 124, startPoint y: 44, endPoint x: 24, endPoint y: 37, distance: 100.9
click at [71, 37] on div "Performance Users Engagement Widgets Feedback Product Updates Knowledge Base AI…" at bounding box center [353, 81] width 564 height 163
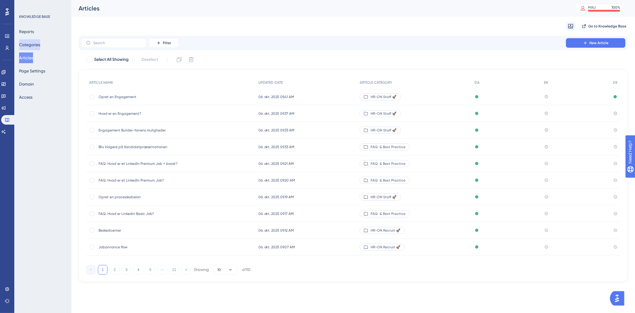
click at [40, 47] on button "Categories" at bounding box center [29, 44] width 21 height 11
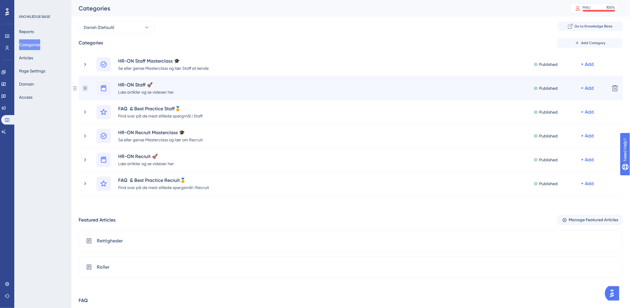
click at [85, 87] on icon at bounding box center [85, 88] width 6 height 6
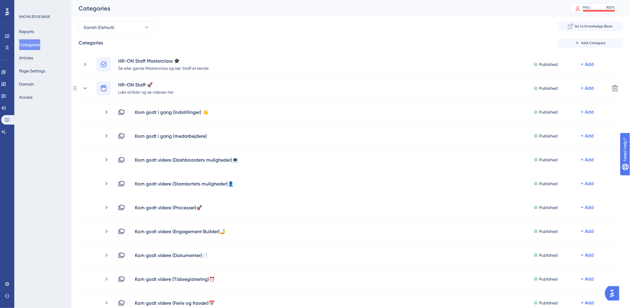
click at [85, 87] on icon at bounding box center [85, 88] width 6 height 6
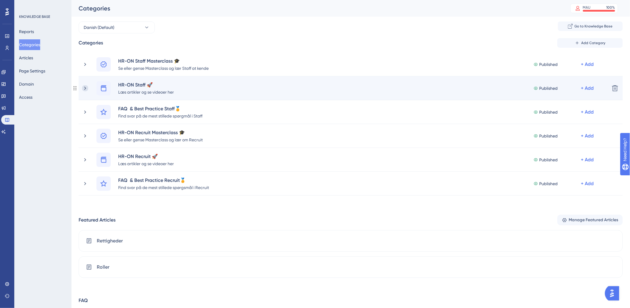
click at [84, 86] on icon at bounding box center [85, 88] width 6 height 6
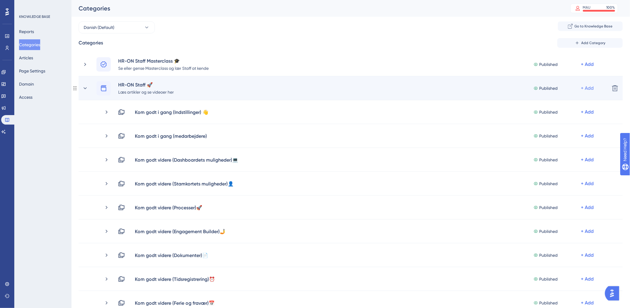
click at [589, 90] on div "+ Add" at bounding box center [587, 88] width 13 height 7
click at [556, 105] on span "Add a Subcategory" at bounding box center [562, 103] width 38 height 7
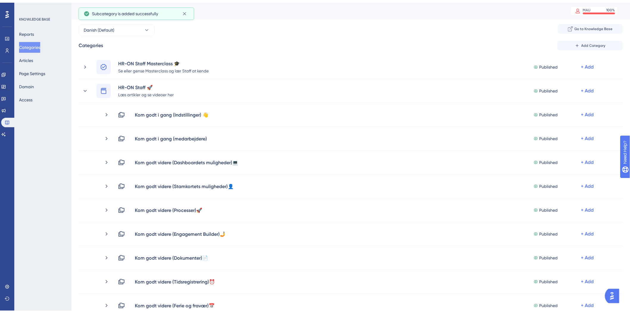
scroll to position [165, 0]
